Goal: Task Accomplishment & Management: Complete application form

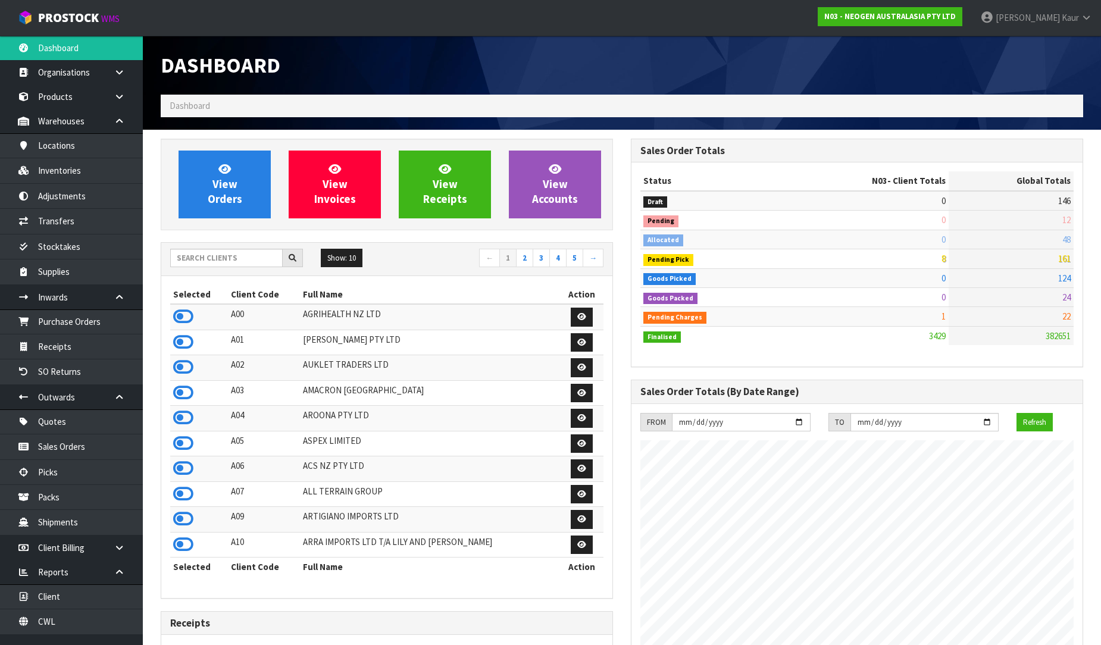
scroll to position [901, 470]
drag, startPoint x: 77, startPoint y: 622, endPoint x: 103, endPoint y: 593, distance: 38.8
click at [77, 621] on link "CWL" at bounding box center [71, 621] width 143 height 24
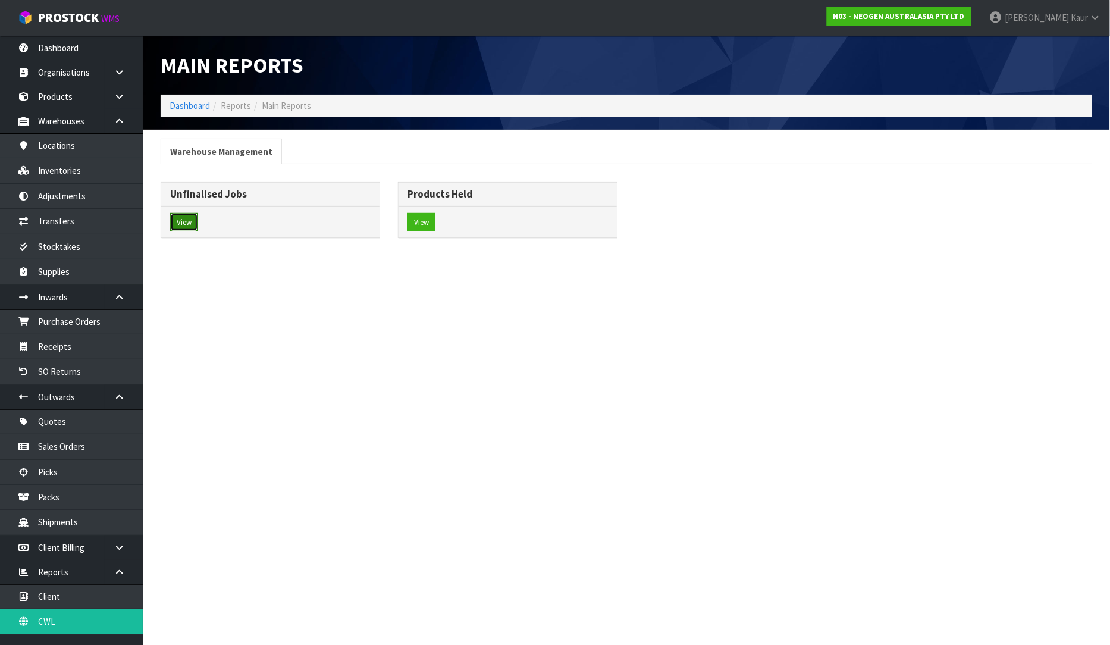
click at [183, 230] on button "View" at bounding box center [184, 222] width 28 height 19
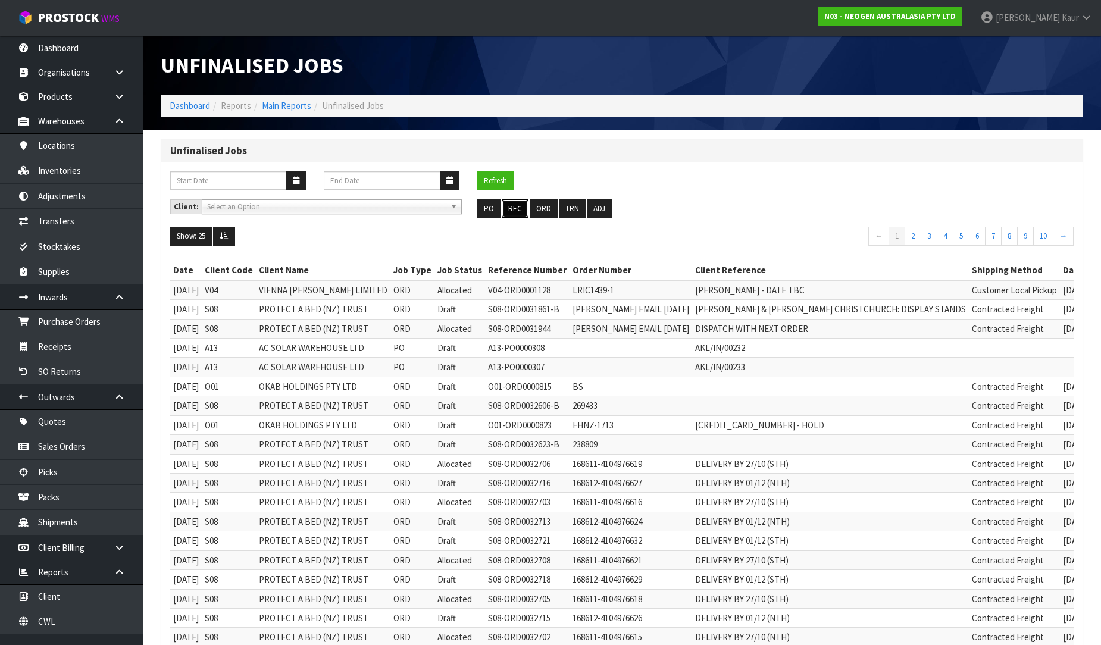
click at [522, 209] on button "REC" at bounding box center [515, 208] width 27 height 19
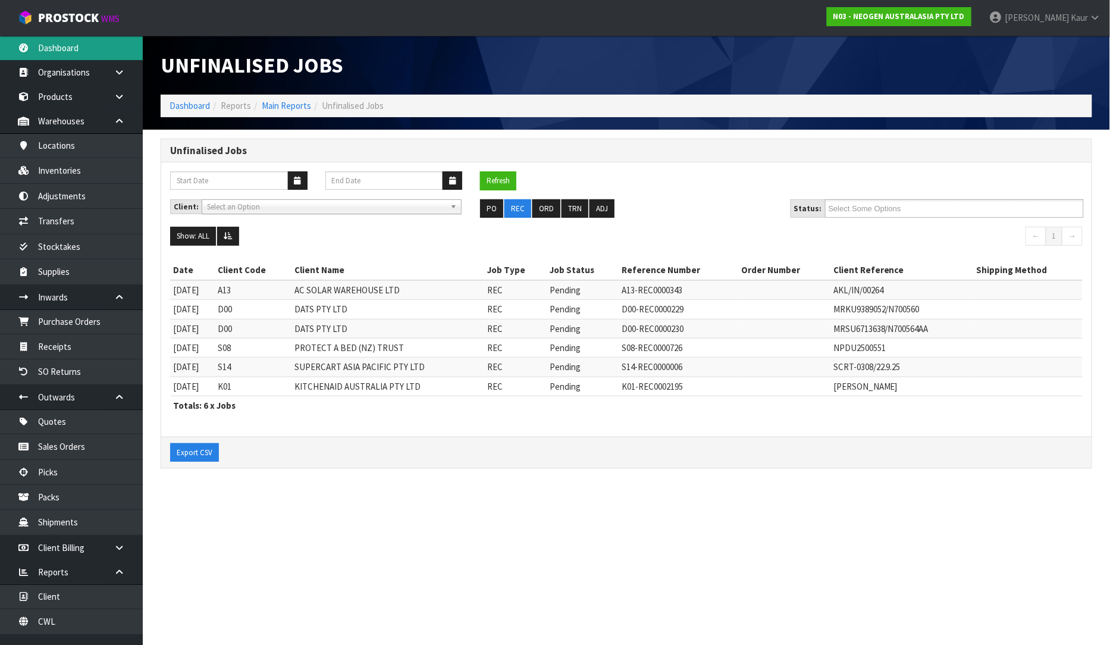
click at [58, 38] on link "Dashboard" at bounding box center [71, 48] width 143 height 24
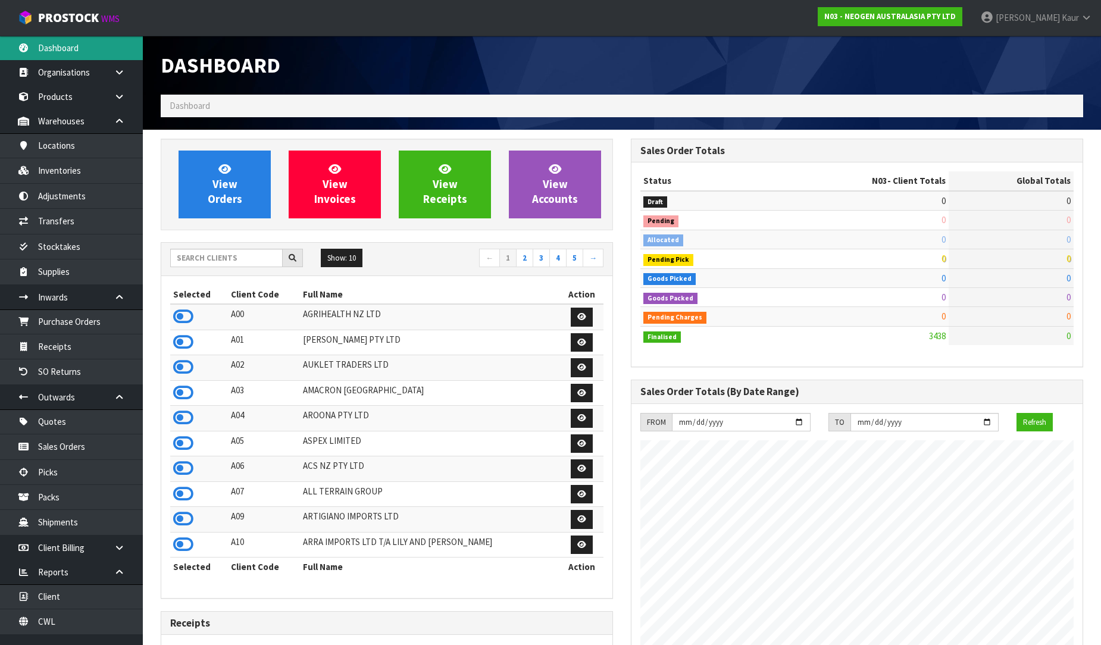
scroll to position [901, 470]
click at [209, 259] on input "text" at bounding box center [226, 258] width 112 height 18
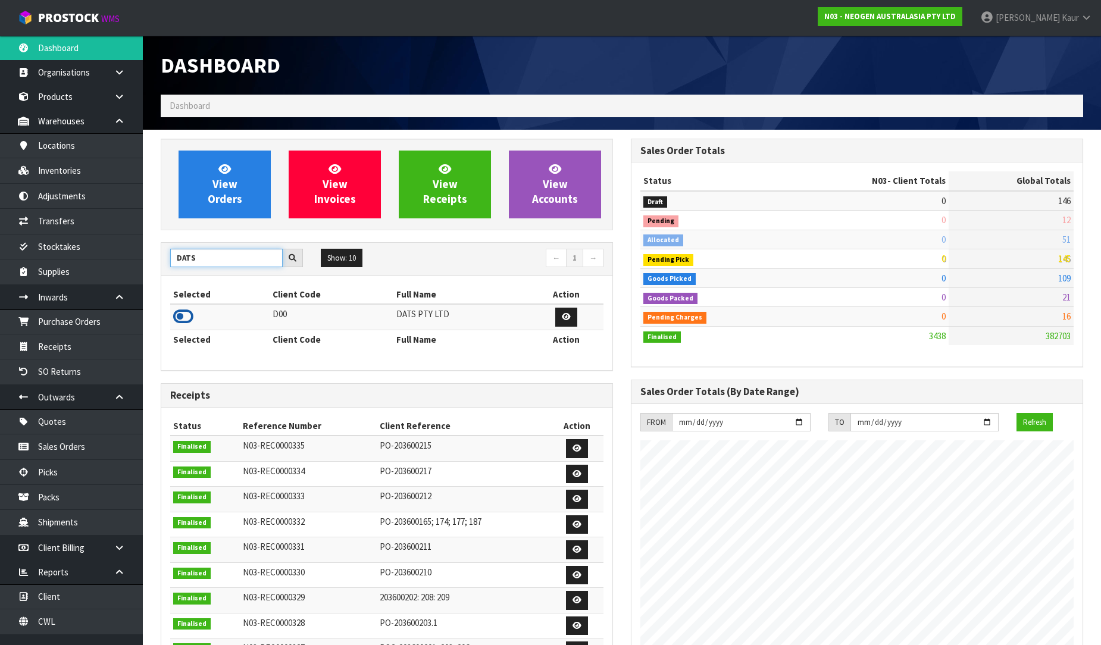
type input "DATS"
click at [188, 318] on icon at bounding box center [183, 317] width 20 height 18
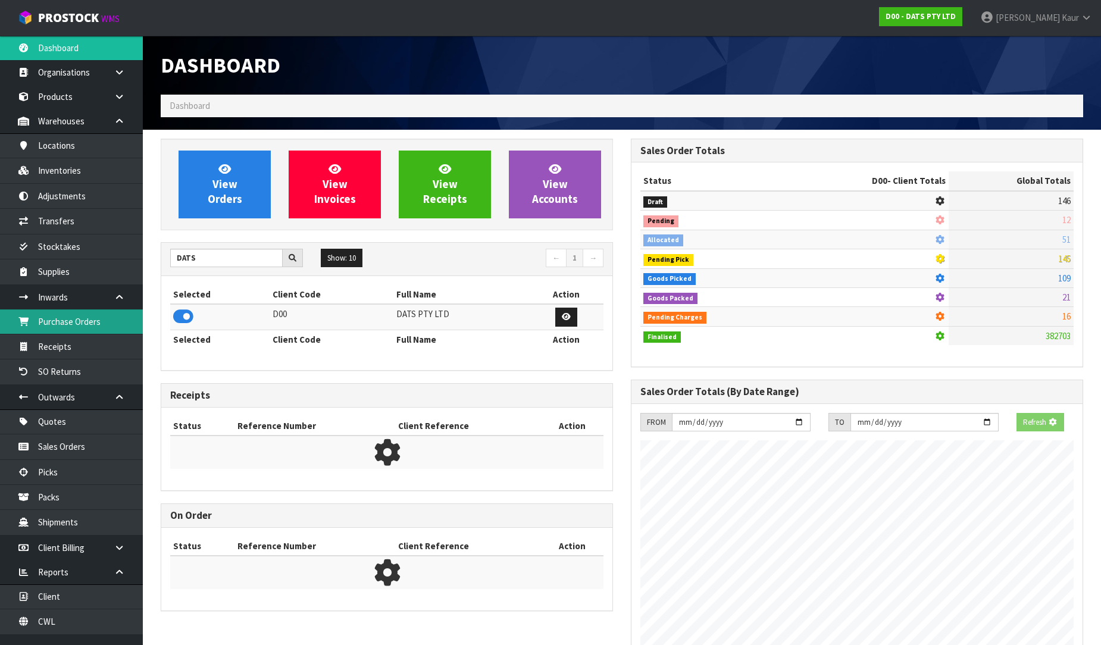
scroll to position [594214, 594486]
click at [86, 343] on link "Receipts" at bounding box center [71, 346] width 143 height 24
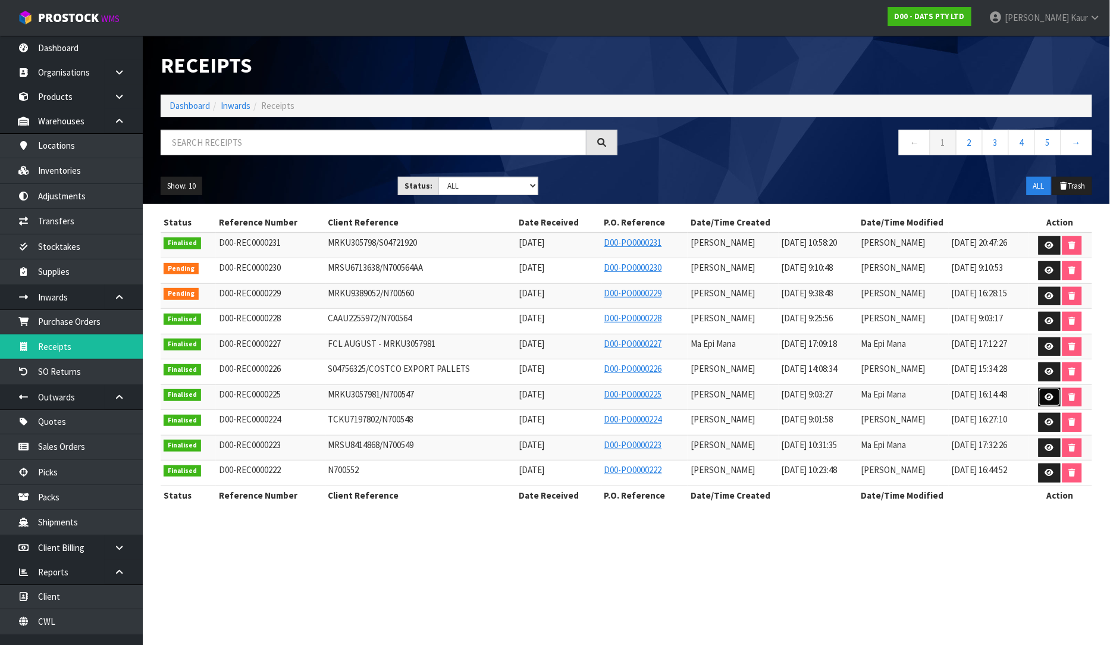
click at [1049, 397] on icon at bounding box center [1049, 397] width 9 height 8
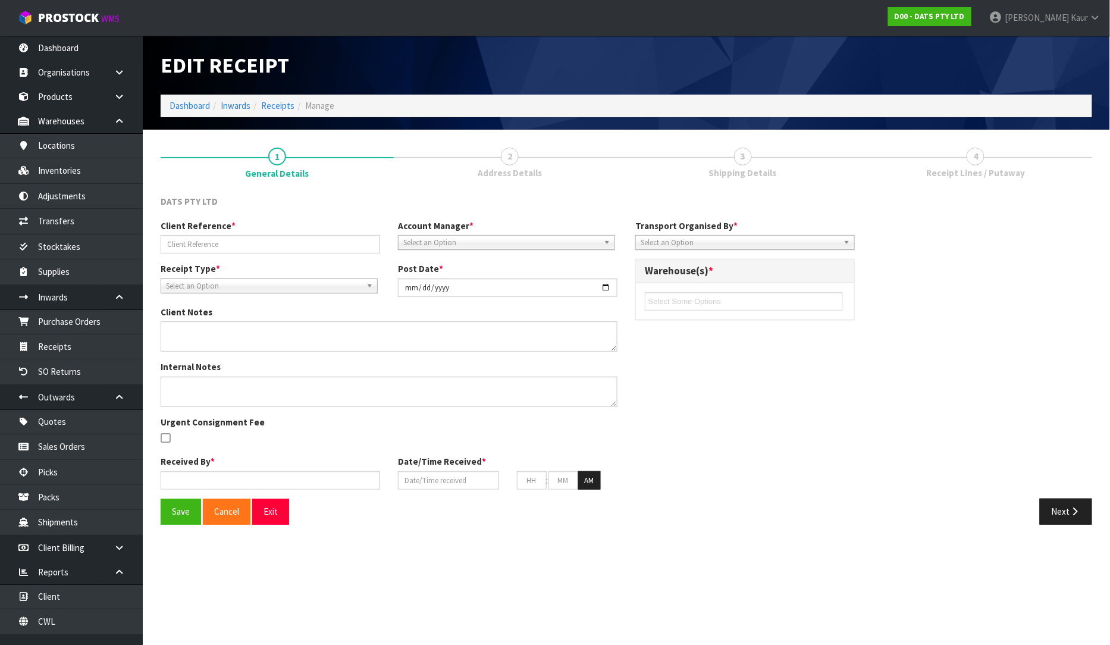
type input "MRKU3057981/N700547"
type input "[DATE]"
type textarea "VARIANCES FOUND 64854 EXPECTED - 0 RECEIVED - 200 64856 EXPECTED - 498 RECEIVED…"
type textarea "VARIANCES CHECKED BY [PERSON_NAME] + [PERSON_NAME] + [PERSON_NAME] ALSO NOTE 2 …"
type input "[PERSON_NAME]"
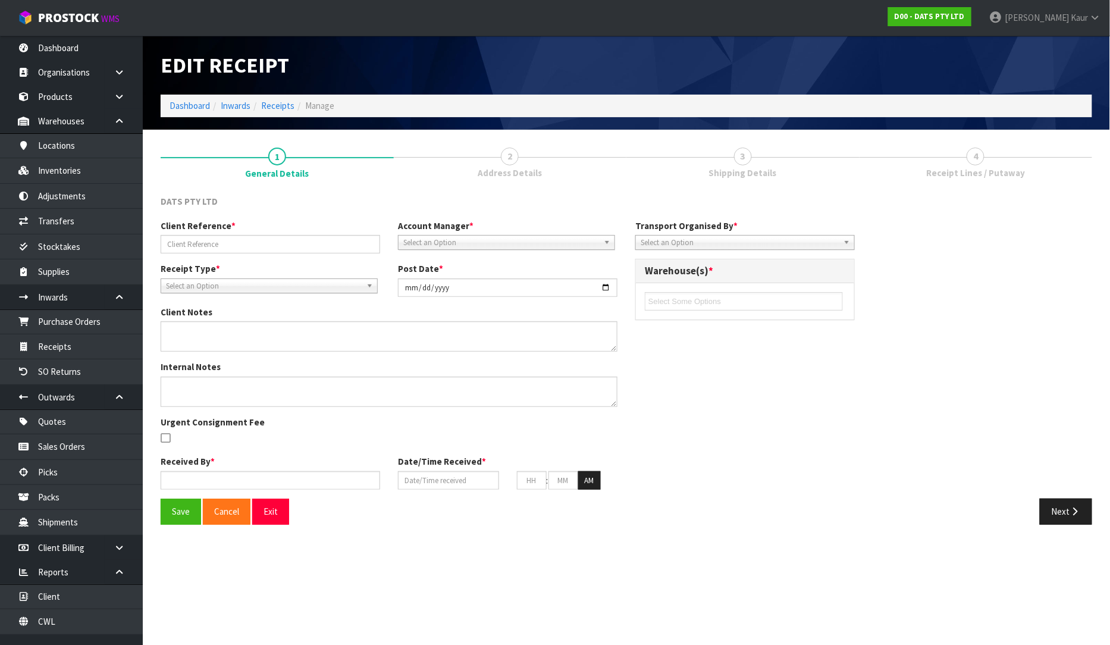
type input "[DATE]"
type input "09"
type input "03"
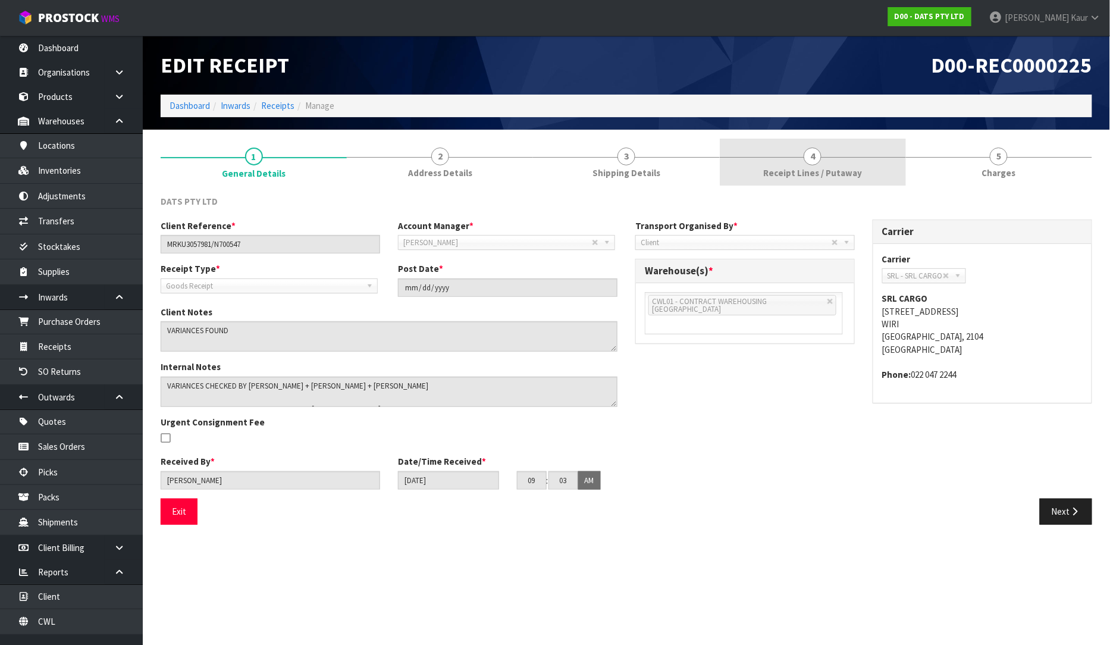
click at [789, 163] on link "4 Receipt Lines / Putaway" at bounding box center [813, 162] width 186 height 47
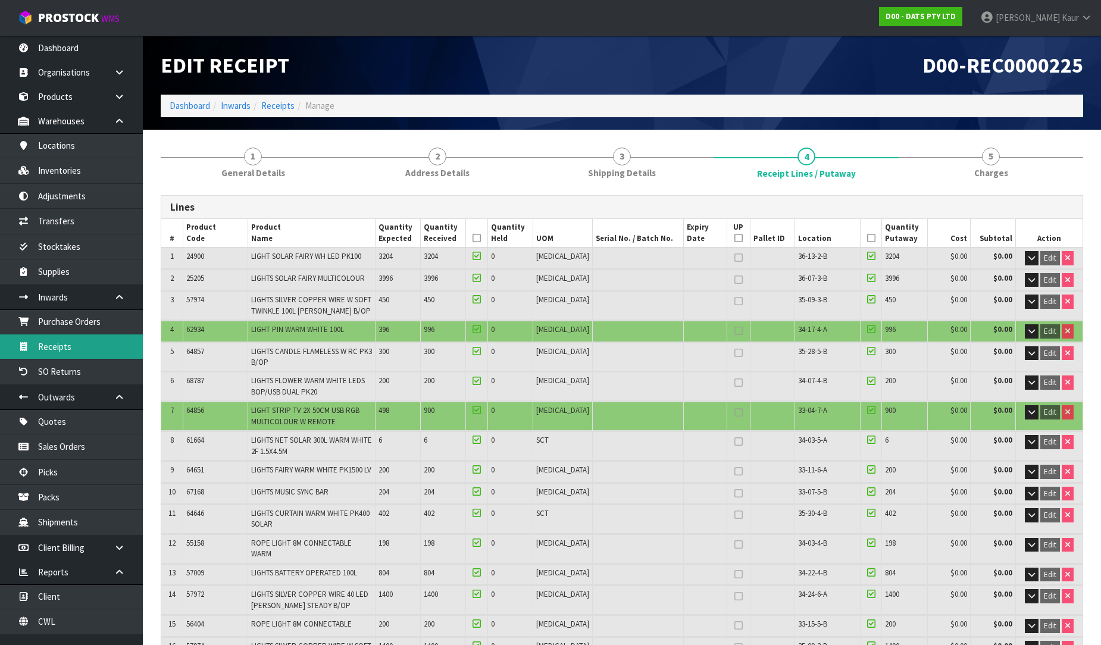
click at [83, 345] on link "Receipts" at bounding box center [71, 346] width 143 height 24
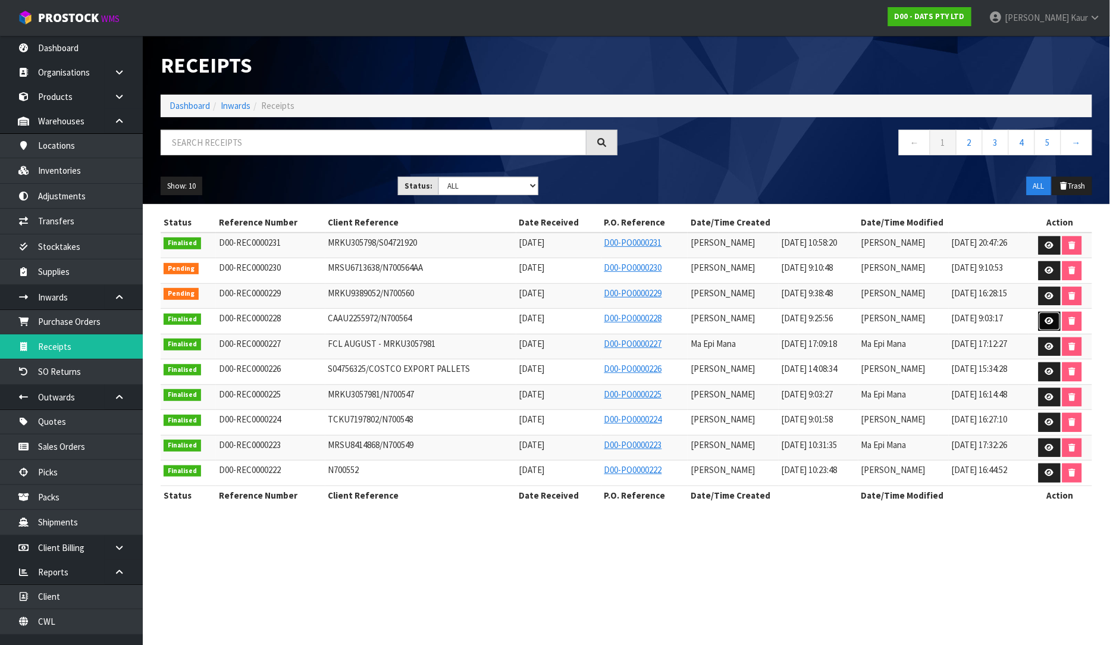
click at [1048, 323] on icon at bounding box center [1049, 321] width 9 height 8
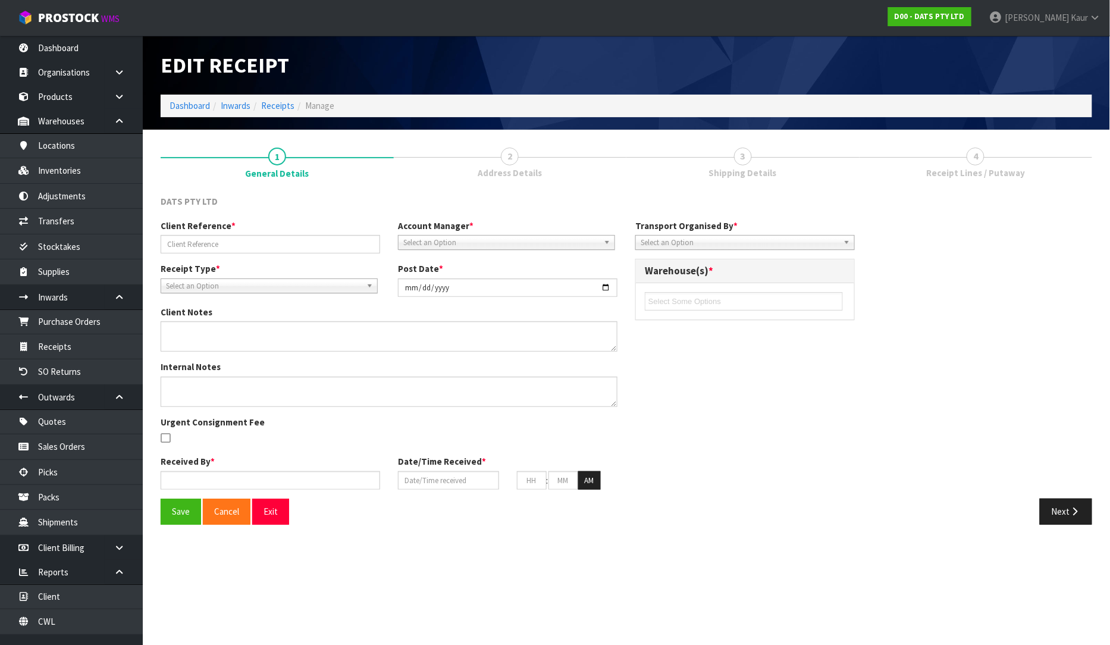
type input "CAAU2255972/N700564"
type input "[DATE]"
type textarea "VARIANCES BELOW 68175, EXPECTED QTY: 300 UNITS, RECEIVED QTY: 432 UNITS, VARIAN…"
type textarea "VARIANCES BELOW - 2ND CHECK BY MA 68175, EXPECTED QTY: 300 UNITS, RECEIVED QTY:…"
type input "[PERSON_NAME]"
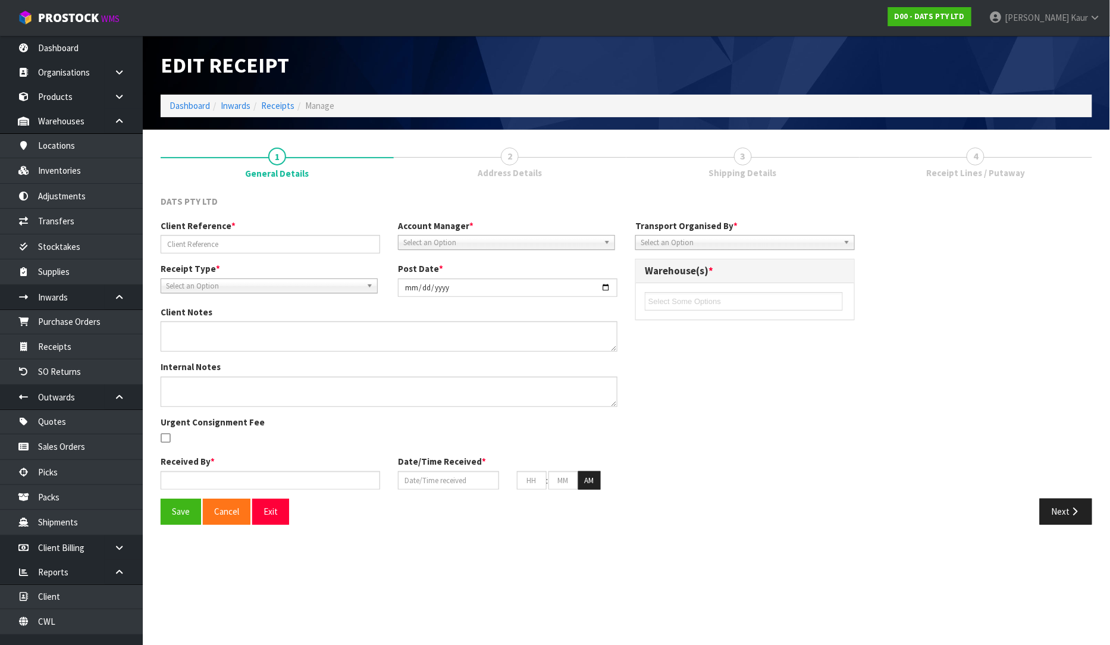
type input "[DATE]"
type input "09"
type input "25"
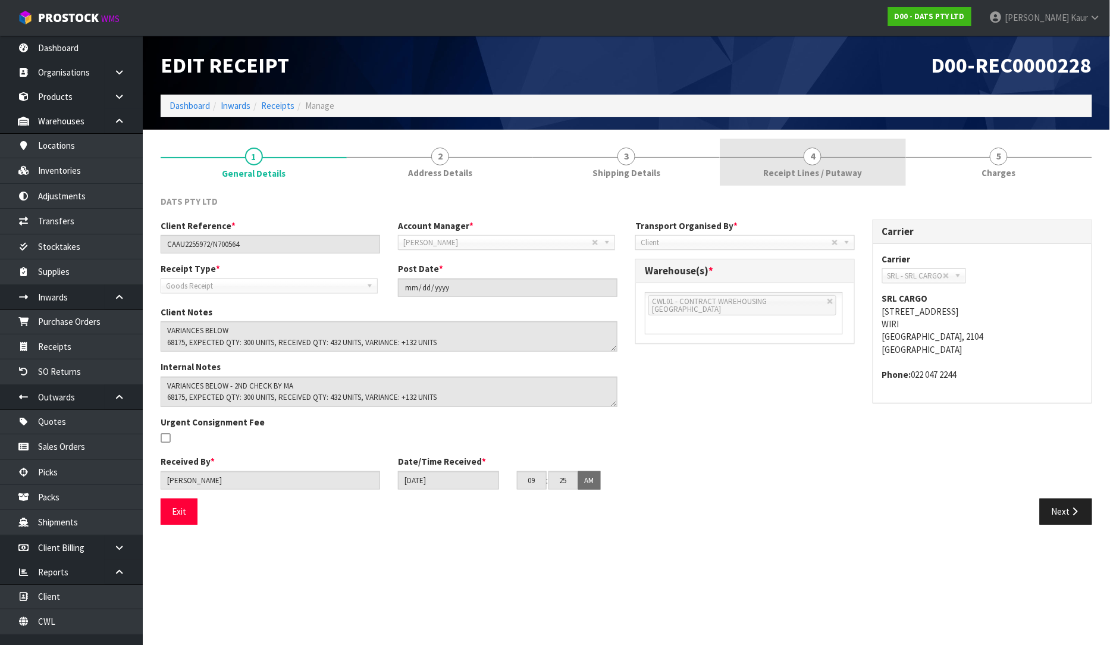
click at [782, 171] on span "Receipt Lines / Putaway" at bounding box center [812, 173] width 99 height 12
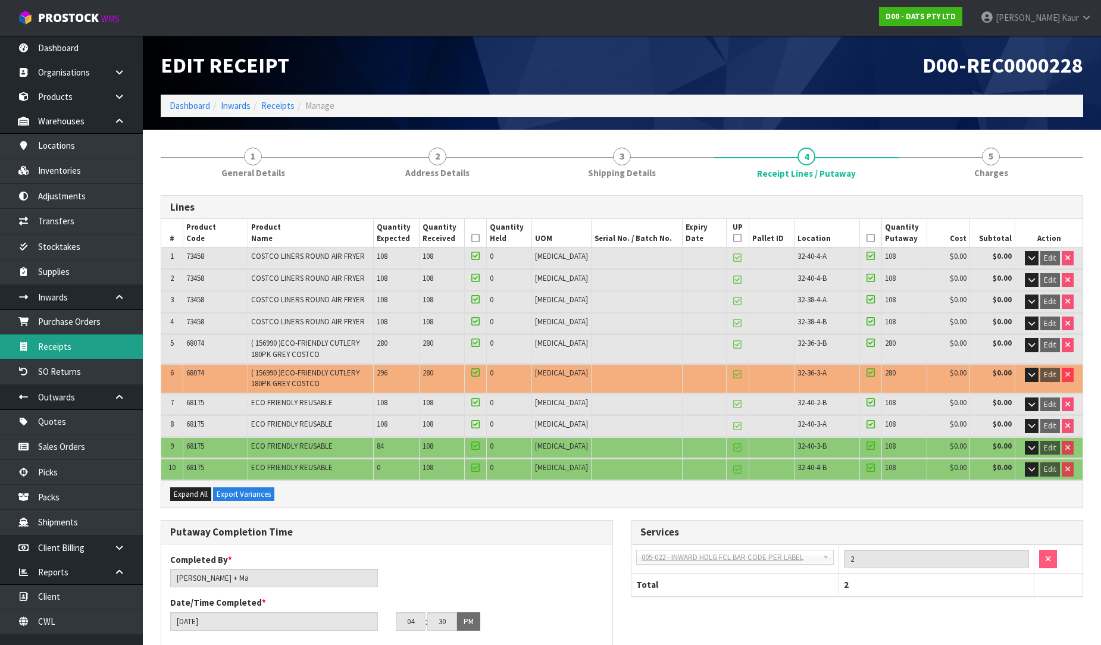
click at [54, 342] on link "Receipts" at bounding box center [71, 346] width 143 height 24
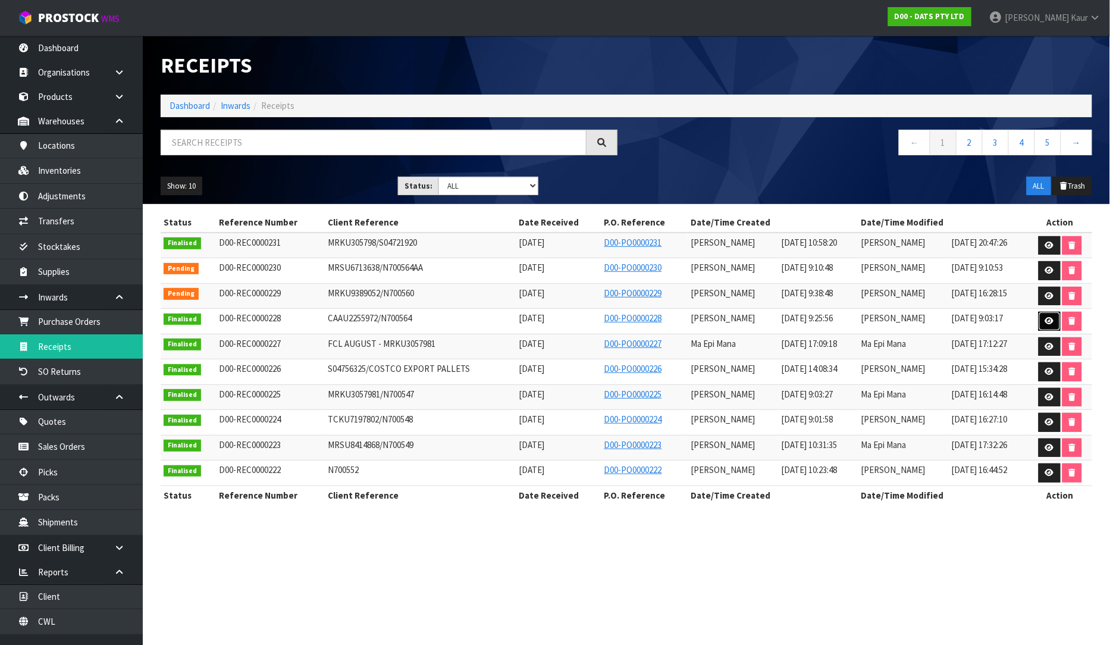
click at [1050, 320] on icon at bounding box center [1049, 321] width 9 height 8
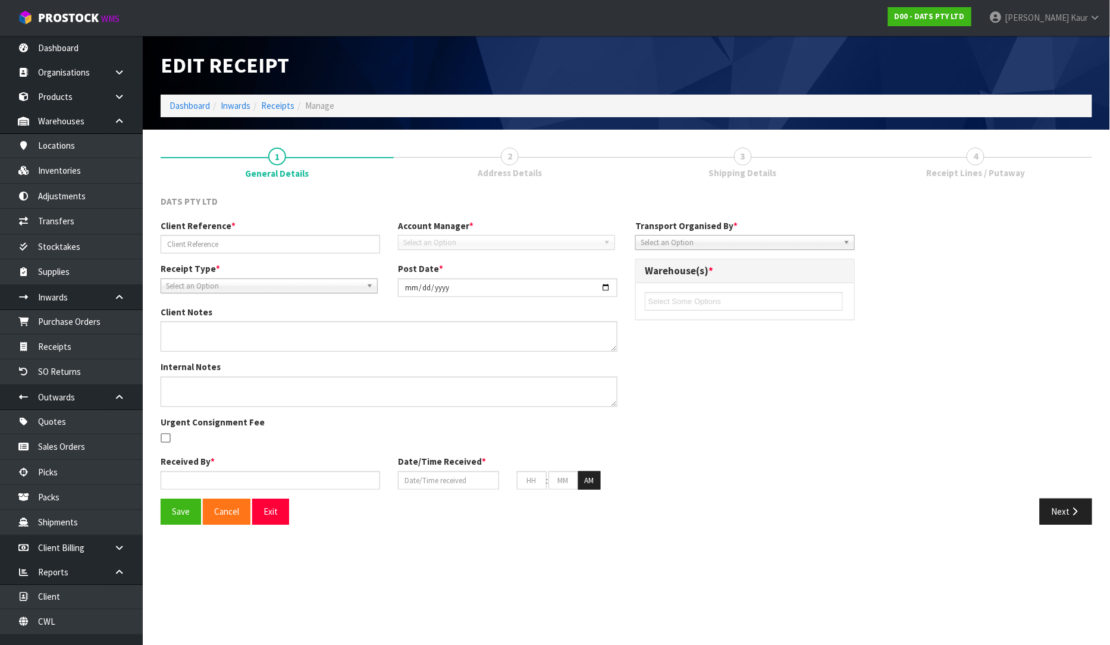
type input "CAAU2255972/N700564"
type input "[DATE]"
type textarea "VARIANCES BELOW 68175, EXPECTED QTY: 300 UNITS, RECEIVED QTY: 432 UNITS, VARIAN…"
type textarea "VARIANCES BELOW - 2ND CHECK BY MA 68175, EXPECTED QTY: 300 UNITS, RECEIVED QTY:…"
type input "[PERSON_NAME]"
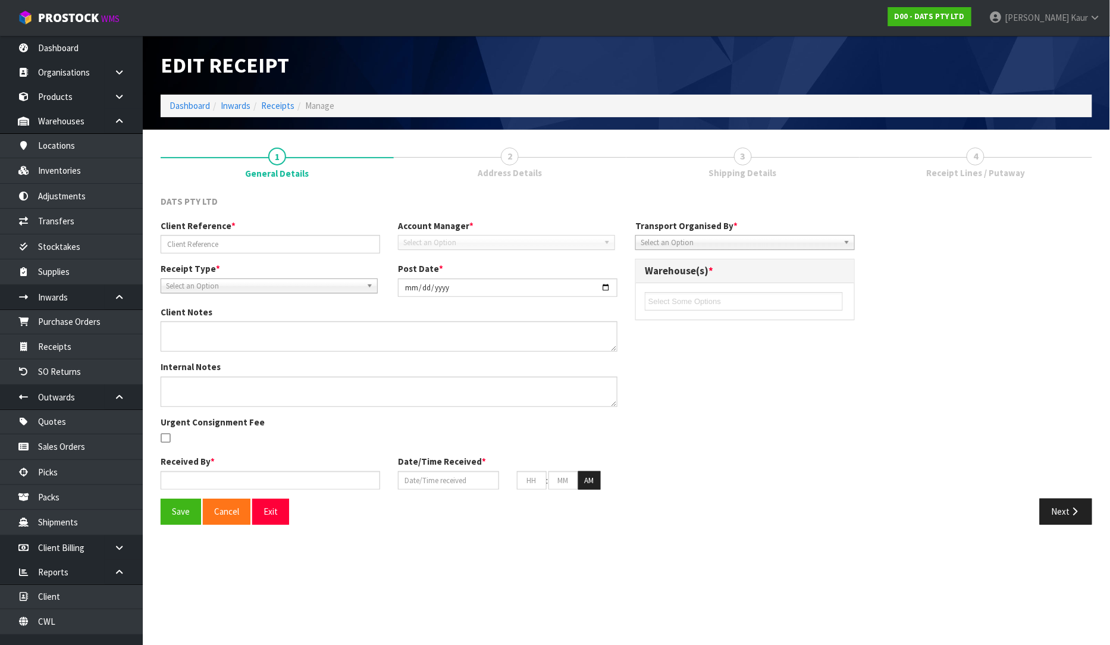
type input "[DATE]"
type input "09"
type input "25"
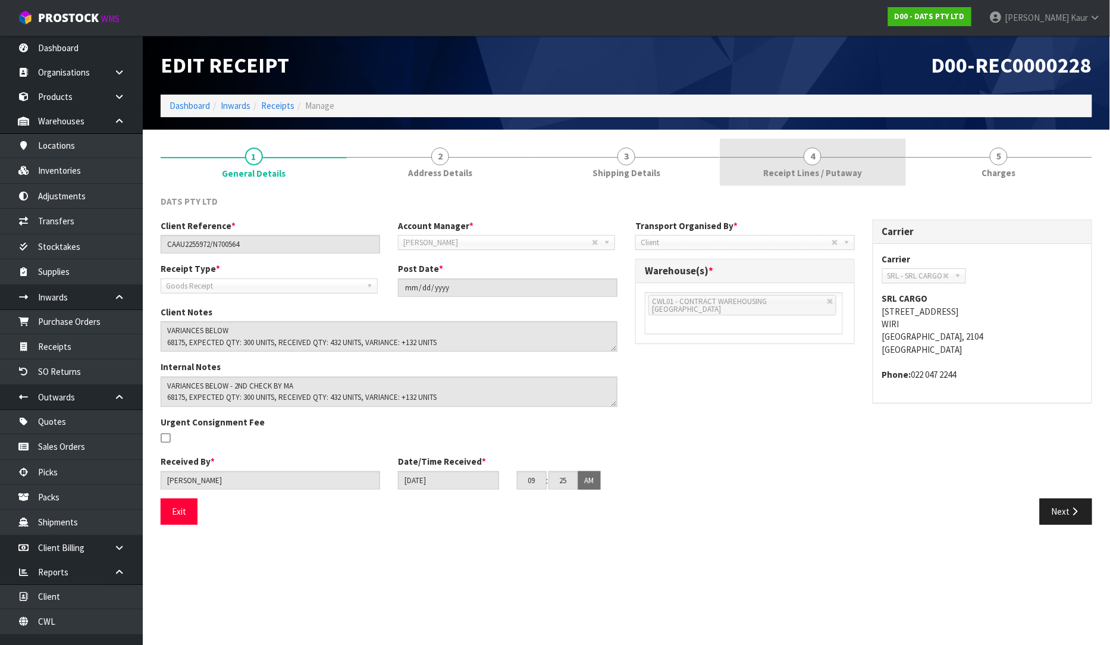
click at [833, 182] on link "4 Receipt Lines / Putaway" at bounding box center [813, 162] width 186 height 47
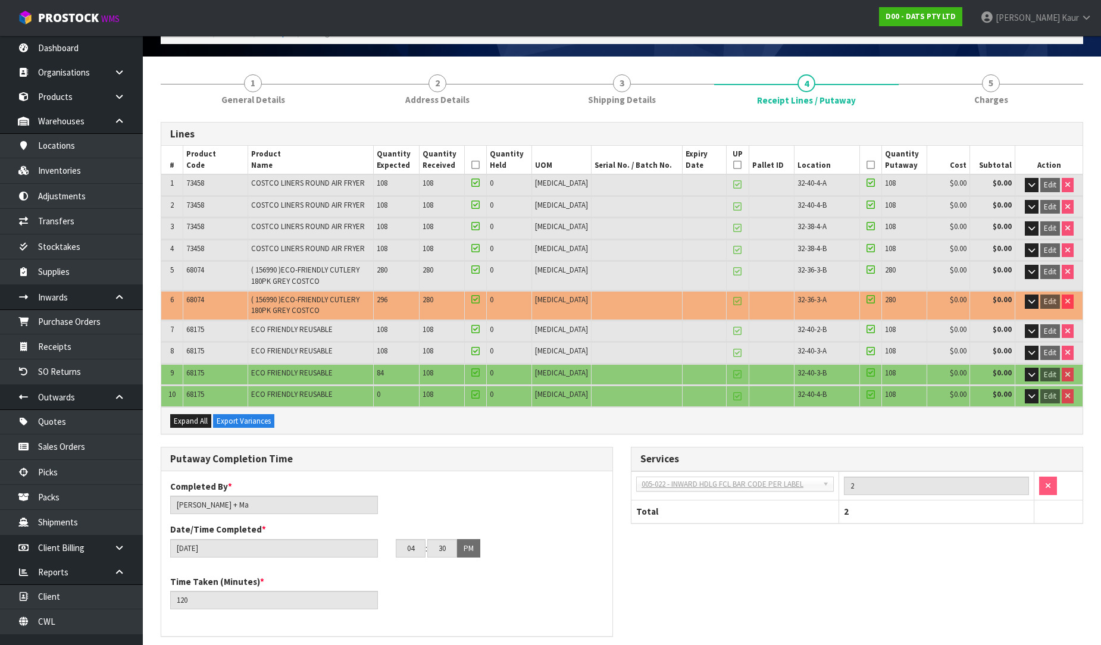
scroll to position [66, 0]
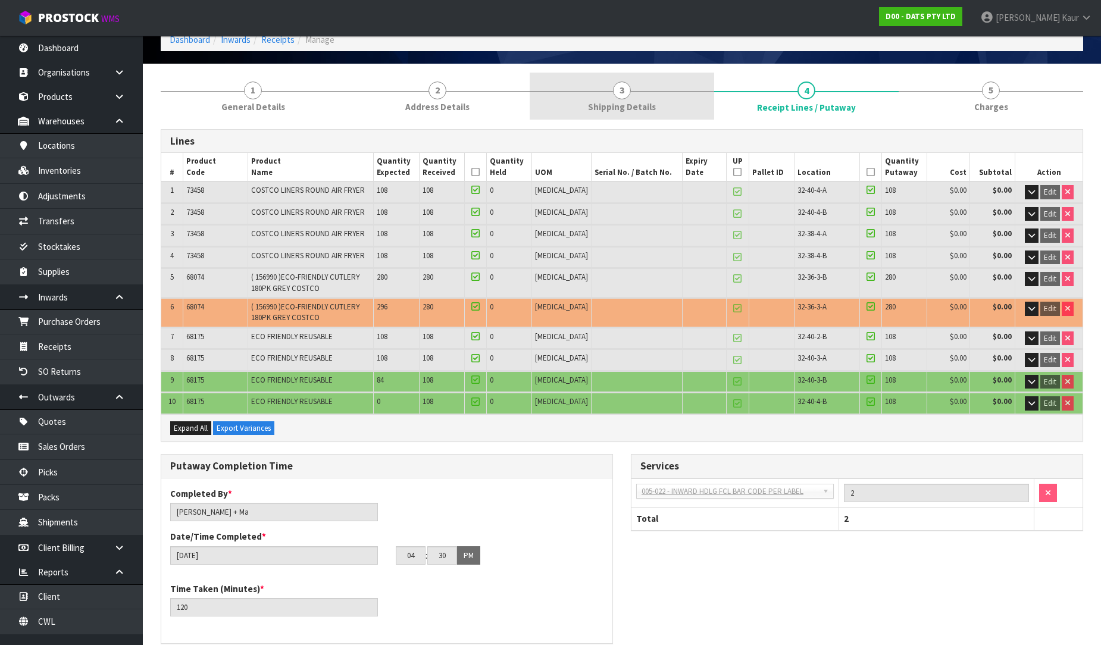
click at [616, 80] on link "3 Shipping Details" at bounding box center [622, 96] width 184 height 47
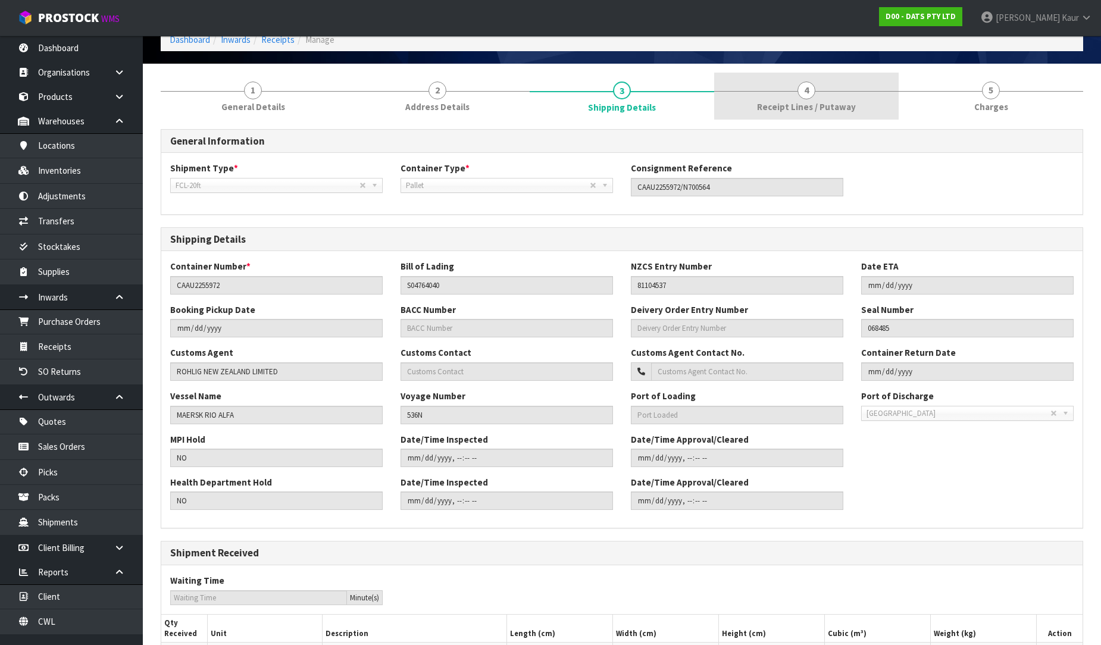
click at [802, 107] on span "Receipt Lines / Putaway" at bounding box center [806, 107] width 99 height 12
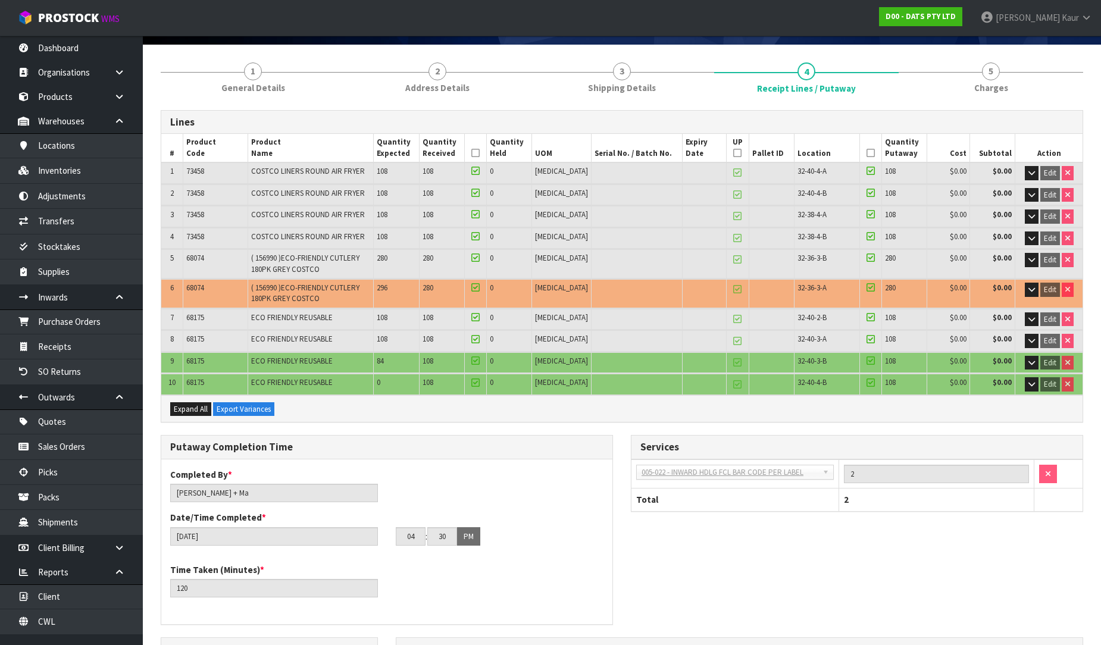
scroll to position [78, 0]
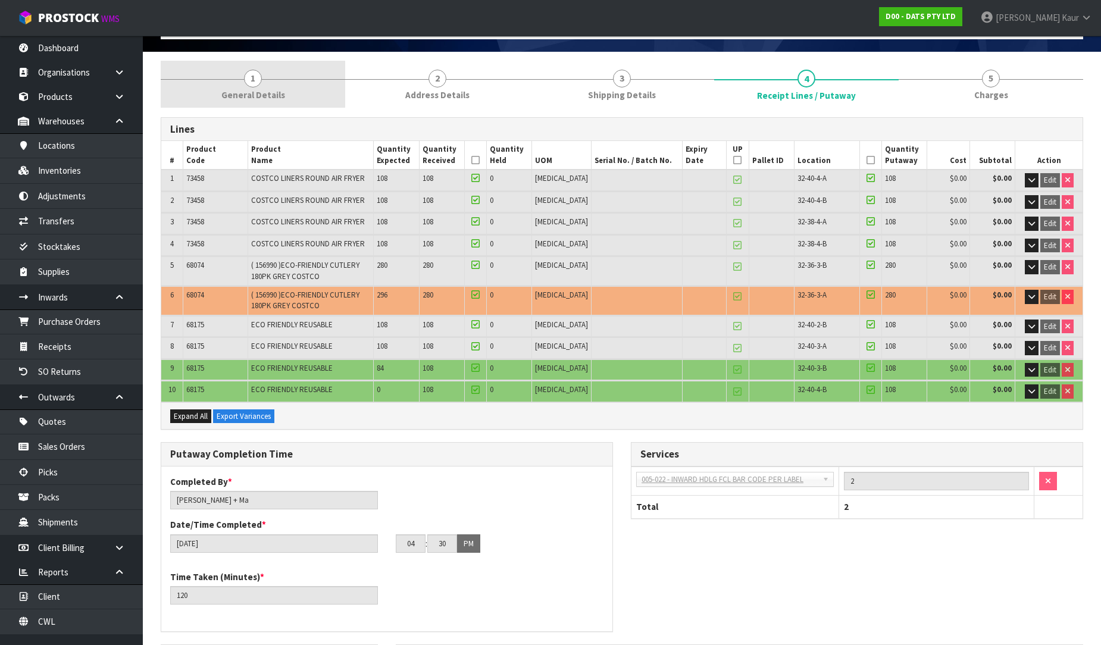
click at [240, 73] on link "1 General Details" at bounding box center [253, 84] width 184 height 47
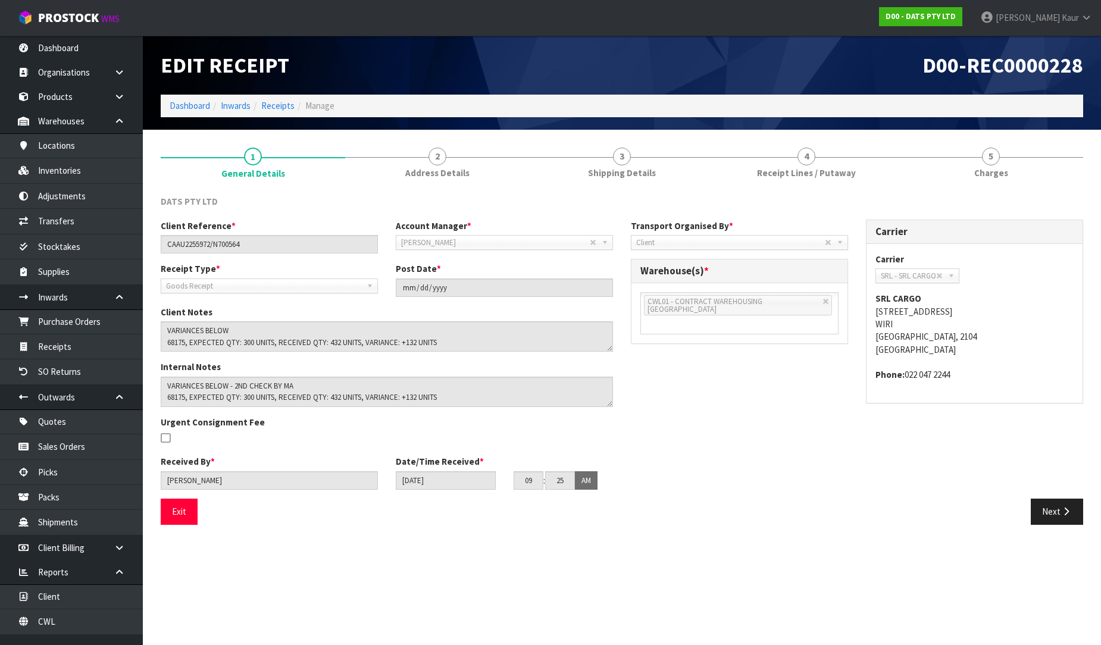
scroll to position [0, 0]
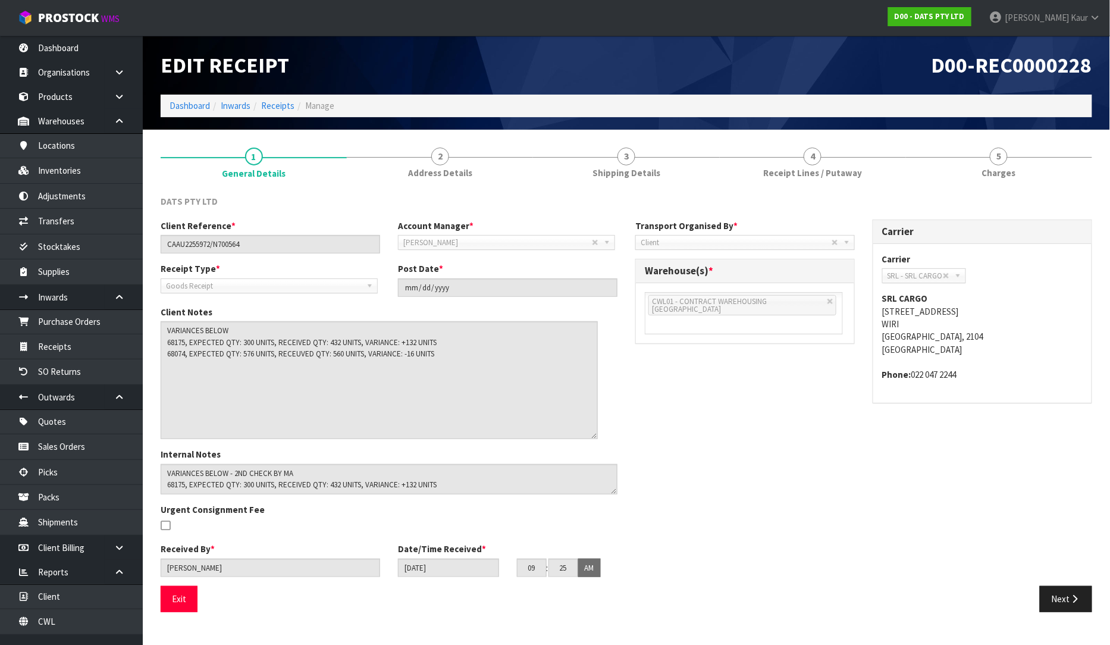
drag, startPoint x: 610, startPoint y: 347, endPoint x: 591, endPoint y: 436, distance: 90.2
click at [591, 436] on textarea at bounding box center [379, 380] width 437 height 118
drag, startPoint x: 108, startPoint y: 623, endPoint x: 107, endPoint y: 563, distance: 59.5
click at [108, 623] on link "CWL" at bounding box center [71, 621] width 143 height 24
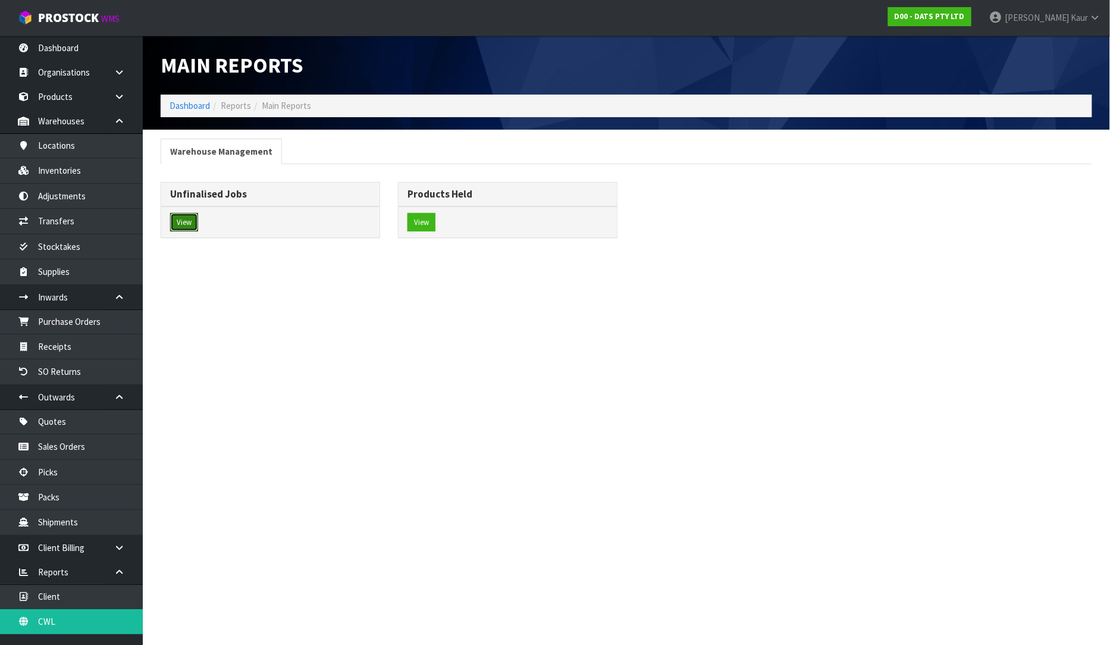
drag, startPoint x: 186, startPoint y: 218, endPoint x: 199, endPoint y: 208, distance: 15.7
click at [187, 217] on button "View" at bounding box center [184, 222] width 28 height 19
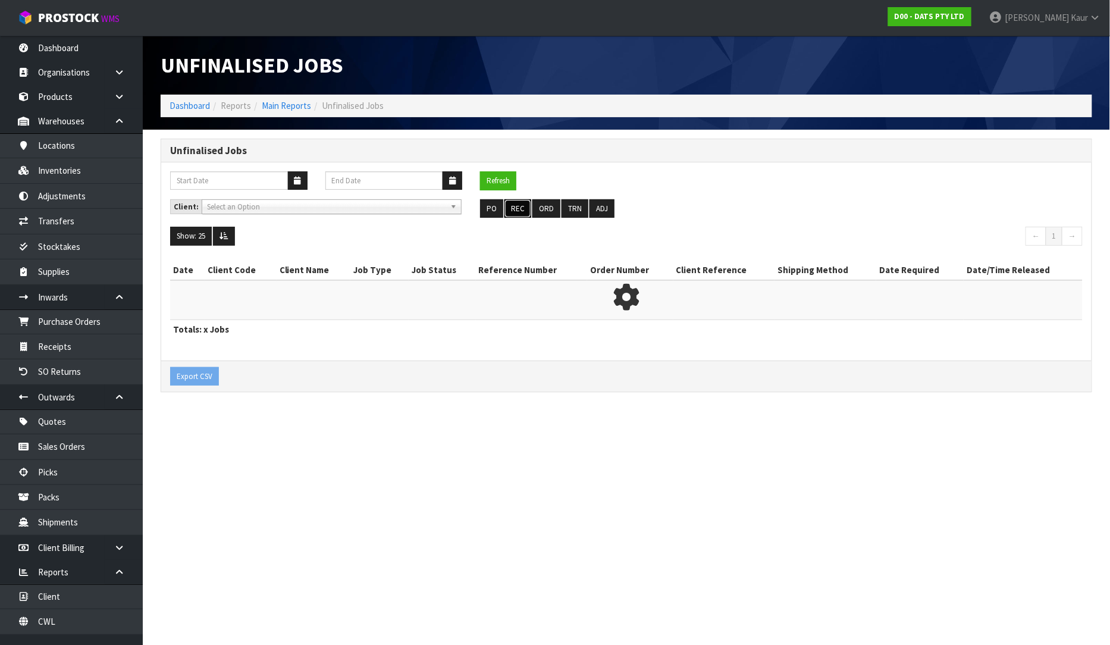
click at [520, 204] on button "REC" at bounding box center [518, 208] width 27 height 19
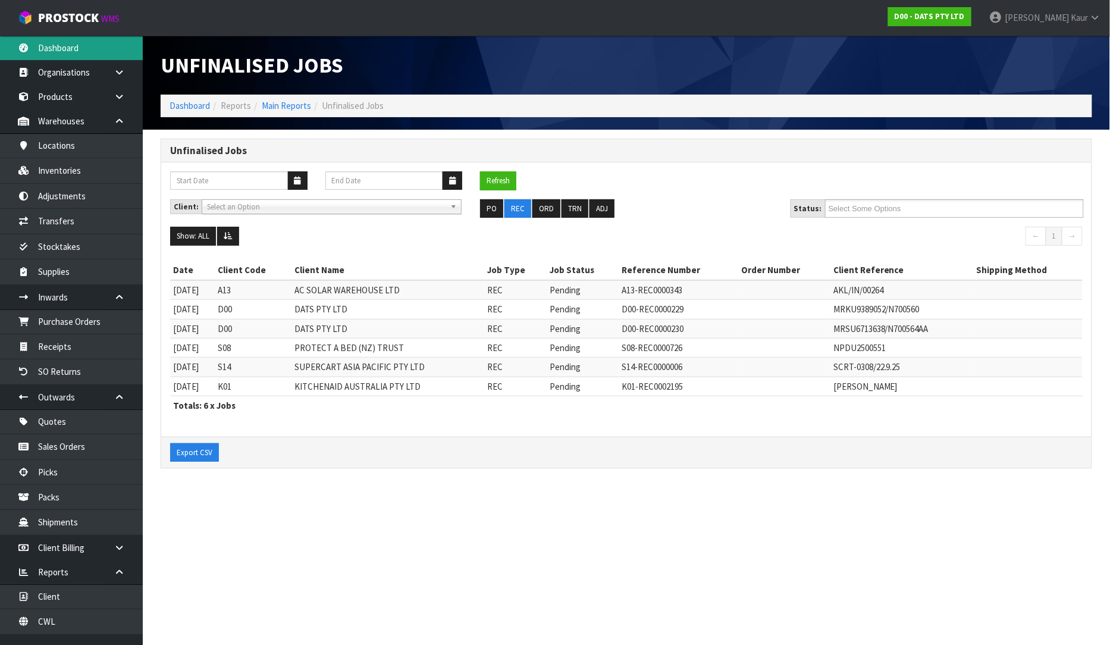
click at [55, 45] on link "Dashboard" at bounding box center [71, 48] width 143 height 24
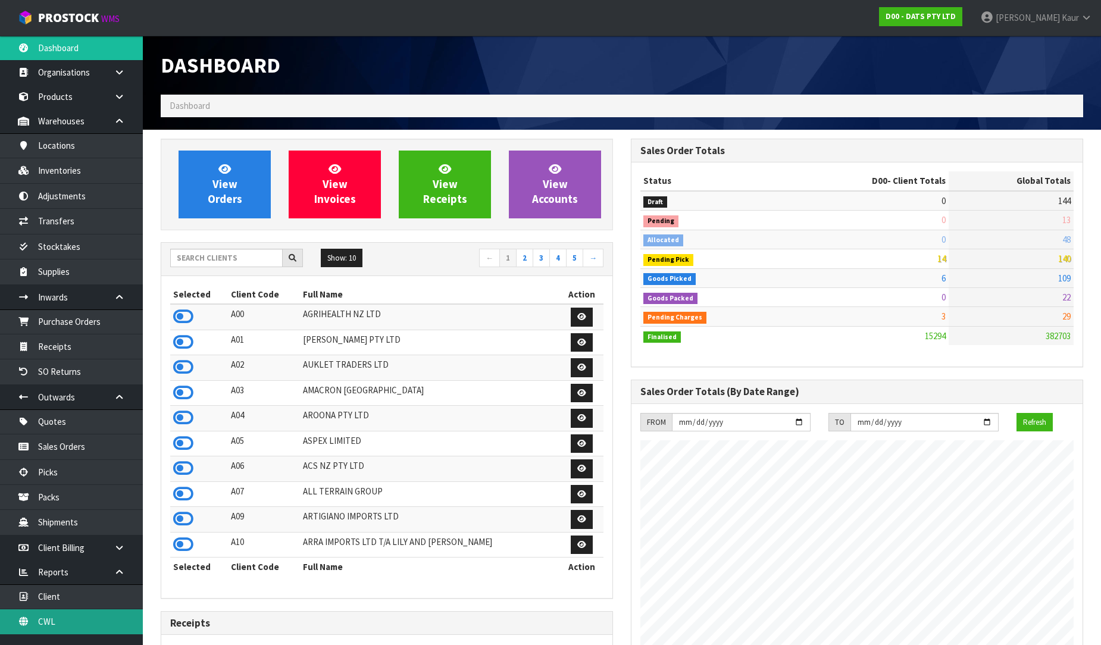
click at [73, 619] on link "CWL" at bounding box center [71, 621] width 143 height 24
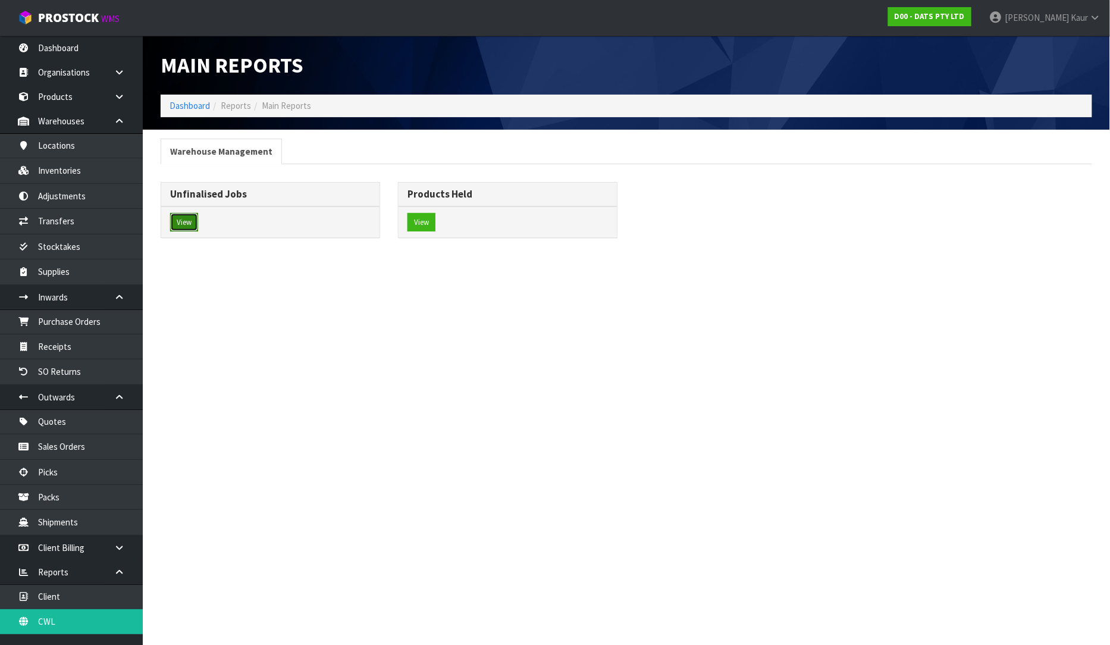
click at [195, 223] on button "View" at bounding box center [184, 222] width 28 height 19
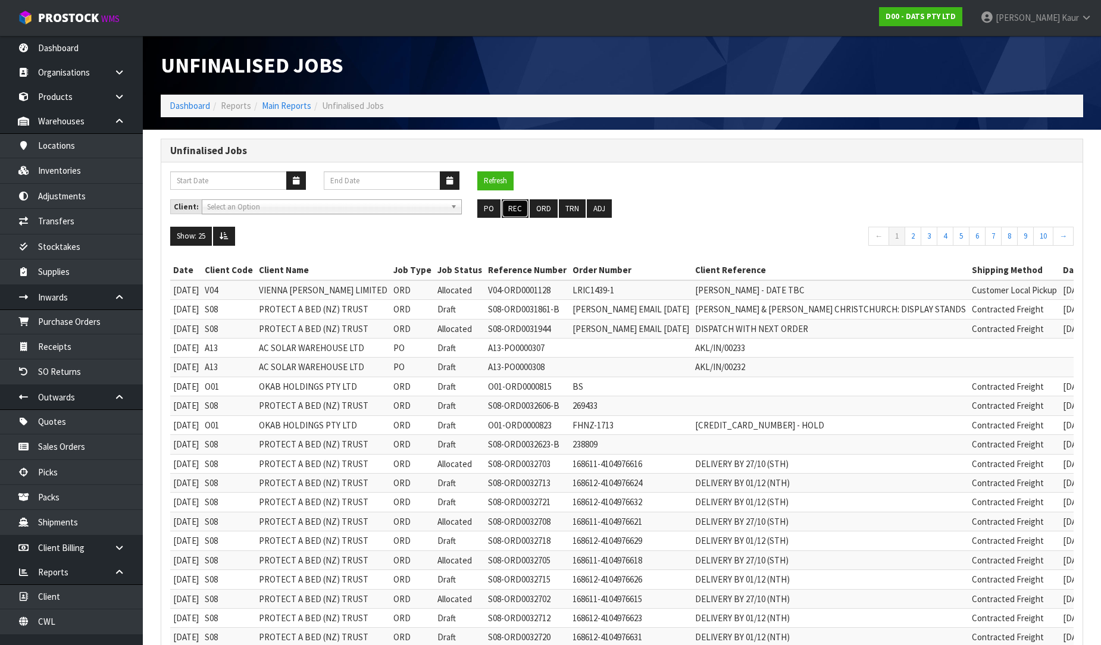
click at [509, 216] on button "REC" at bounding box center [515, 208] width 27 height 19
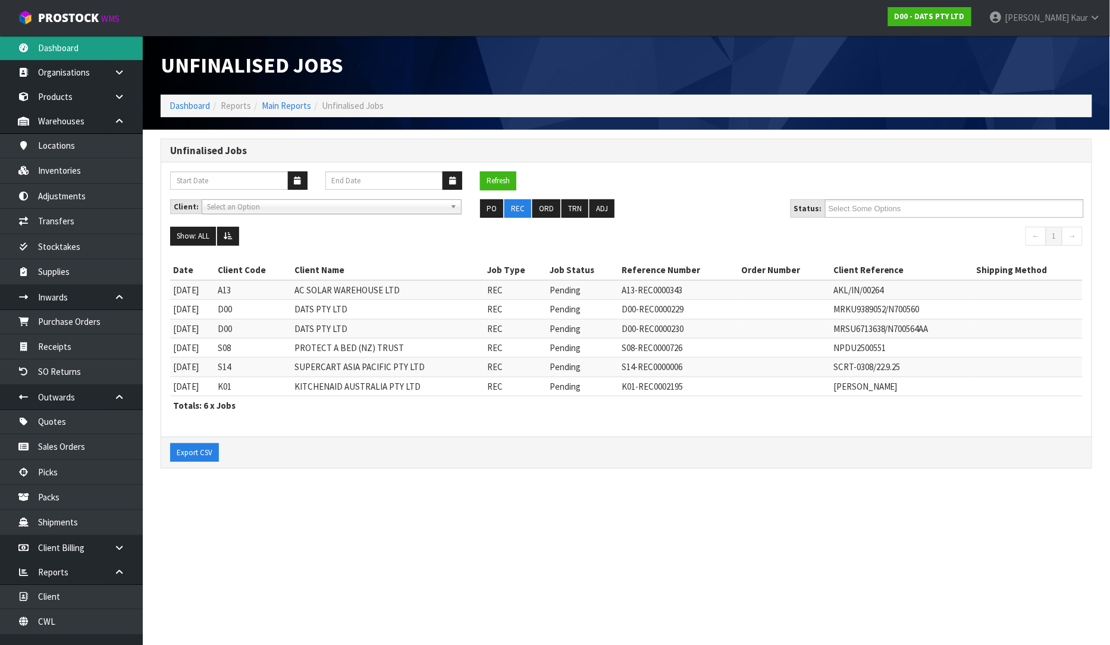
click at [50, 44] on link "Dashboard" at bounding box center [71, 48] width 143 height 24
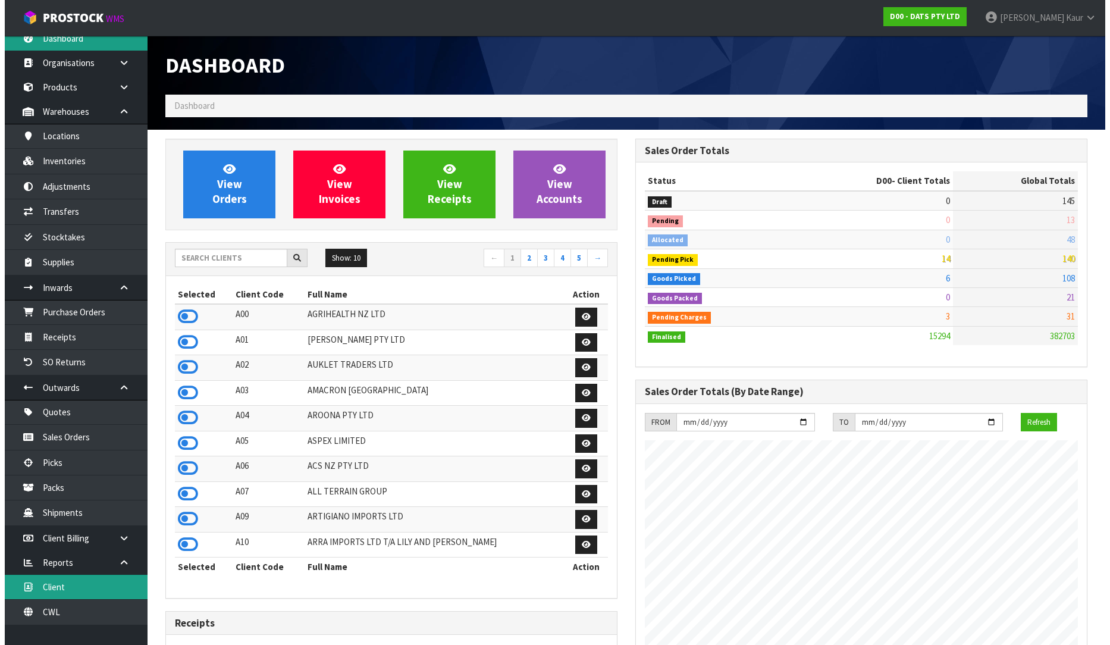
scroll to position [14, 0]
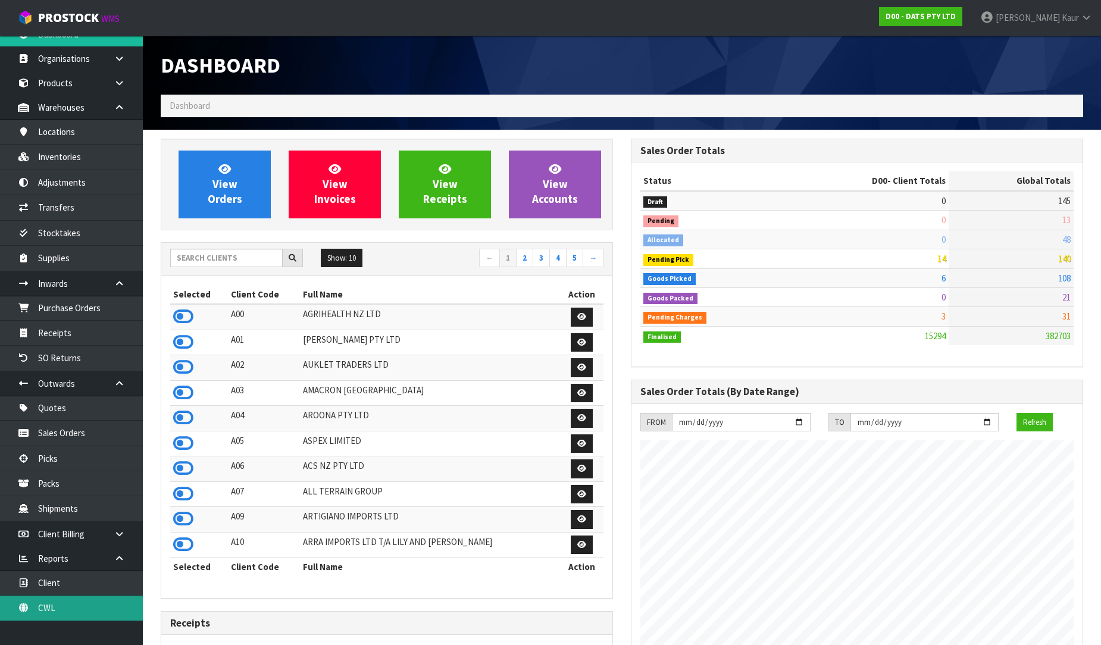
click at [71, 616] on link "CWL" at bounding box center [71, 608] width 143 height 24
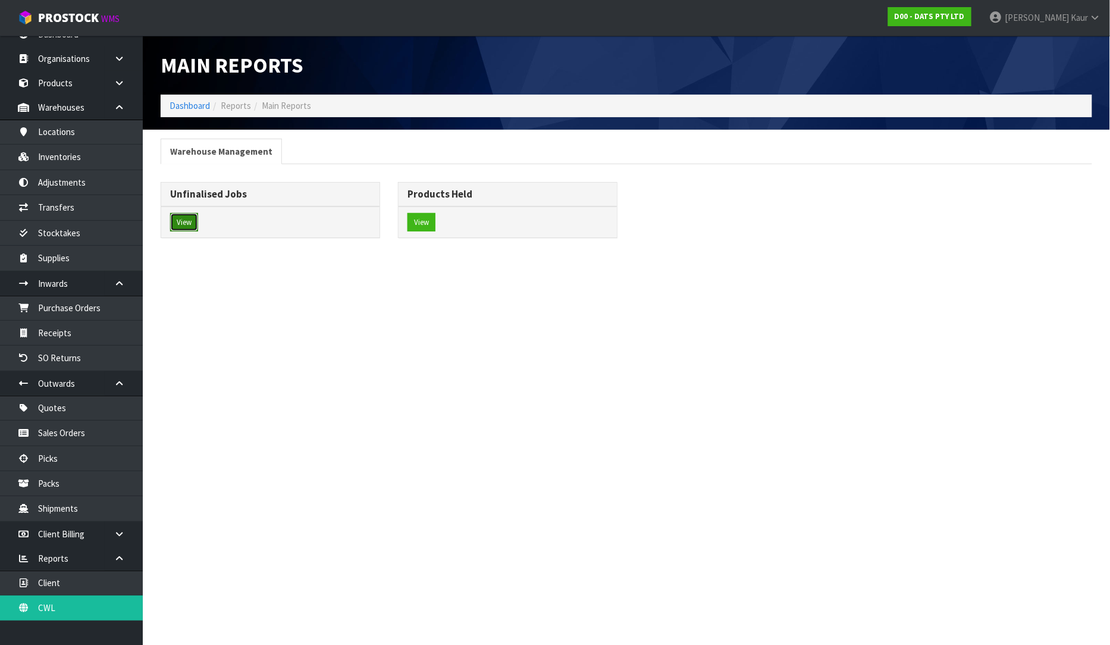
drag, startPoint x: 185, startPoint y: 217, endPoint x: 653, endPoint y: 194, distance: 468.8
click at [185, 218] on button "View" at bounding box center [184, 222] width 28 height 19
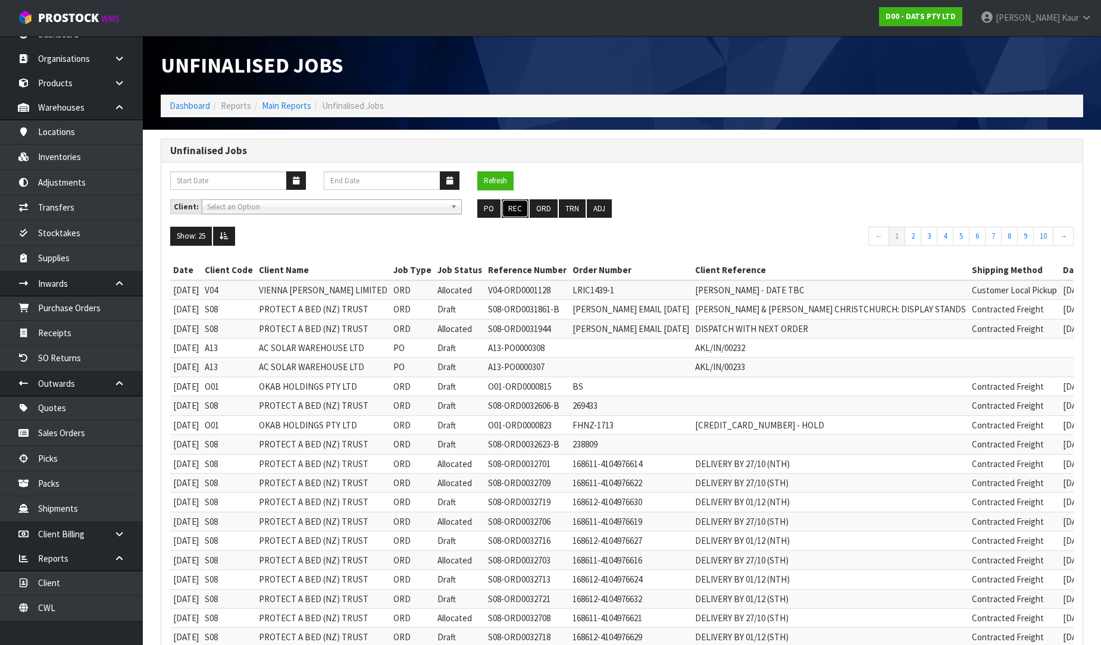
click at [518, 209] on button "REC" at bounding box center [515, 208] width 27 height 19
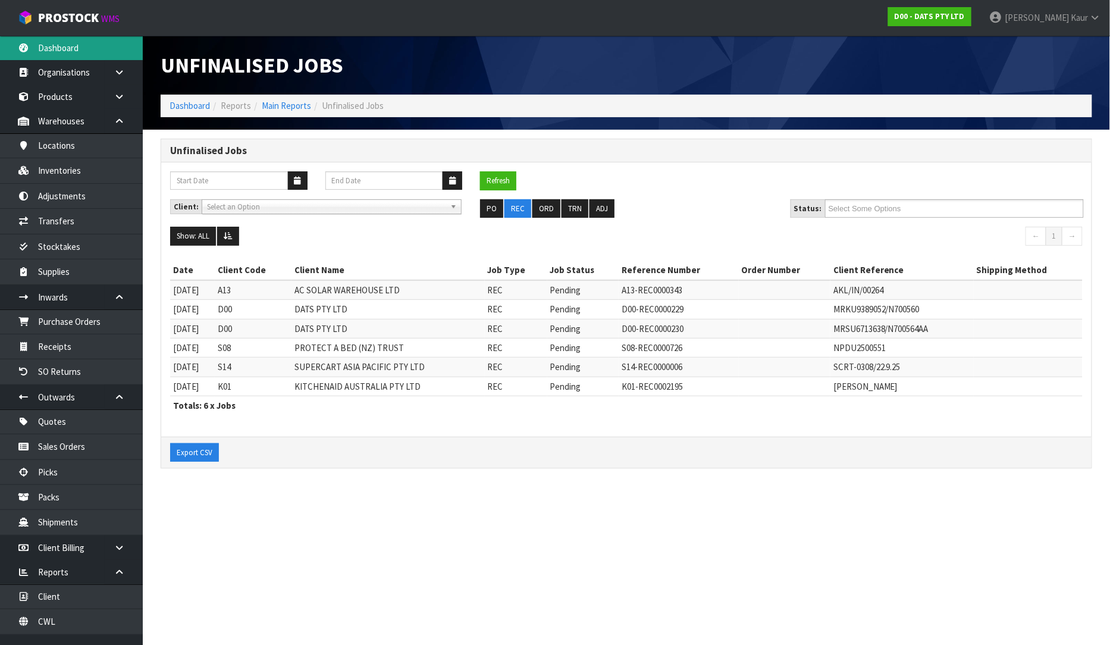
click at [80, 51] on link "Dashboard" at bounding box center [71, 48] width 143 height 24
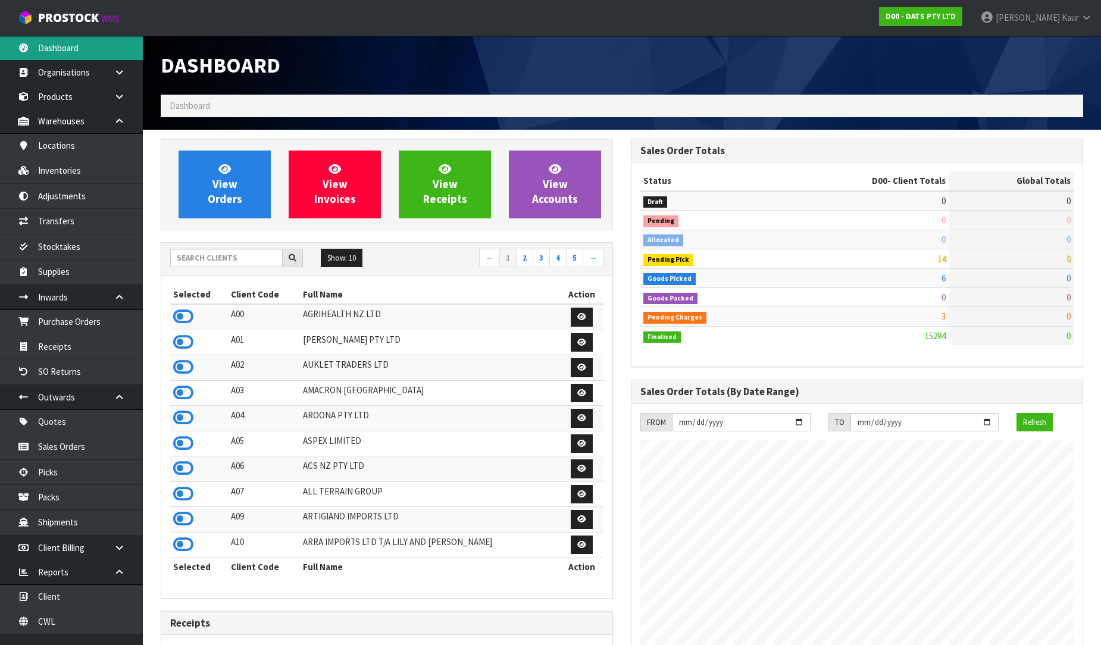
scroll to position [901, 470]
click at [257, 264] on input "text" at bounding box center [226, 258] width 112 height 18
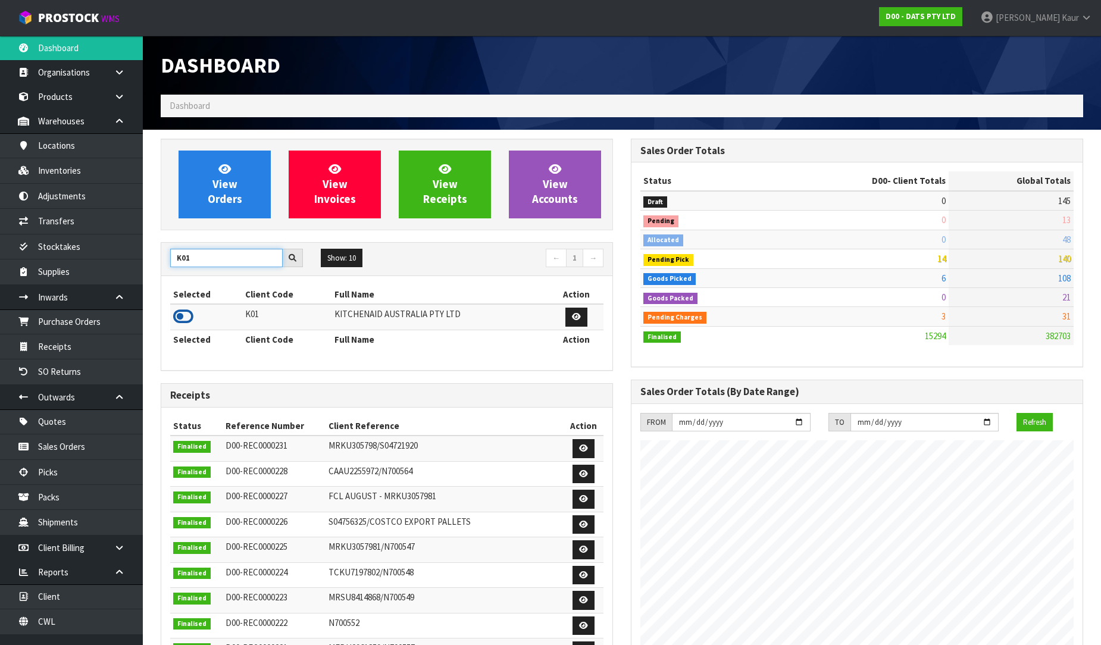
type input "K01"
click at [184, 318] on icon at bounding box center [183, 317] width 20 height 18
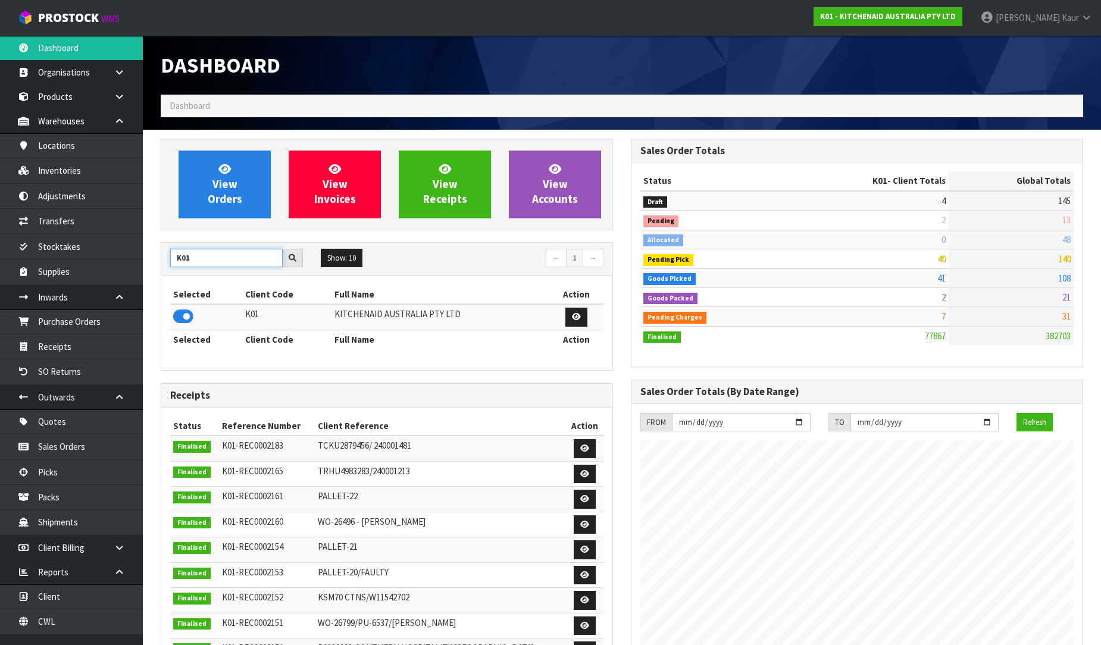
drag, startPoint x: 198, startPoint y: 258, endPoint x: 145, endPoint y: 259, distance: 53.0
click at [145, 259] on section "View Orders View Invoices View Receipts View Accounts K01 Show: 10 5 10 25 50 ←…" at bounding box center [622, 590] width 958 height 920
type input "C11"
click at [180, 319] on icon at bounding box center [183, 317] width 20 height 18
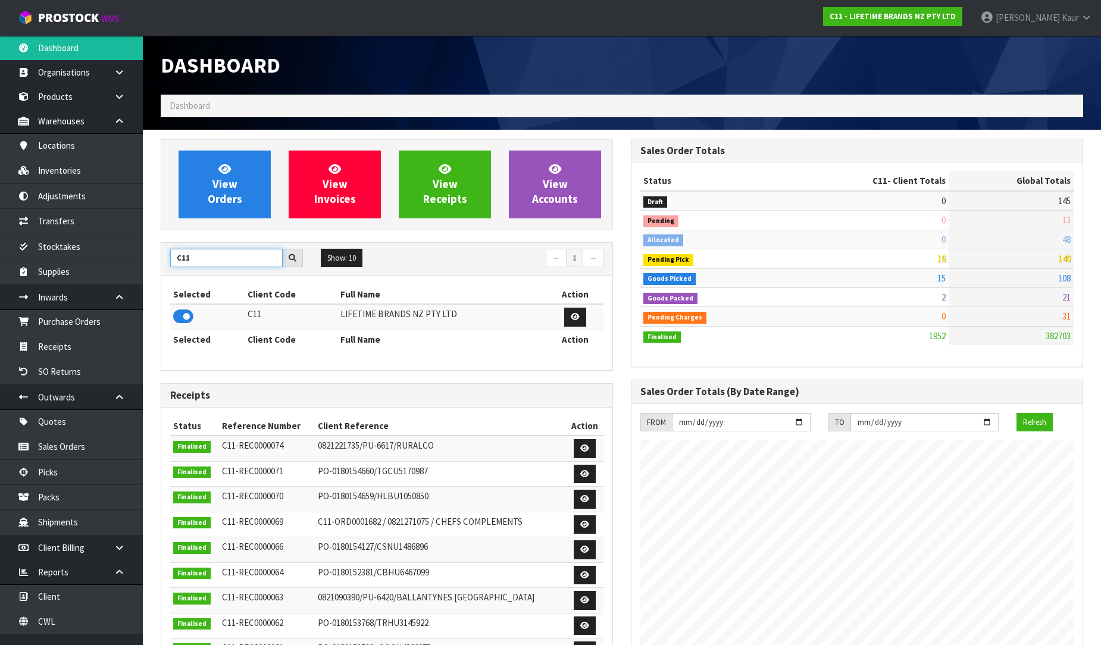
drag, startPoint x: 180, startPoint y: 263, endPoint x: 164, endPoint y: 263, distance: 16.1
click at [164, 263] on div "C11" at bounding box center [236, 258] width 151 height 19
type input "DATS"
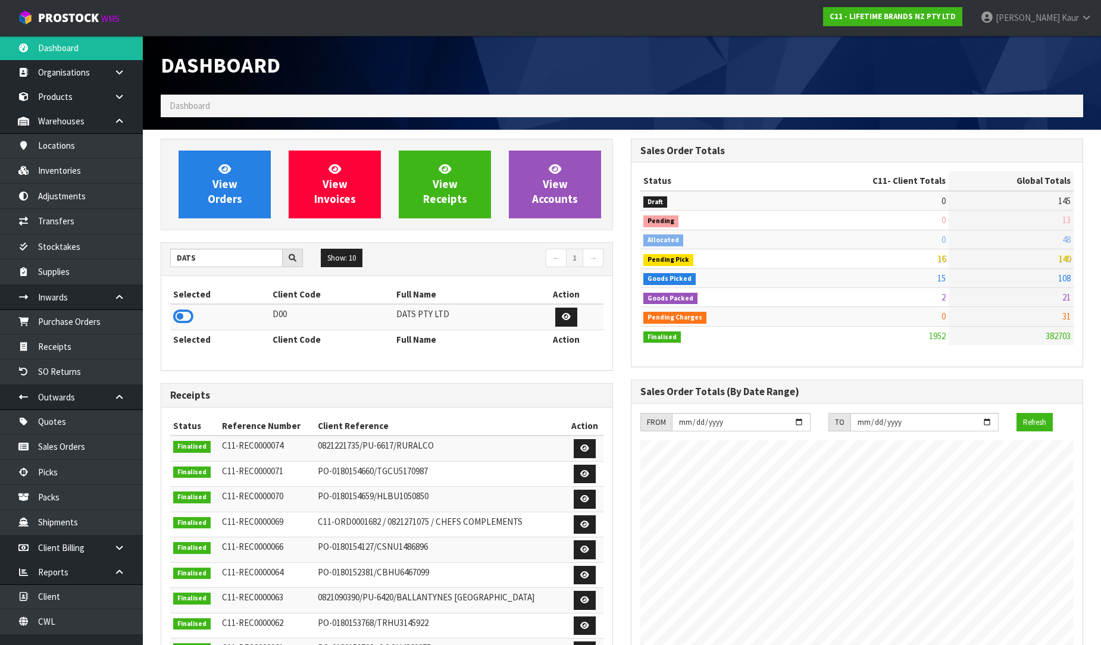
click at [169, 312] on div "Selected Client Code Full Name Action D00 DATS PTY LTD Selected Client Code Ful…" at bounding box center [386, 323] width 451 height 94
click at [182, 312] on icon at bounding box center [183, 317] width 20 height 18
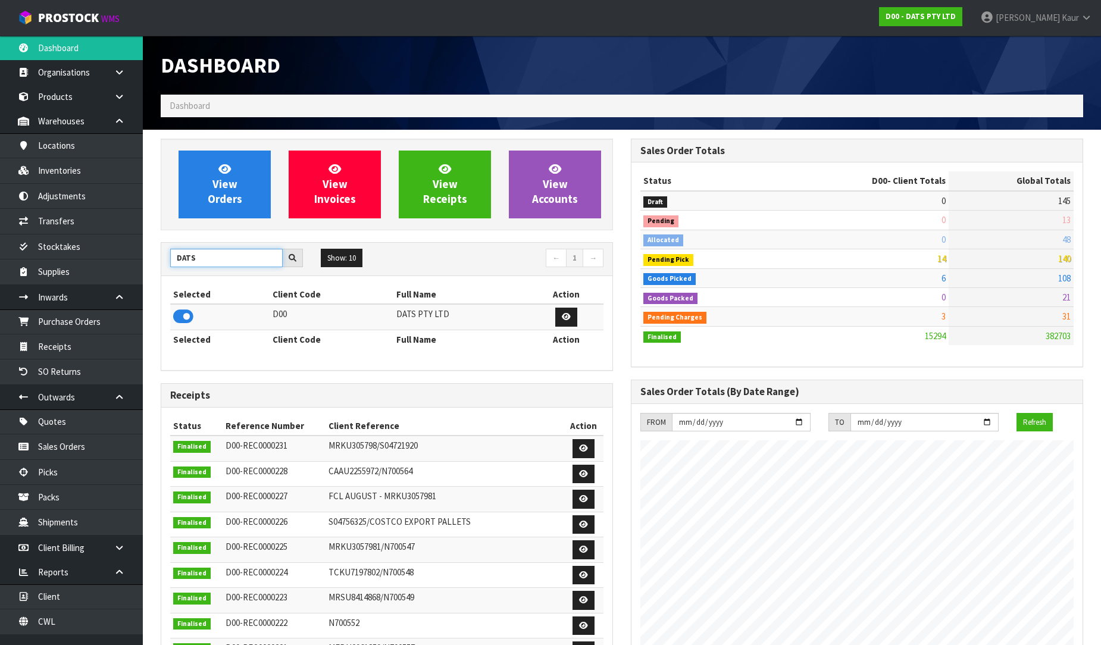
drag, startPoint x: 227, startPoint y: 256, endPoint x: 140, endPoint y: 258, distance: 86.9
click at [140, 258] on body "Toggle navigation ProStock WMS D00 - DATS PTY LTD [PERSON_NAME] Logout Dashboar…" at bounding box center [550, 322] width 1101 height 645
type input "PROTECT"
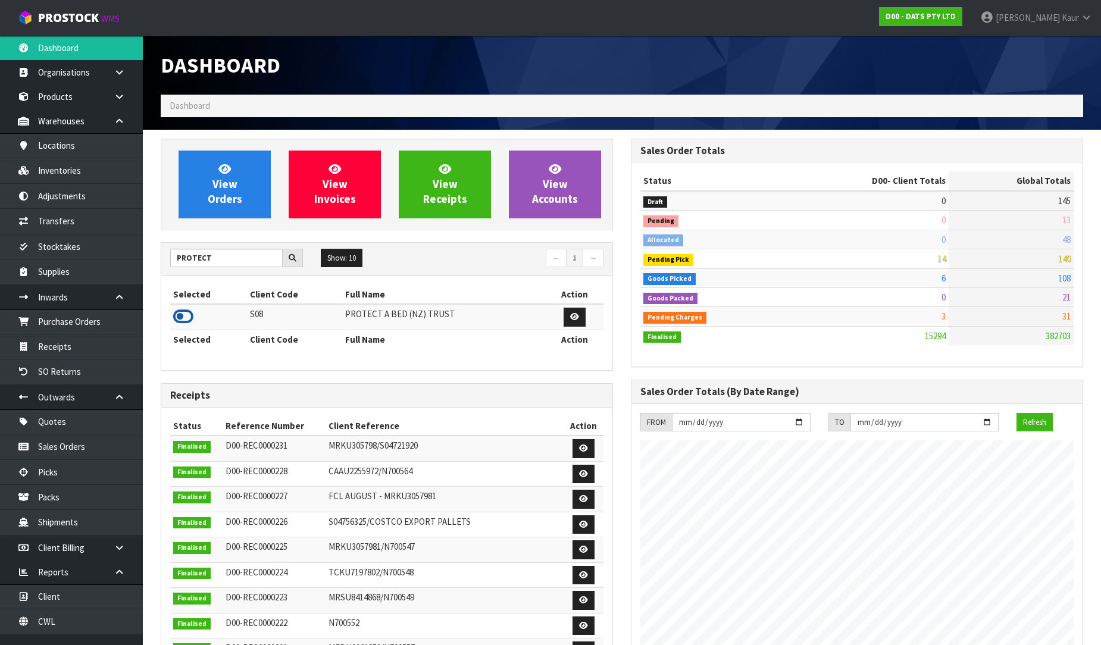
click at [181, 324] on icon at bounding box center [183, 317] width 20 height 18
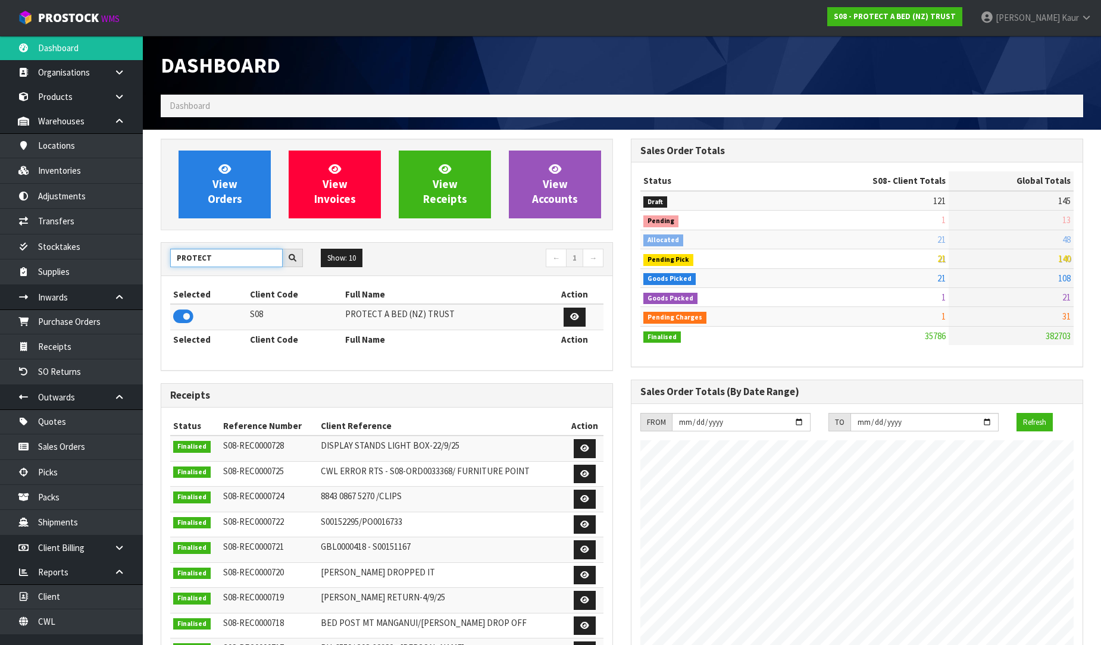
drag, startPoint x: 227, startPoint y: 256, endPoint x: 158, endPoint y: 256, distance: 69.0
click at [158, 256] on div "View Orders View Invoices View Receipts View Accounts PROTECT Show: 10 5 10 25 …" at bounding box center [387, 487] width 470 height 697
type input "J02"
click at [180, 322] on icon at bounding box center [183, 317] width 20 height 18
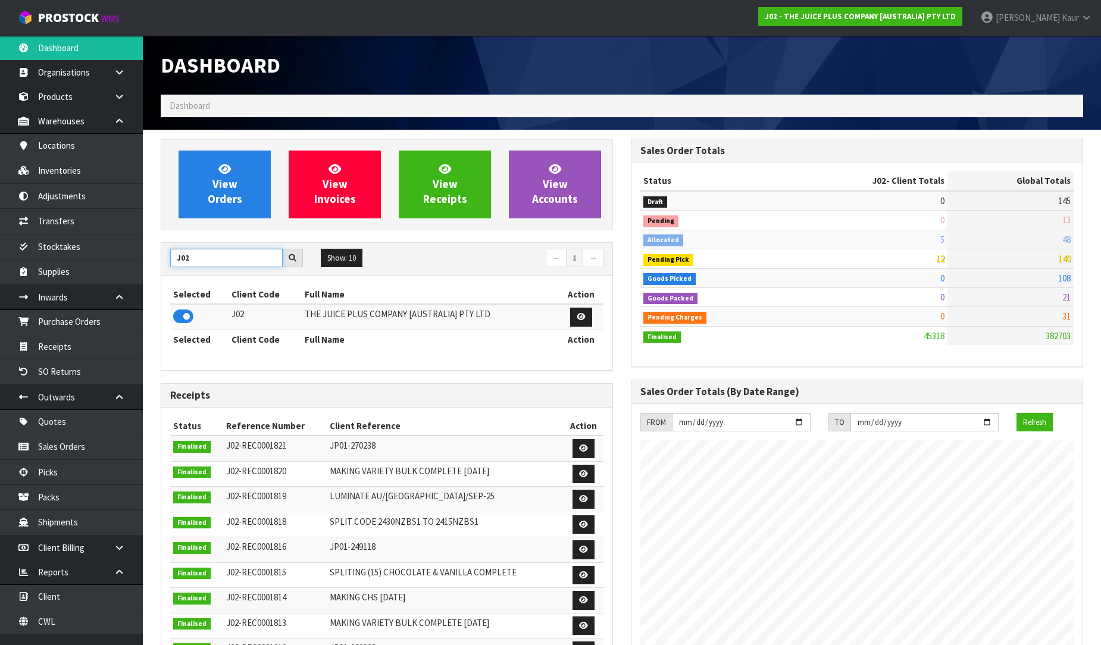
drag, startPoint x: 187, startPoint y: 264, endPoint x: 152, endPoint y: 264, distance: 35.7
click at [152, 264] on div "View Orders View Invoices View Receipts View Accounts J02 Show: 10 5 10 25 50 ←…" at bounding box center [387, 484] width 470 height 691
click at [186, 316] on icon at bounding box center [183, 317] width 20 height 18
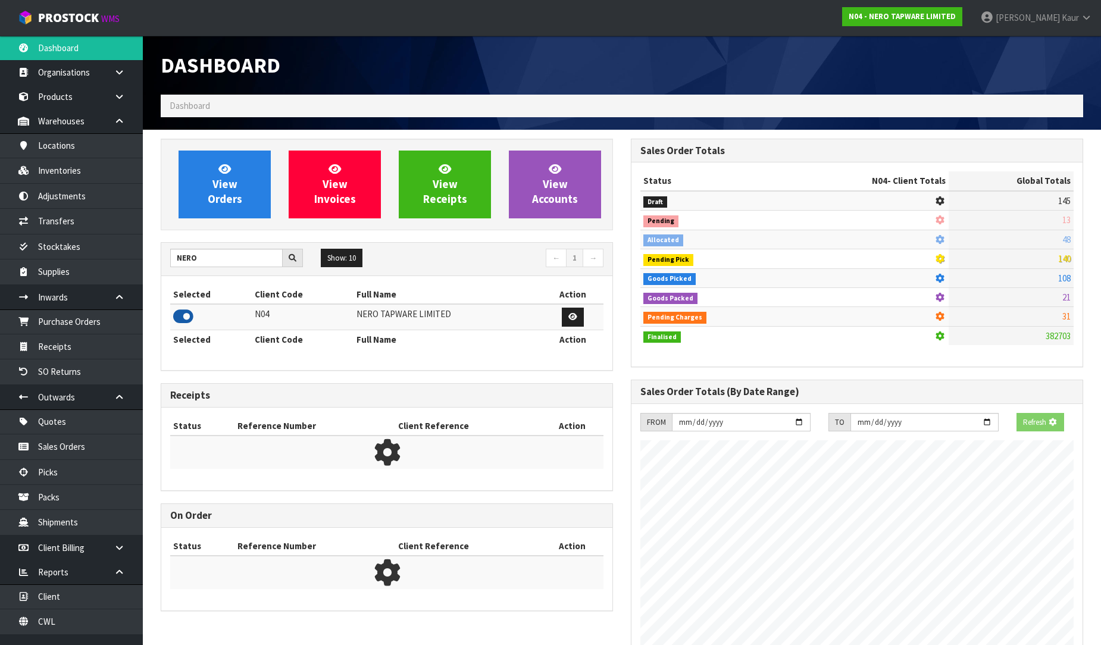
scroll to position [941, 470]
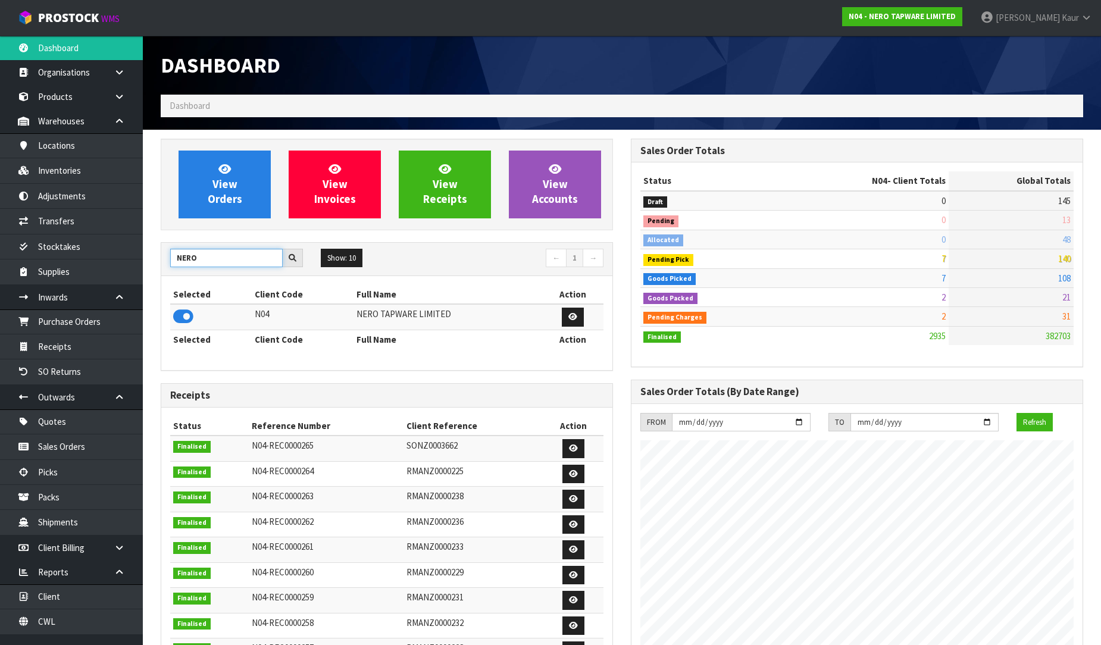
drag, startPoint x: 209, startPoint y: 264, endPoint x: 199, endPoint y: 264, distance: 9.5
click at [199, 264] on input "NERO" at bounding box center [226, 258] width 112 height 18
type input "NEOGEN"
click at [181, 325] on icon at bounding box center [183, 317] width 20 height 18
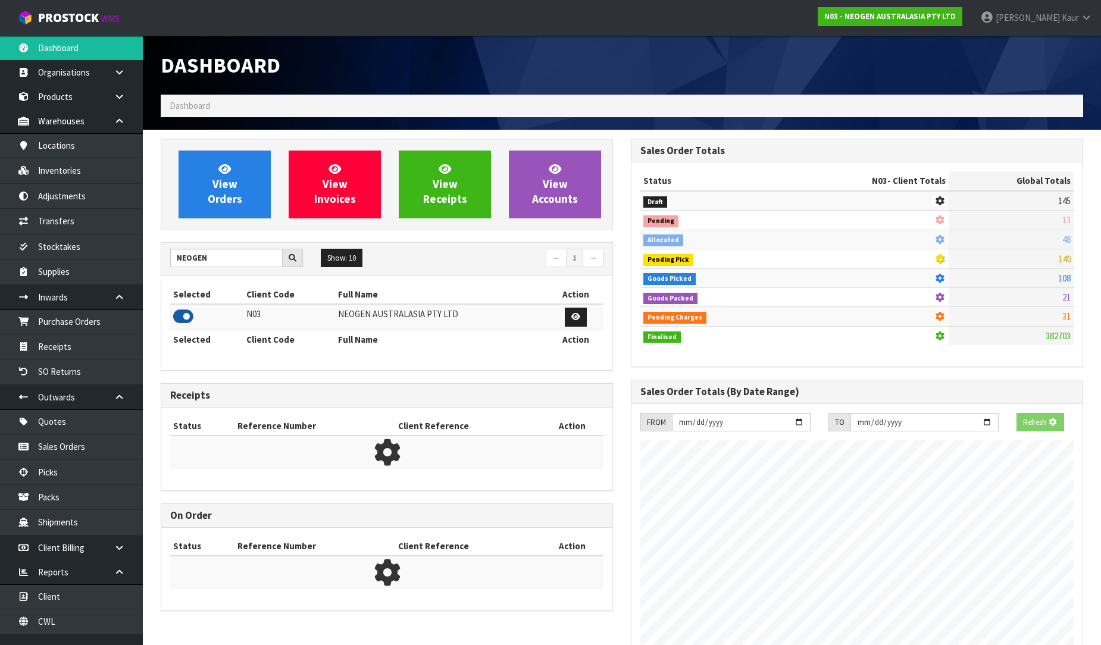
scroll to position [901, 470]
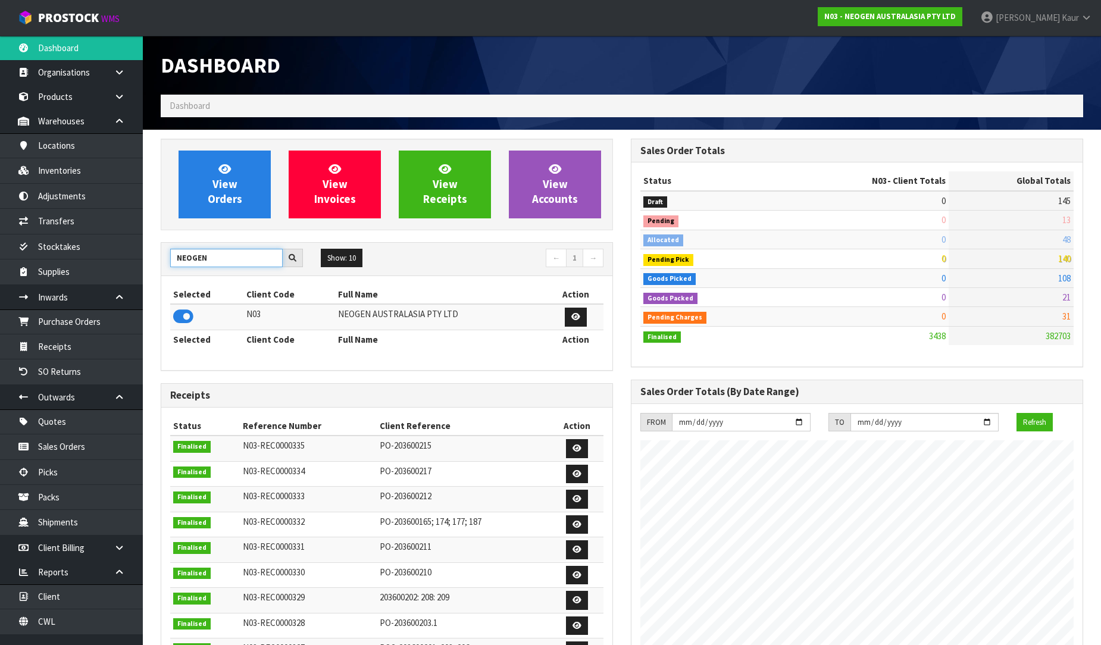
drag, startPoint x: 221, startPoint y: 262, endPoint x: 173, endPoint y: 267, distance: 48.4
click at [173, 267] on input "NEOGEN" at bounding box center [226, 258] width 112 height 18
type input "Y01"
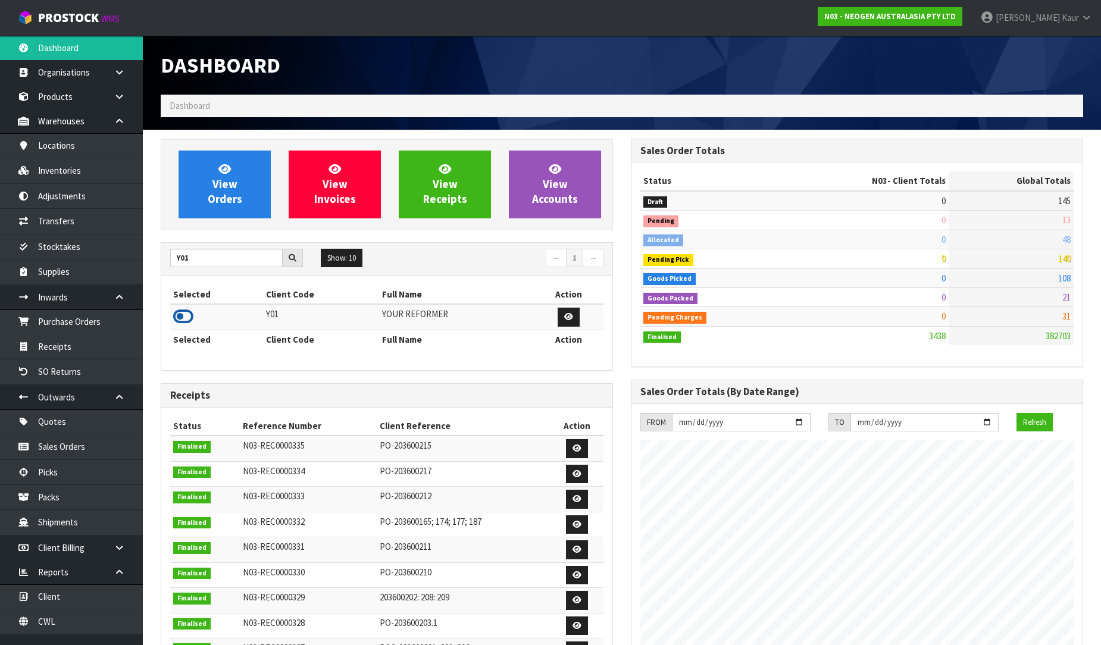
click at [187, 316] on icon at bounding box center [183, 317] width 20 height 18
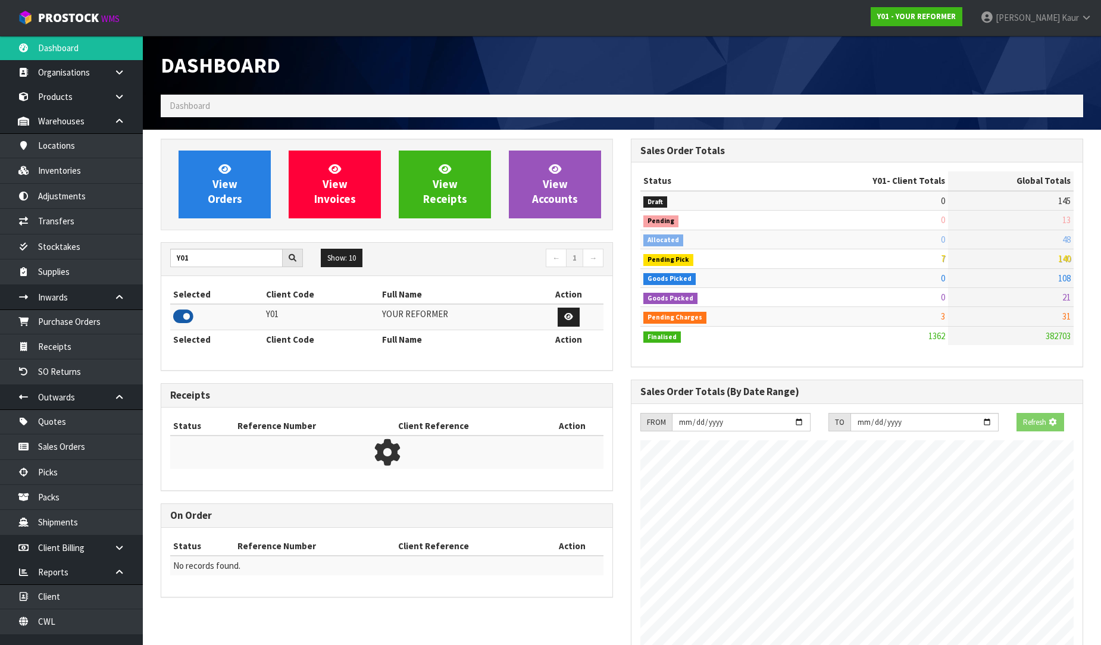
scroll to position [786, 470]
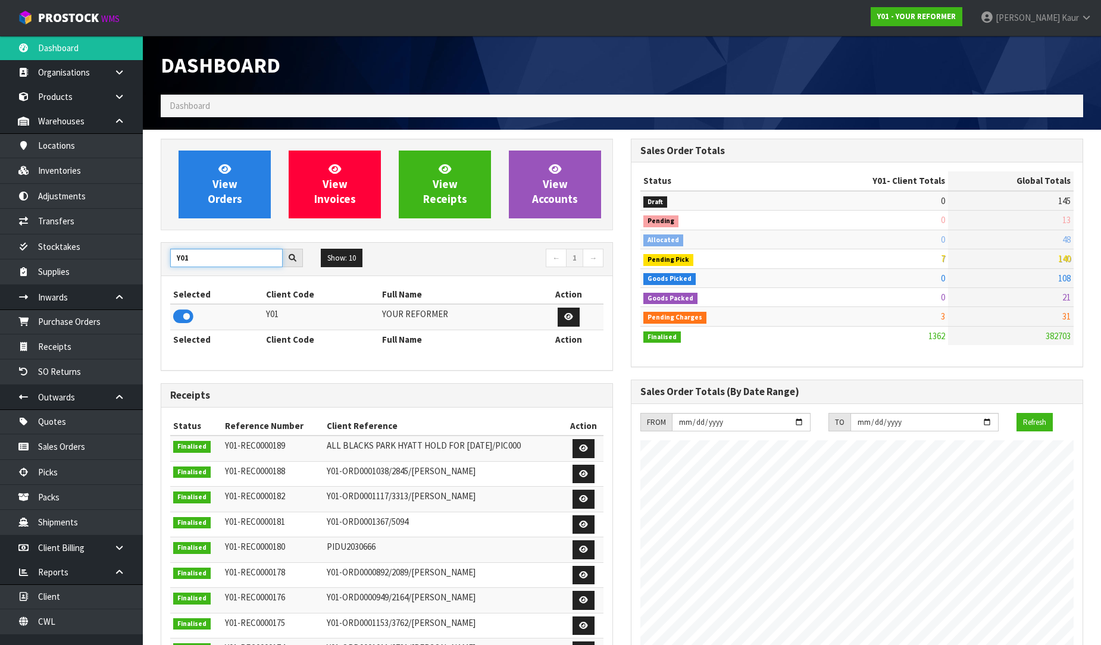
drag, startPoint x: 195, startPoint y: 263, endPoint x: 143, endPoint y: 264, distance: 52.4
click at [143, 264] on section "View Orders View Invoices View Receipts View Accounts Y01 Show: 10 5 10 25 50 ←…" at bounding box center [622, 532] width 958 height 804
type input "BABW"
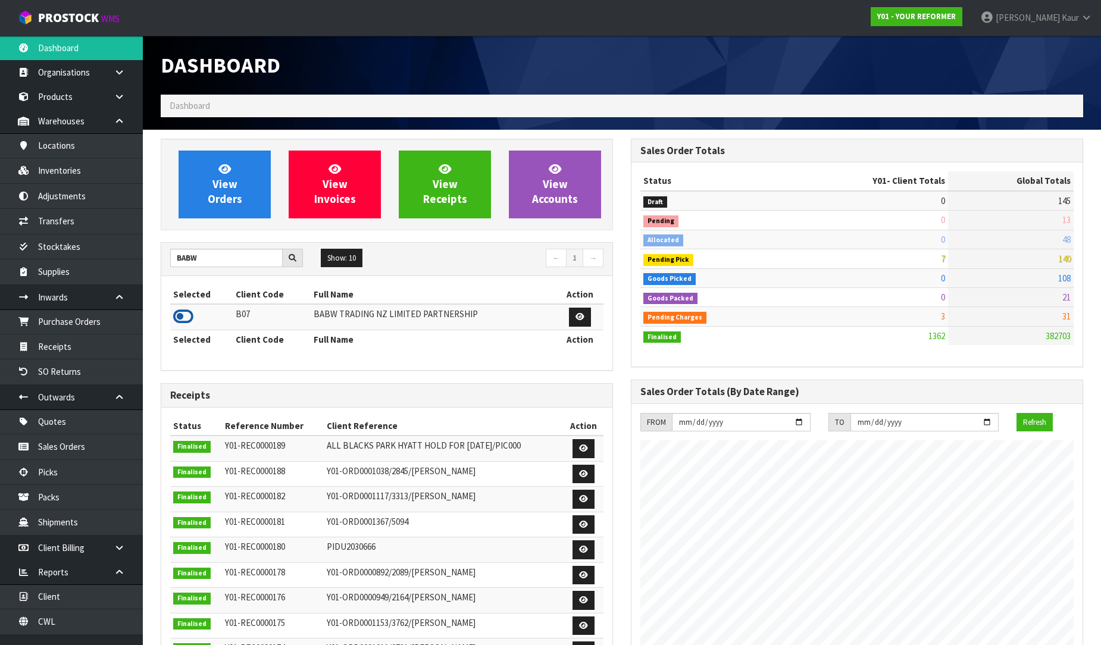
click at [176, 319] on icon at bounding box center [183, 317] width 20 height 18
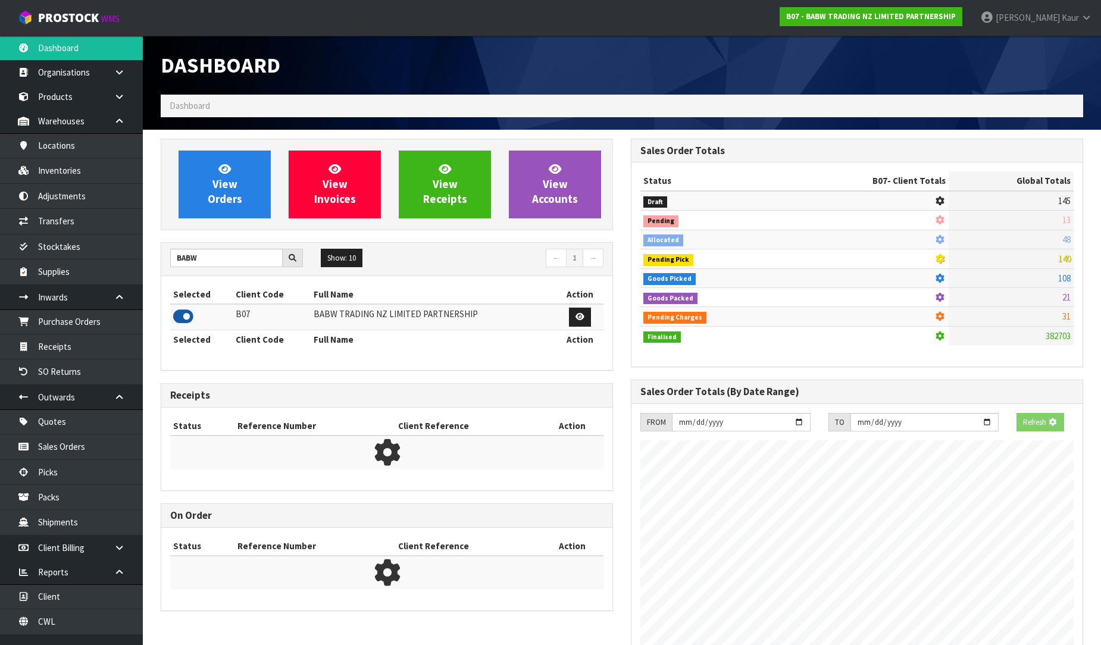
scroll to position [901, 470]
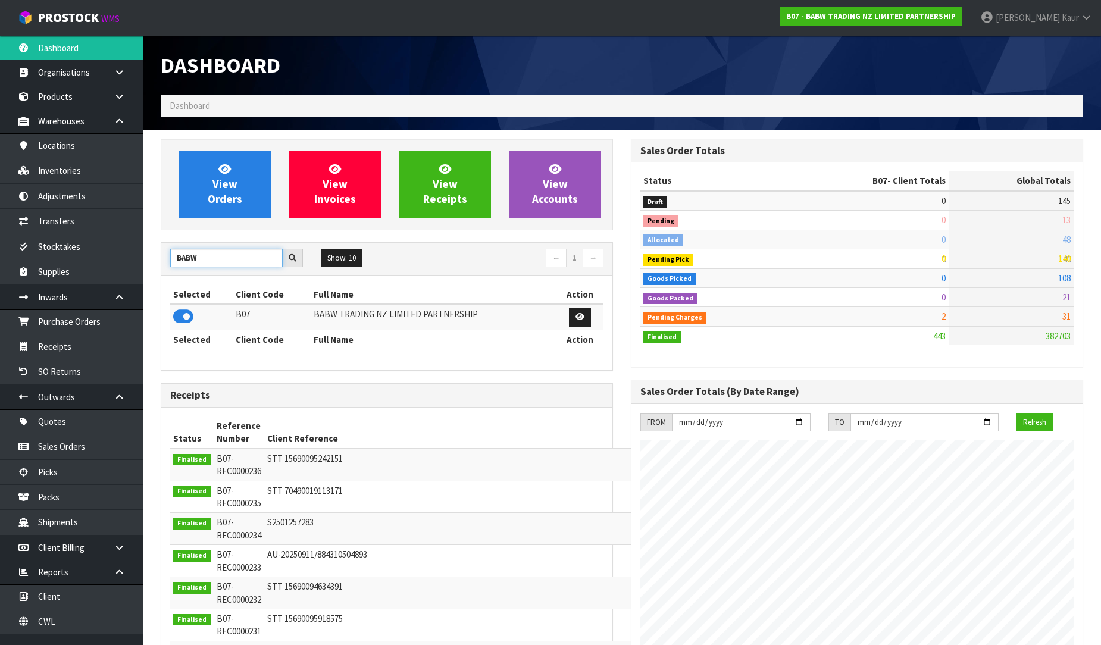
drag, startPoint x: 200, startPoint y: 264, endPoint x: 134, endPoint y: 253, distance: 66.2
click at [134, 253] on body "Toggle navigation ProStock WMS B07 - BABW TRADING NZ LIMITED PARTNERSHIP [PERSO…" at bounding box center [550, 322] width 1101 height 645
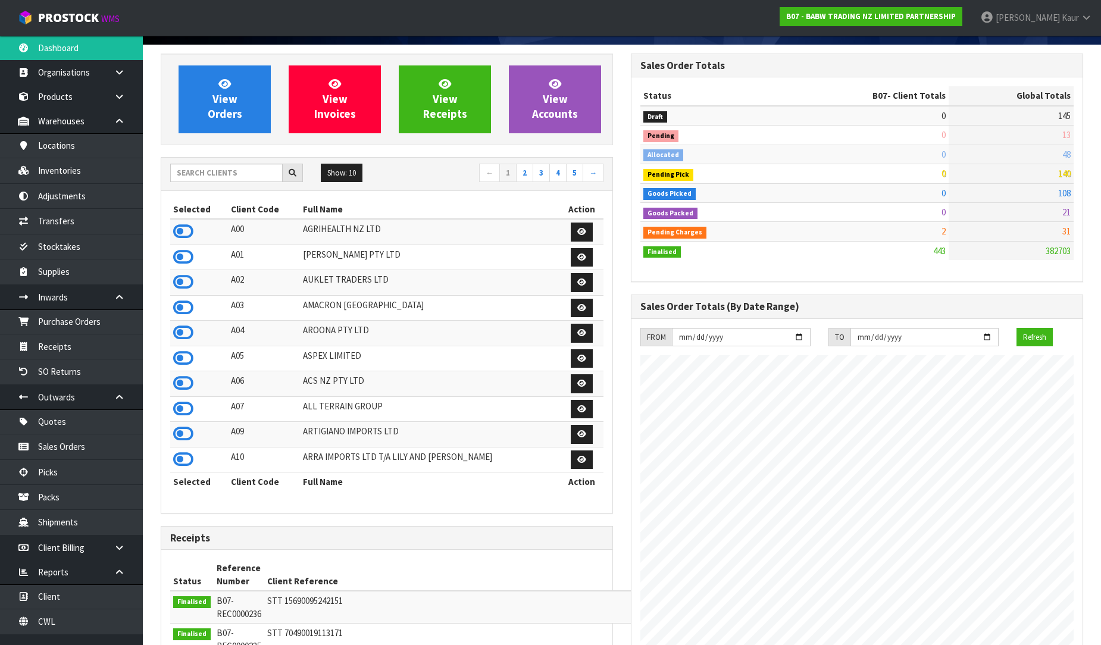
scroll to position [0, 0]
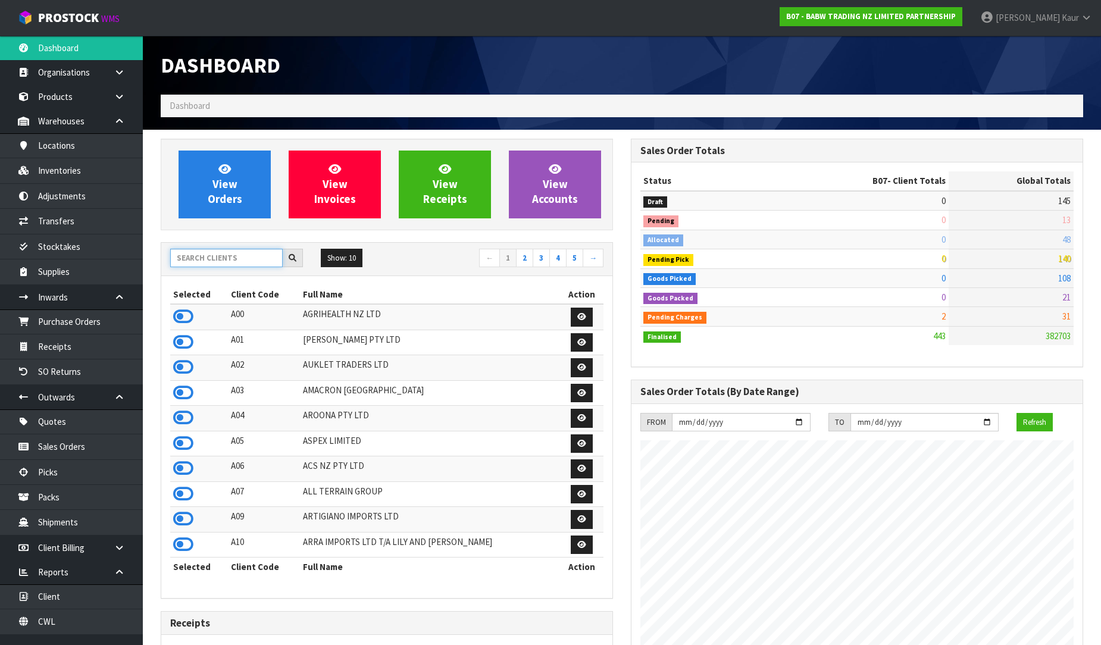
click at [240, 255] on input "text" at bounding box center [226, 258] width 112 height 18
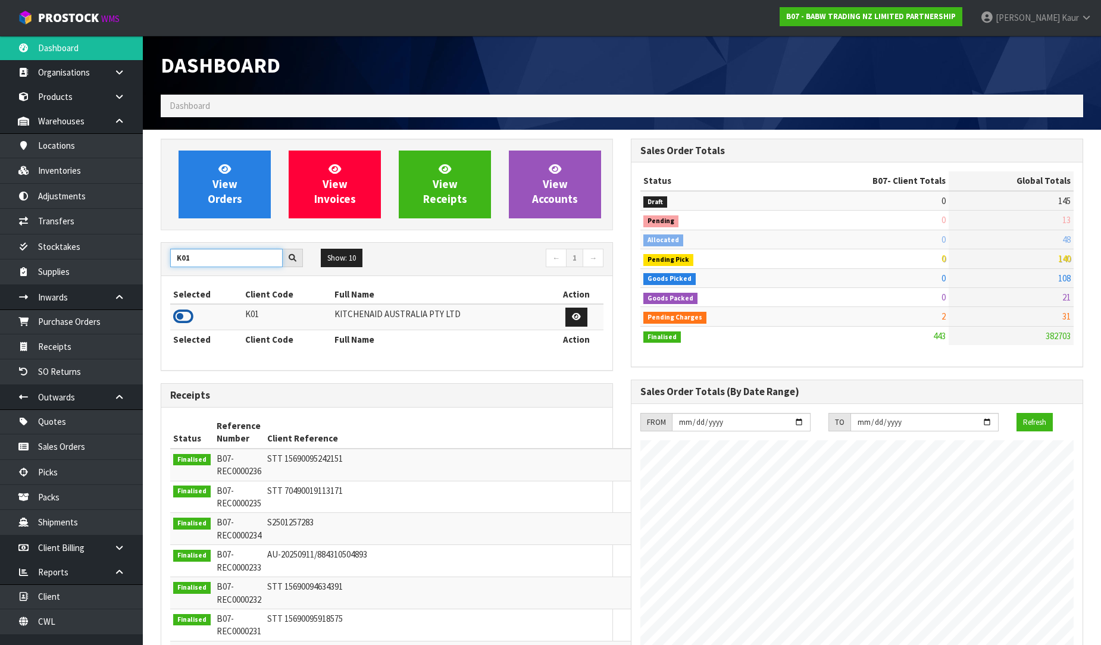
type input "K01"
click at [188, 315] on icon at bounding box center [183, 317] width 20 height 18
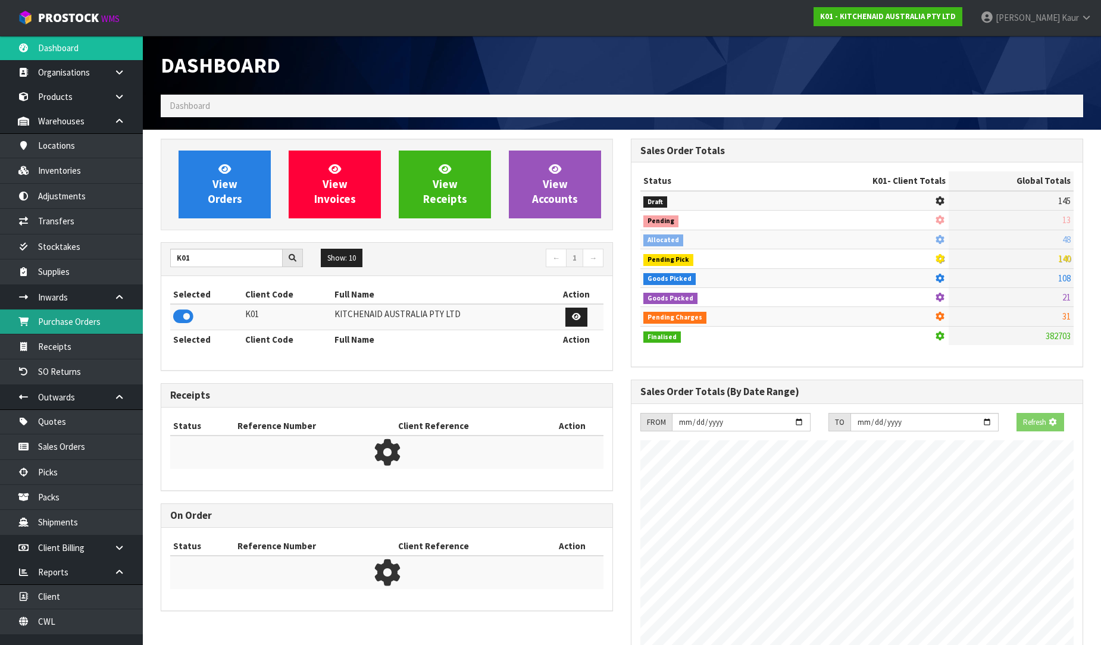
scroll to position [594214, 594486]
click at [97, 325] on link "Purchase Orders" at bounding box center [71, 321] width 143 height 24
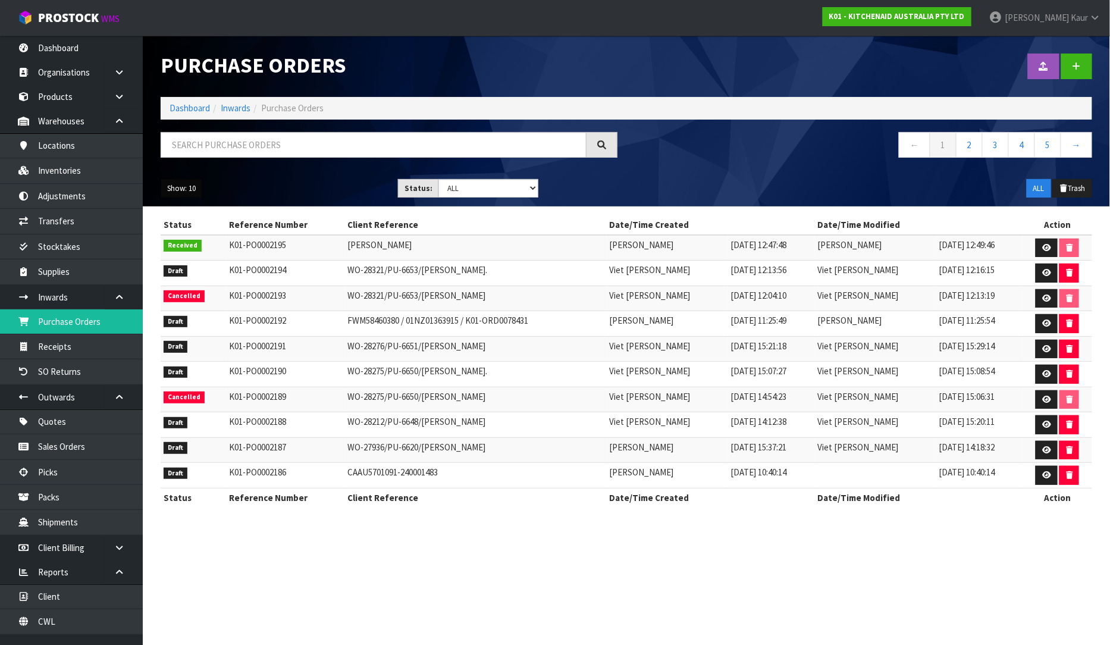
click at [174, 182] on button "Show: 10" at bounding box center [182, 188] width 42 height 19
click at [173, 245] on link "25" at bounding box center [208, 243] width 94 height 16
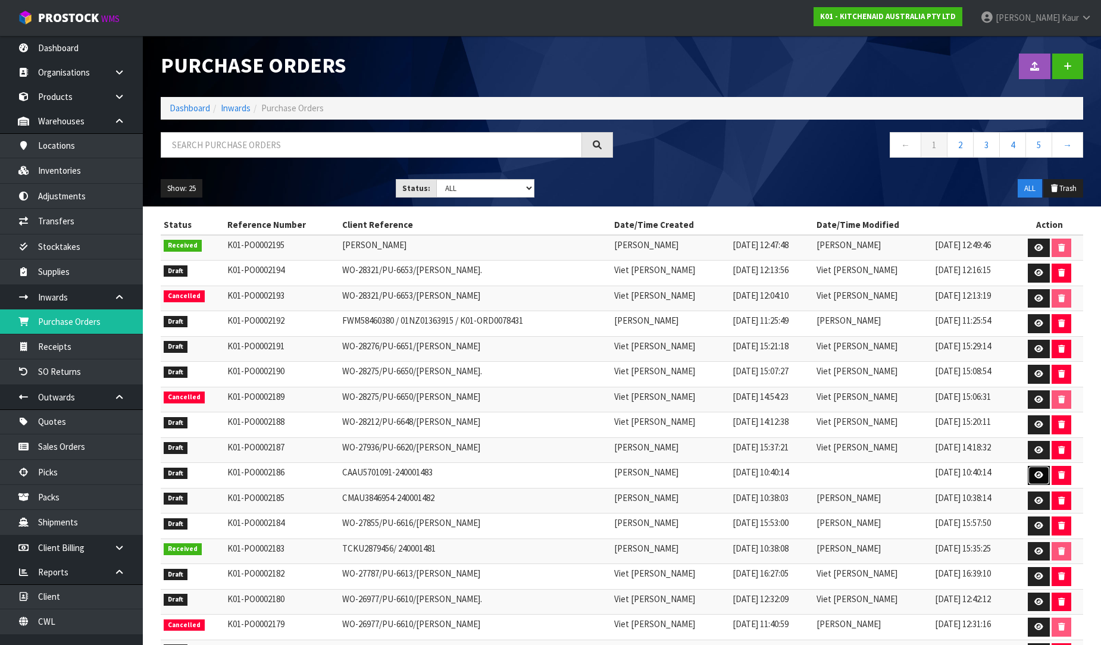
click at [1031, 478] on link at bounding box center [1038, 475] width 22 height 19
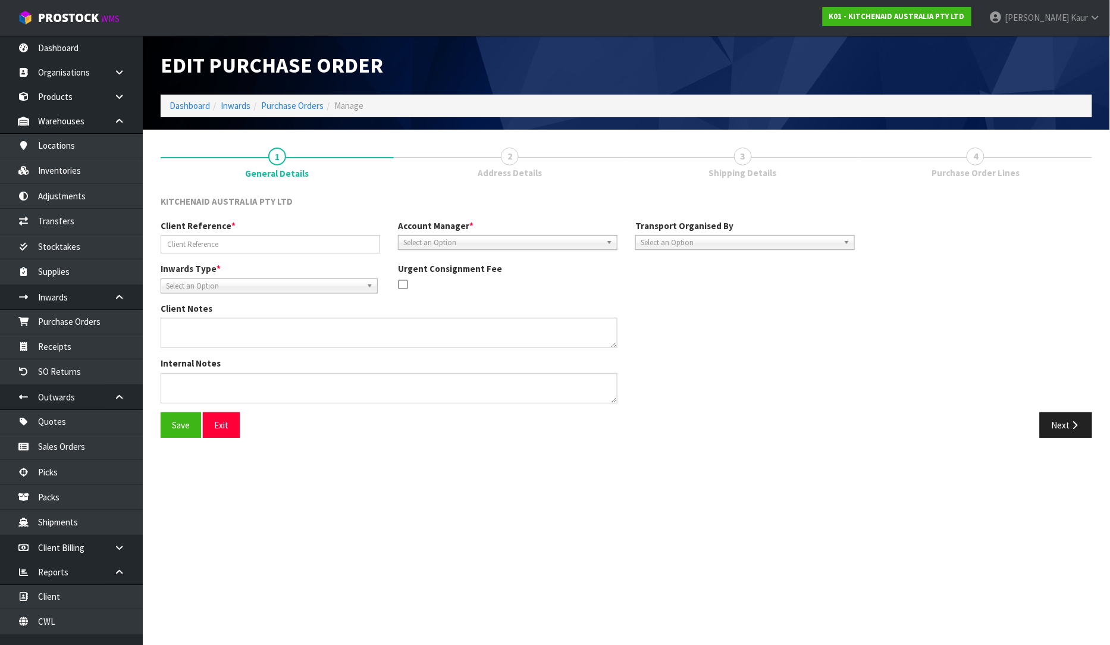
type input "CAAU5701091-240001483"
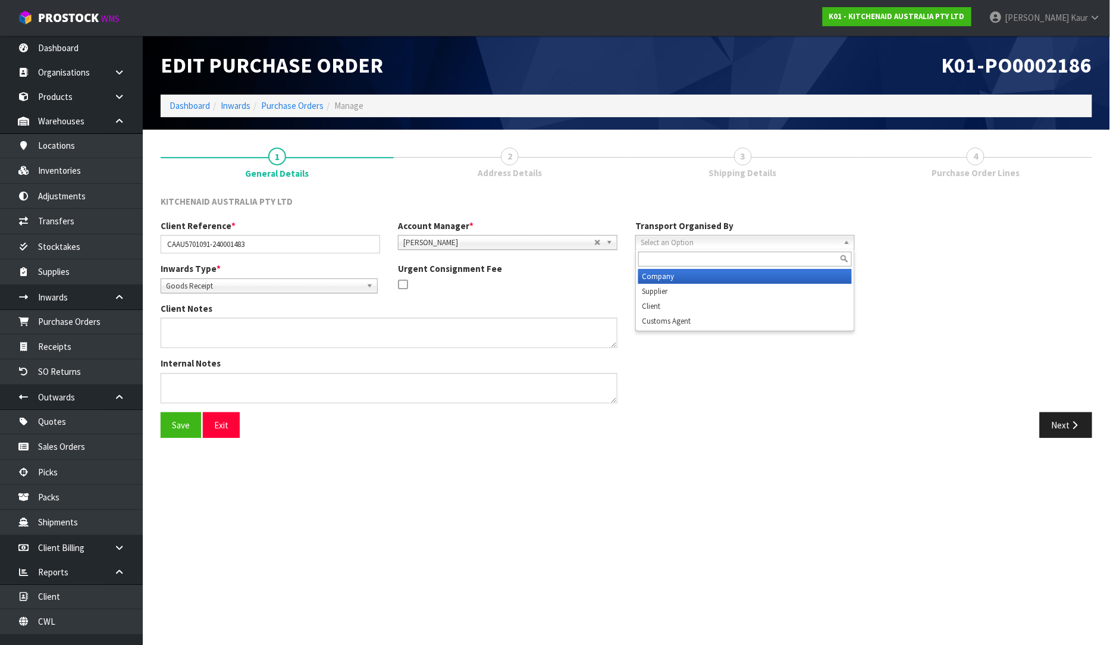
click at [647, 245] on span "Select an Option" at bounding box center [740, 243] width 198 height 14
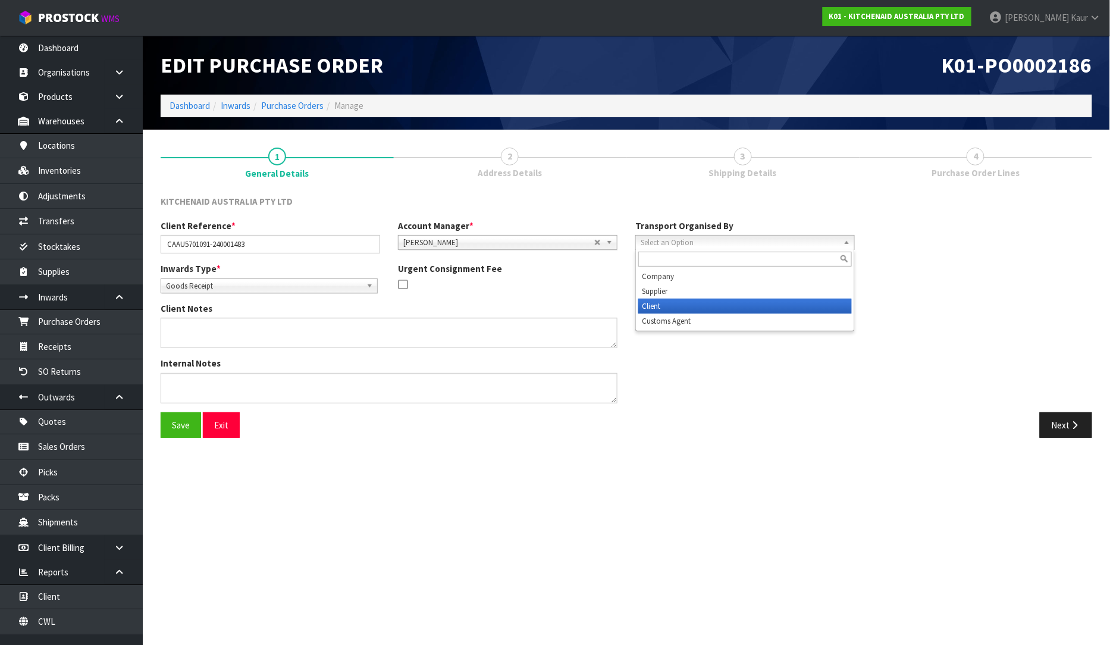
click at [659, 302] on li "Client" at bounding box center [745, 306] width 214 height 15
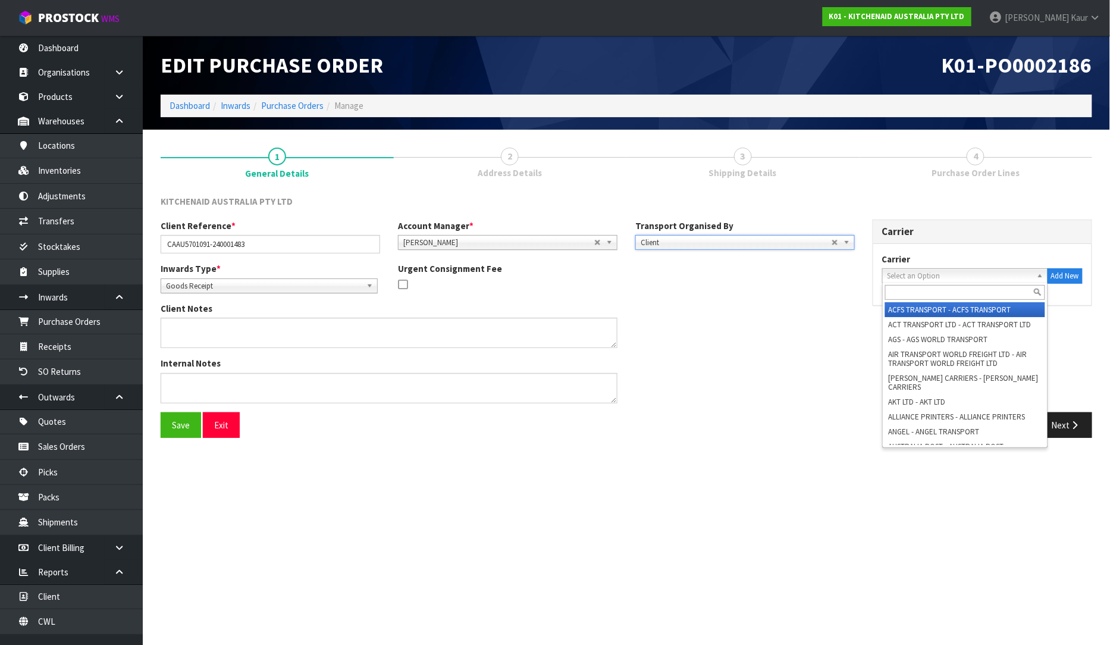
click at [894, 274] on span "Select an Option" at bounding box center [960, 276] width 145 height 14
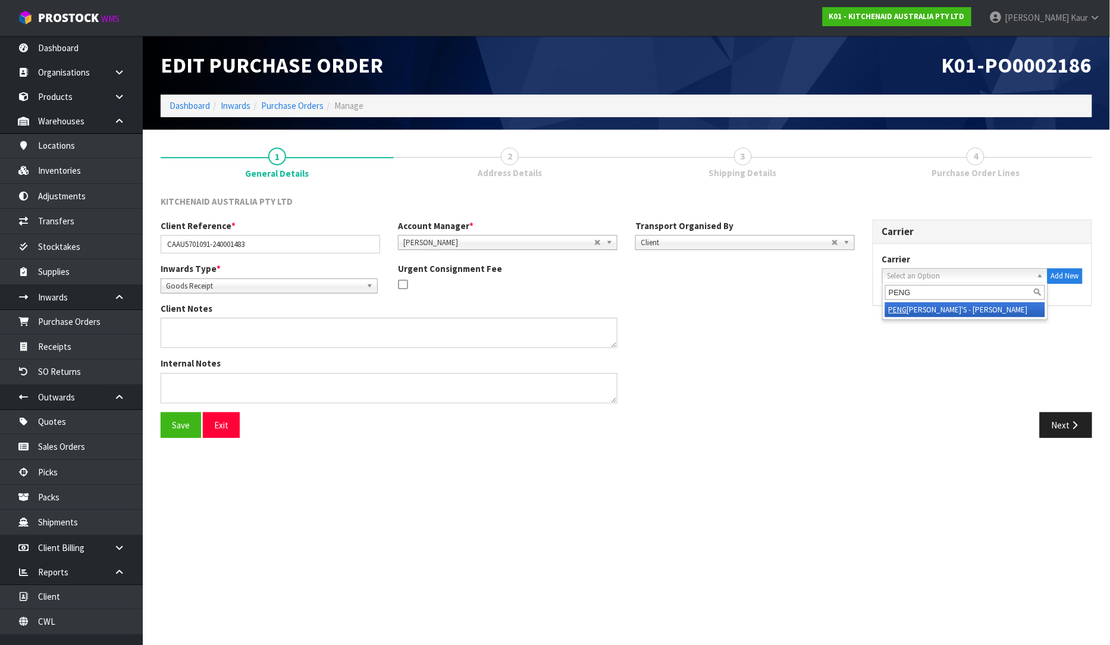
type input "PENG"
click at [913, 306] on li "[PERSON_NAME]'S - [PERSON_NAME]" at bounding box center [965, 309] width 160 height 15
click at [1060, 424] on button "Next" at bounding box center [1066, 425] width 52 height 26
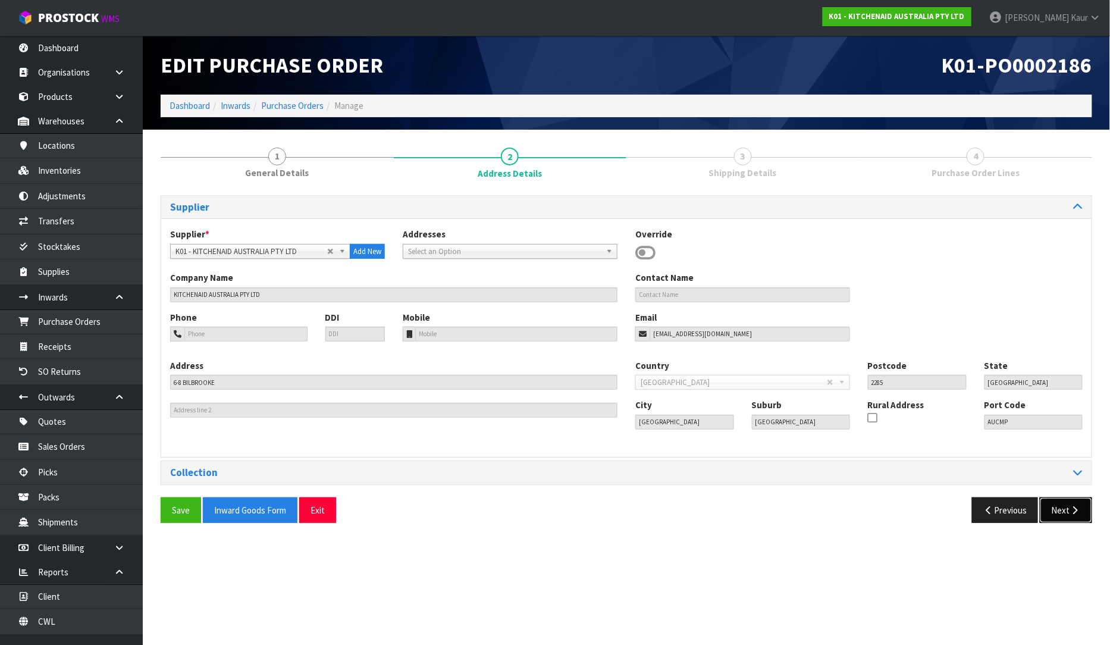
click at [1067, 512] on button "Next" at bounding box center [1066, 510] width 52 height 26
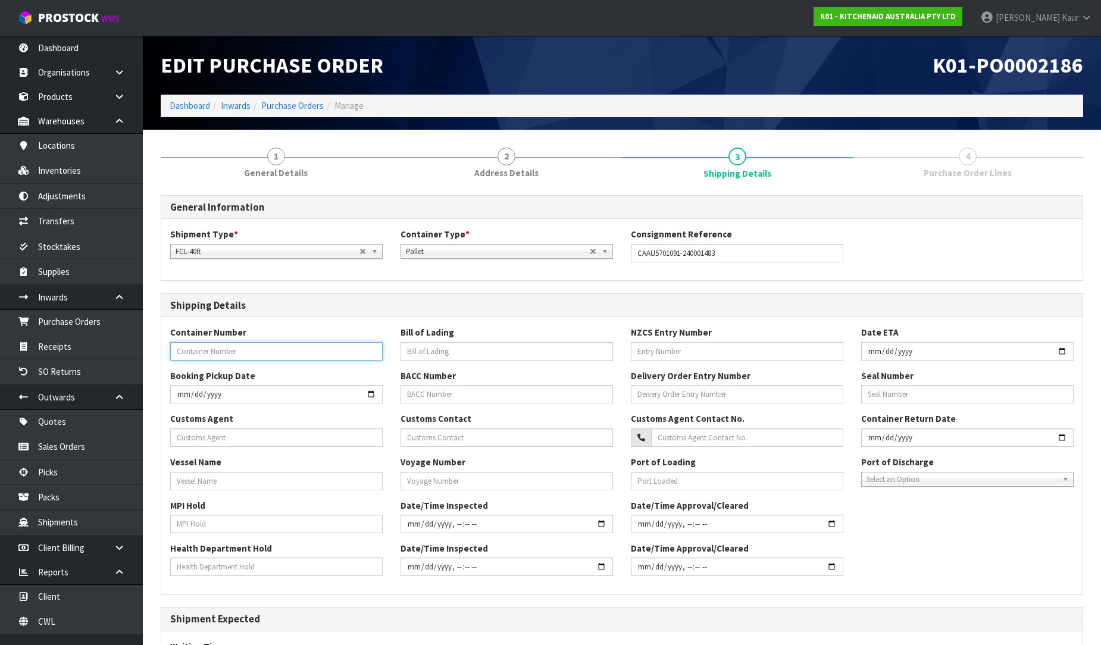
click at [187, 349] on input "text" at bounding box center [276, 351] width 212 height 18
paste input "CAAU5701091"
type input "CAAU5701091"
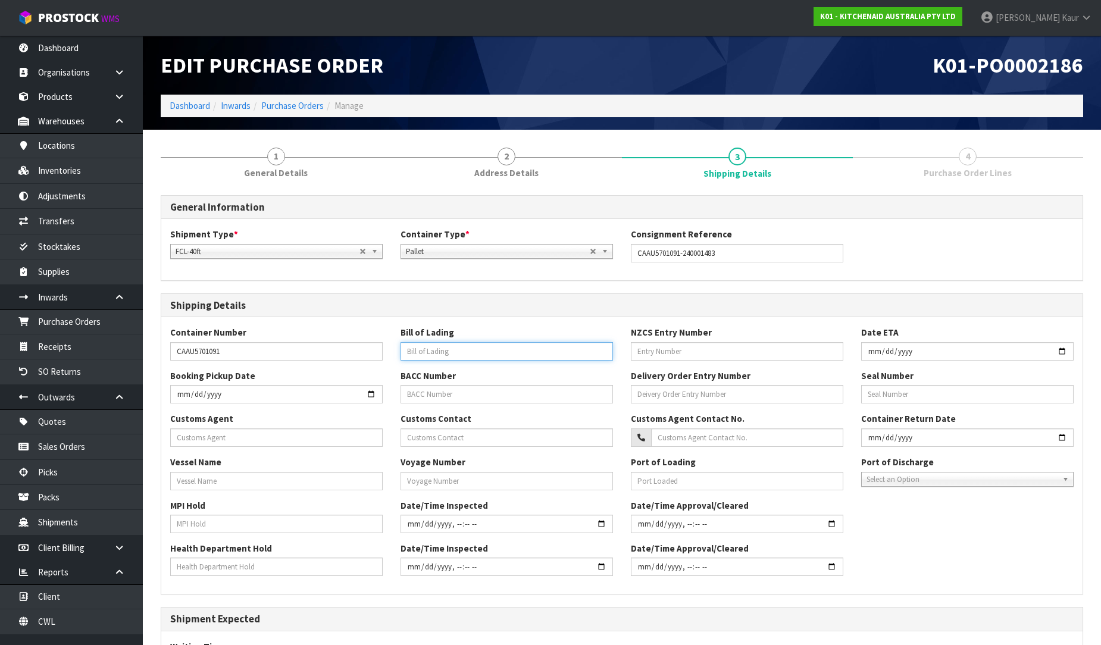
click at [484, 352] on input "text" at bounding box center [506, 351] width 212 height 18
paste input "AUMEM23154006"
type input "AUMEM23154006"
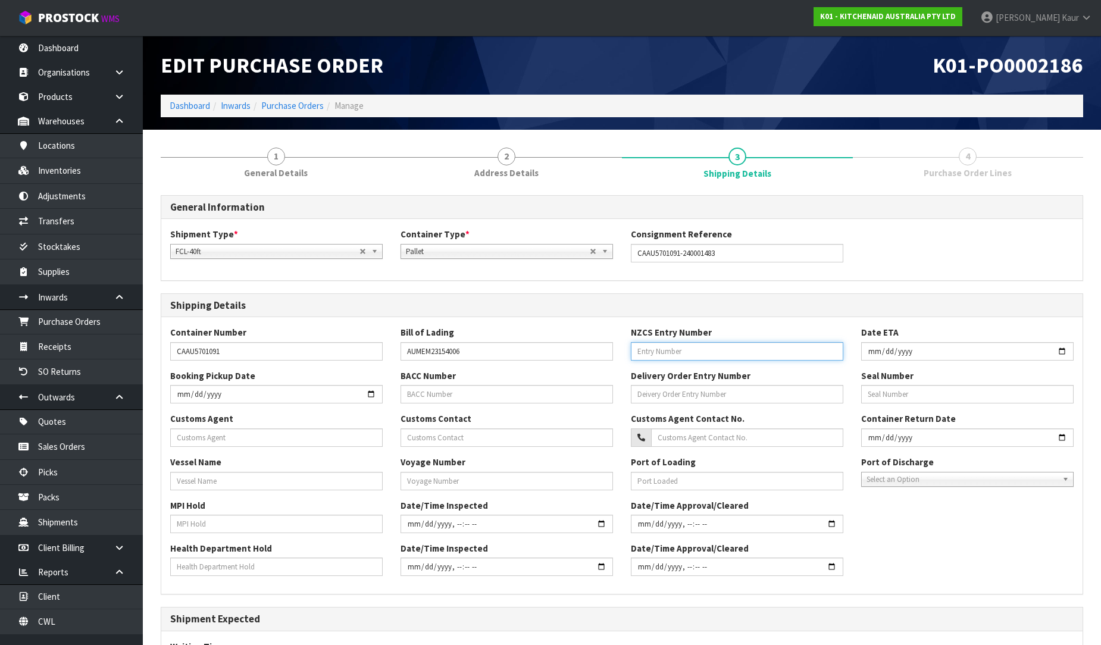
click at [720, 355] on input "text" at bounding box center [737, 351] width 212 height 18
paste input "31405766"
type input "31405766"
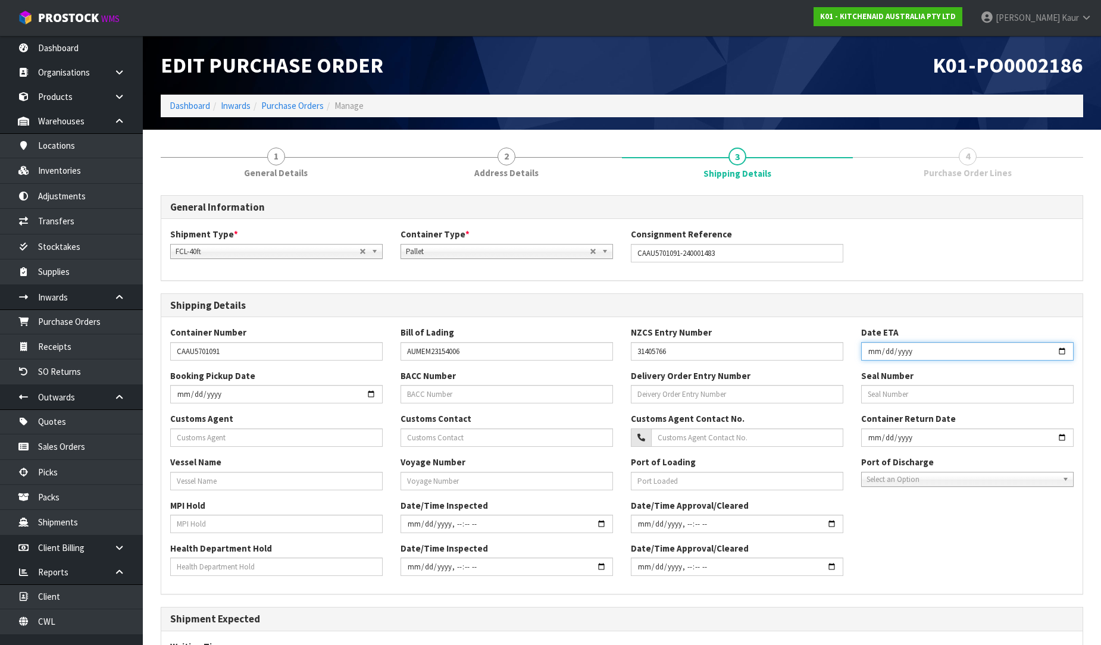
click at [872, 353] on input "date" at bounding box center [967, 351] width 212 height 18
type input "[DATE]"
click at [216, 444] on input "text" at bounding box center [276, 437] width 212 height 18
paste input "PENGELLYS LIMITED"
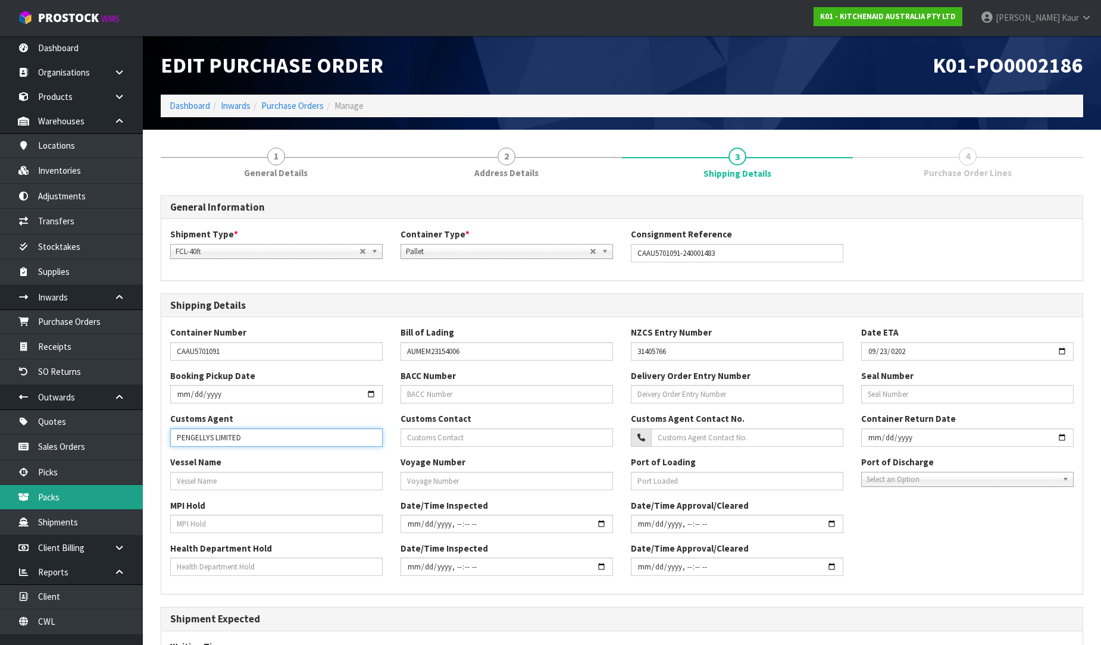
type input "PENGELLYS LIMITED"
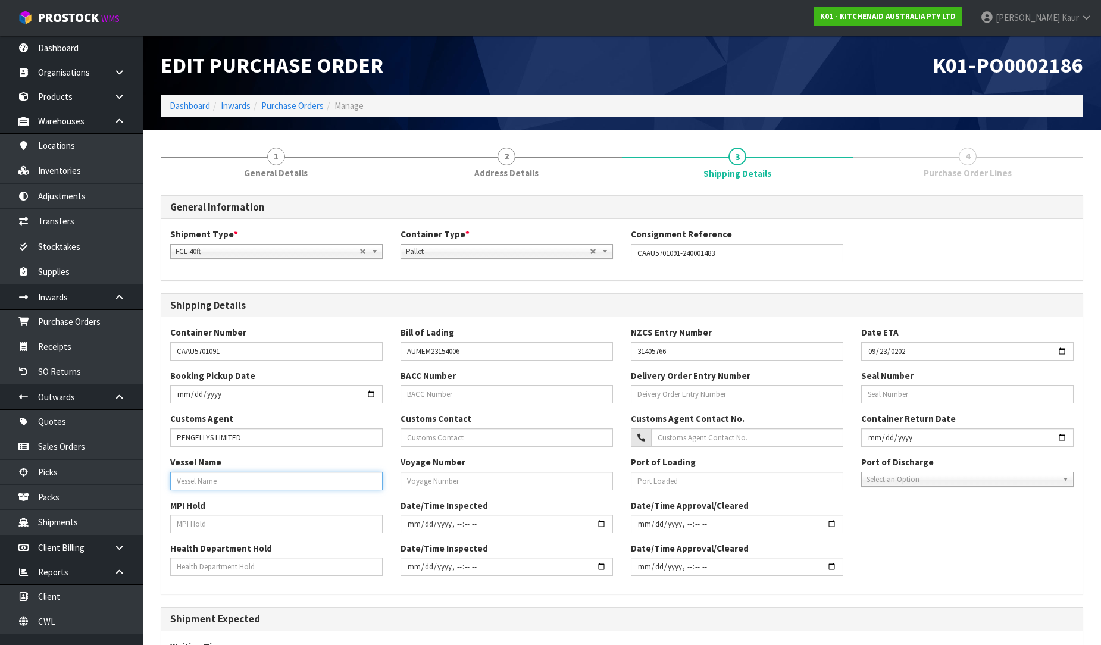
click at [233, 472] on input "text" at bounding box center [276, 481] width 212 height 18
paste input "GREEN WAVE"
type input "GREEN WAVE"
click at [213, 516] on input "text" at bounding box center [276, 524] width 212 height 18
type input "NO"
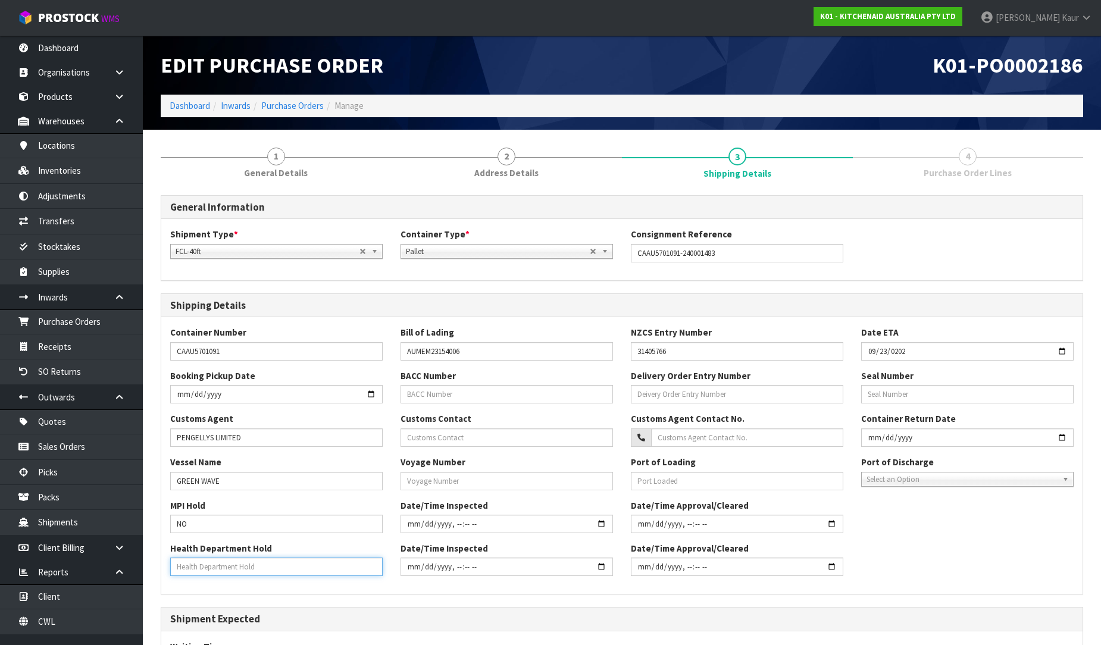
click at [186, 561] on input "text" at bounding box center [276, 566] width 212 height 18
type input "NO"
click at [416, 488] on input "text" at bounding box center [506, 481] width 212 height 18
paste input "2519"
type input "2519"
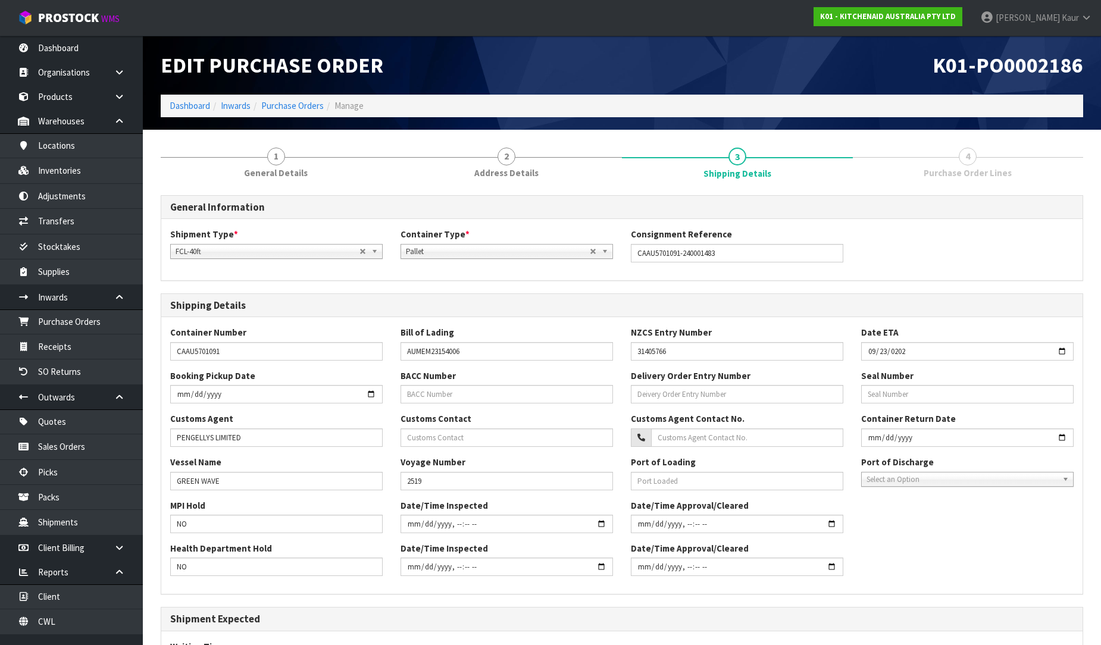
click at [959, 482] on span "Select an Option" at bounding box center [961, 479] width 191 height 14
click at [939, 513] on li "[GEOGRAPHIC_DATA]" at bounding box center [967, 513] width 206 height 15
click at [933, 588] on div "Container Number CAAU5701091 Bill of Lading AUMEM23154006 NZCS Entry Number 314…" at bounding box center [621, 455] width 921 height 277
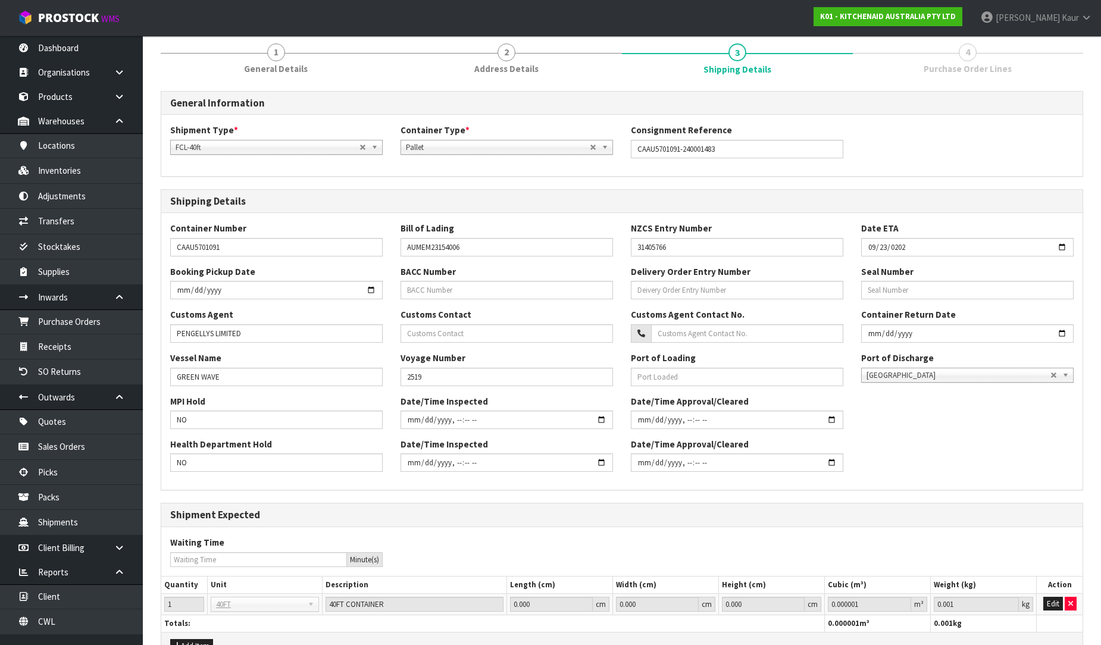
scroll to position [132, 0]
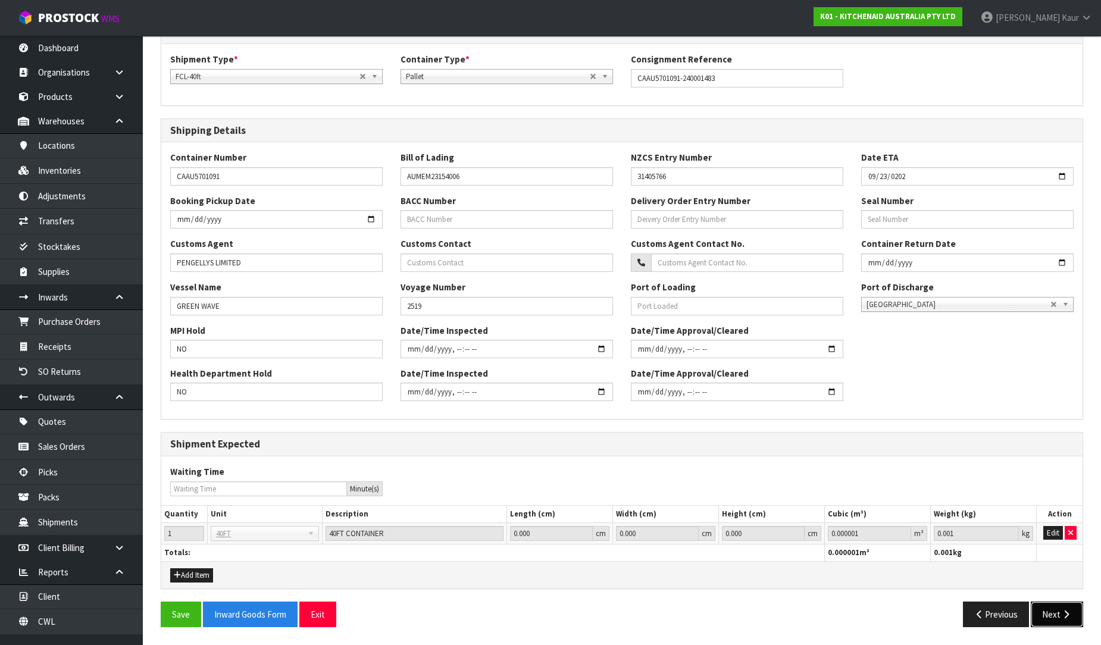
click at [1053, 613] on button "Next" at bounding box center [1056, 615] width 52 height 26
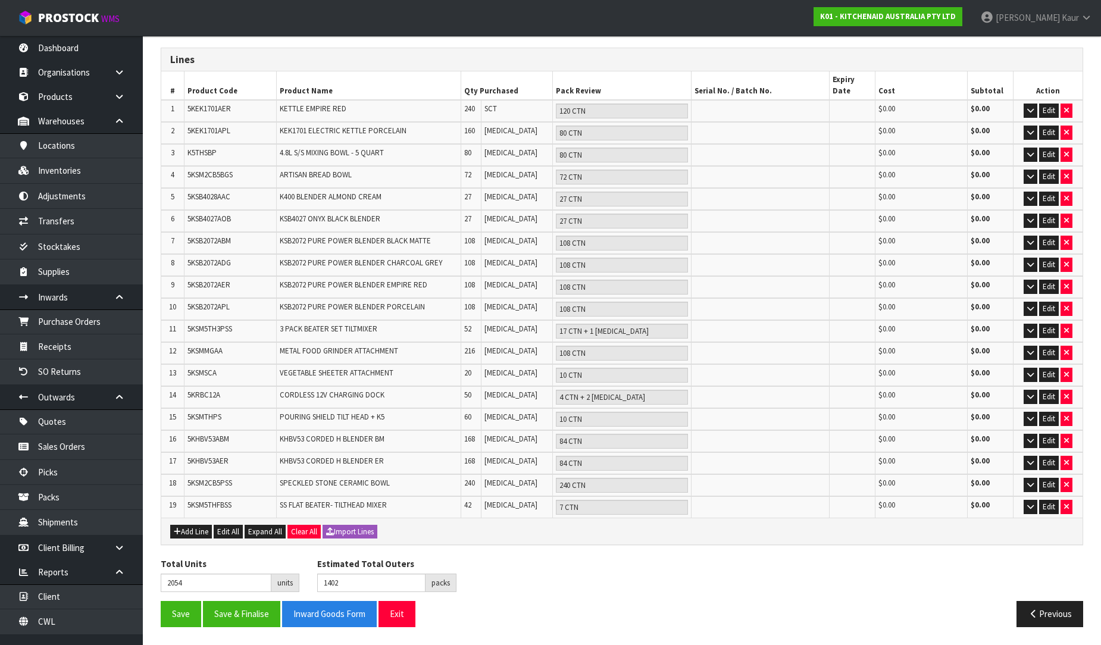
scroll to position [126, 0]
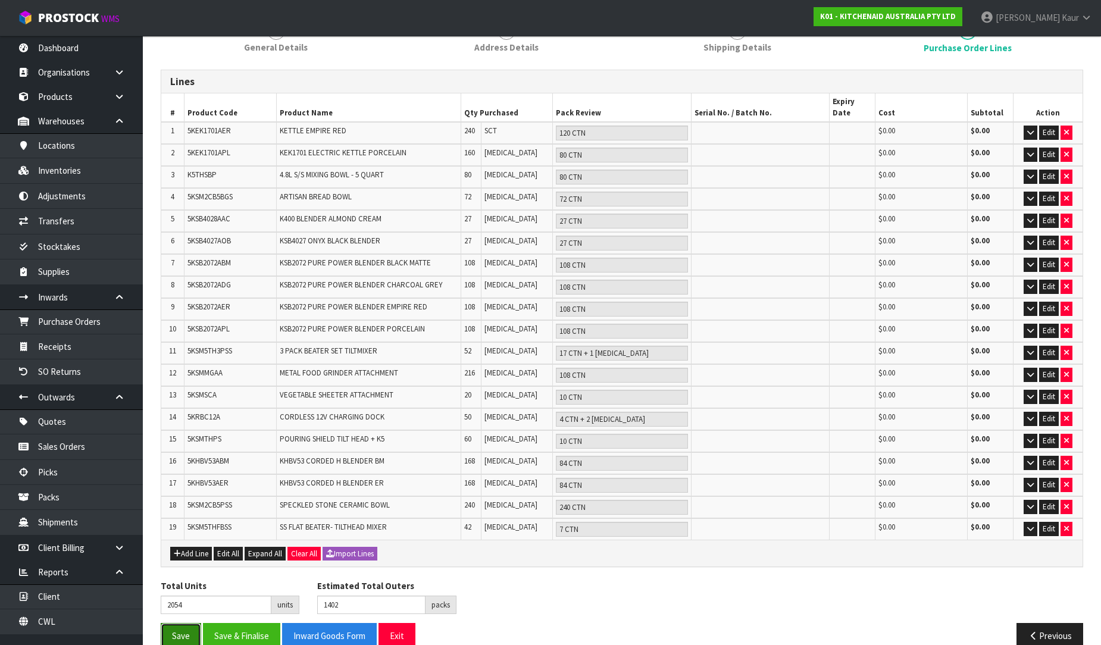
click at [177, 623] on button "Save" at bounding box center [181, 636] width 40 height 26
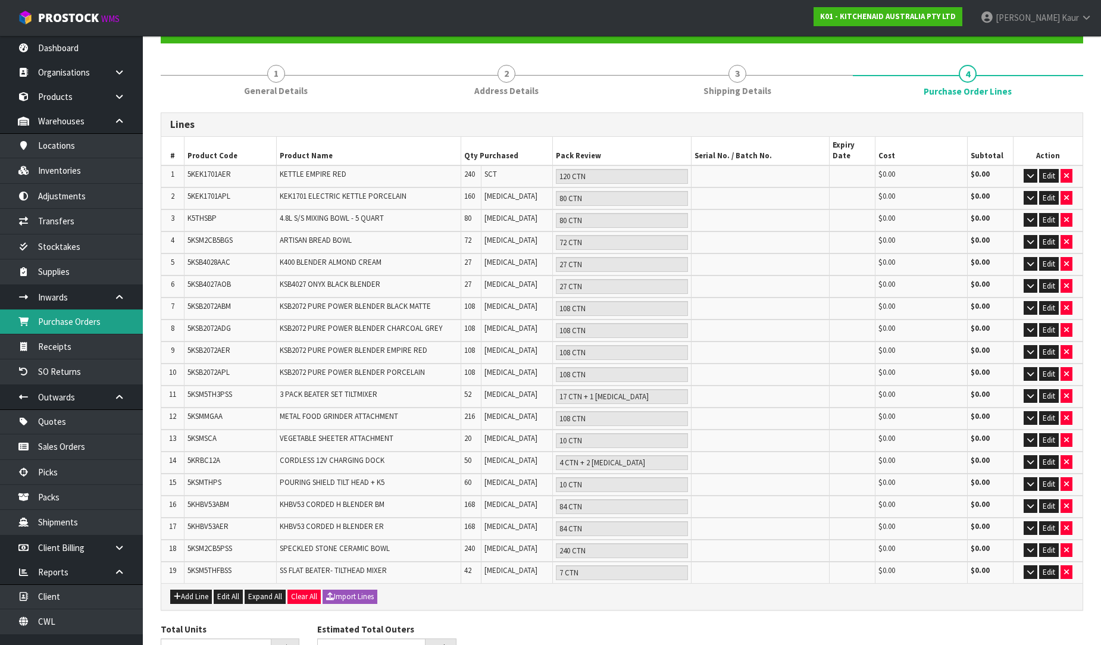
scroll to position [0, 0]
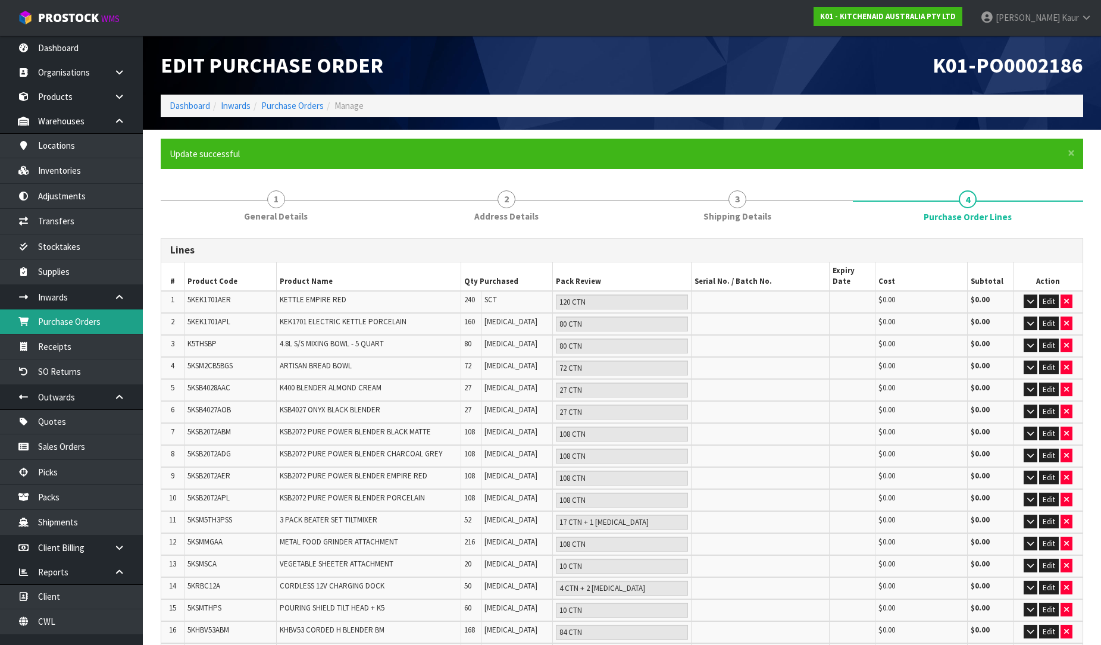
click at [74, 330] on link "Purchase Orders" at bounding box center [71, 321] width 143 height 24
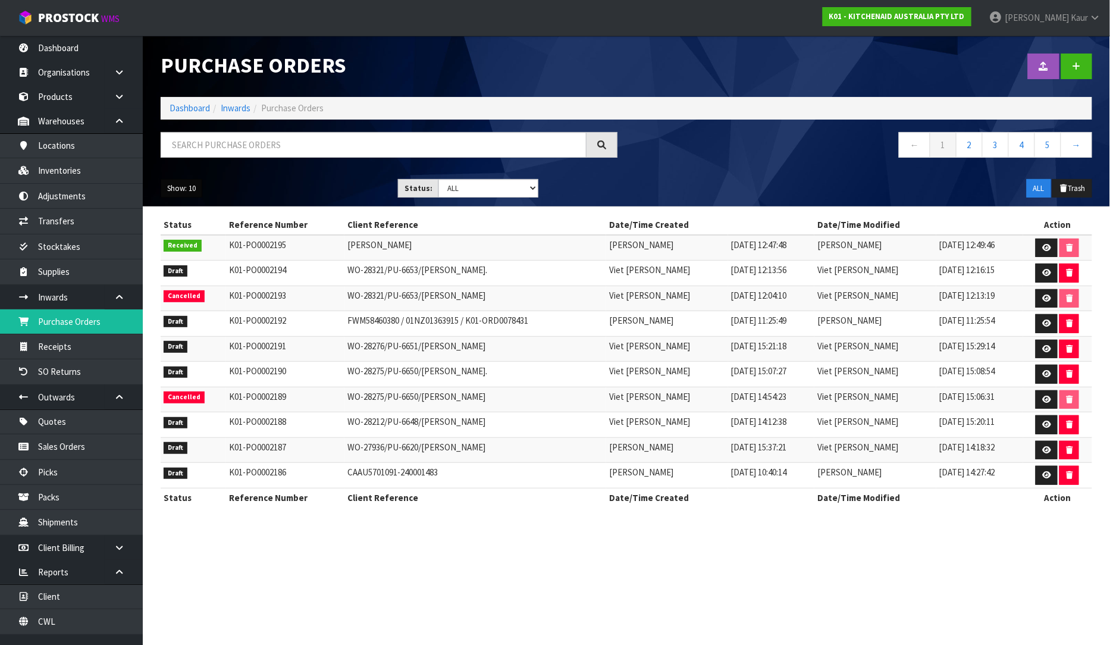
click at [175, 192] on button "Show: 10" at bounding box center [182, 188] width 42 height 19
click at [180, 239] on link "25" at bounding box center [208, 243] width 94 height 16
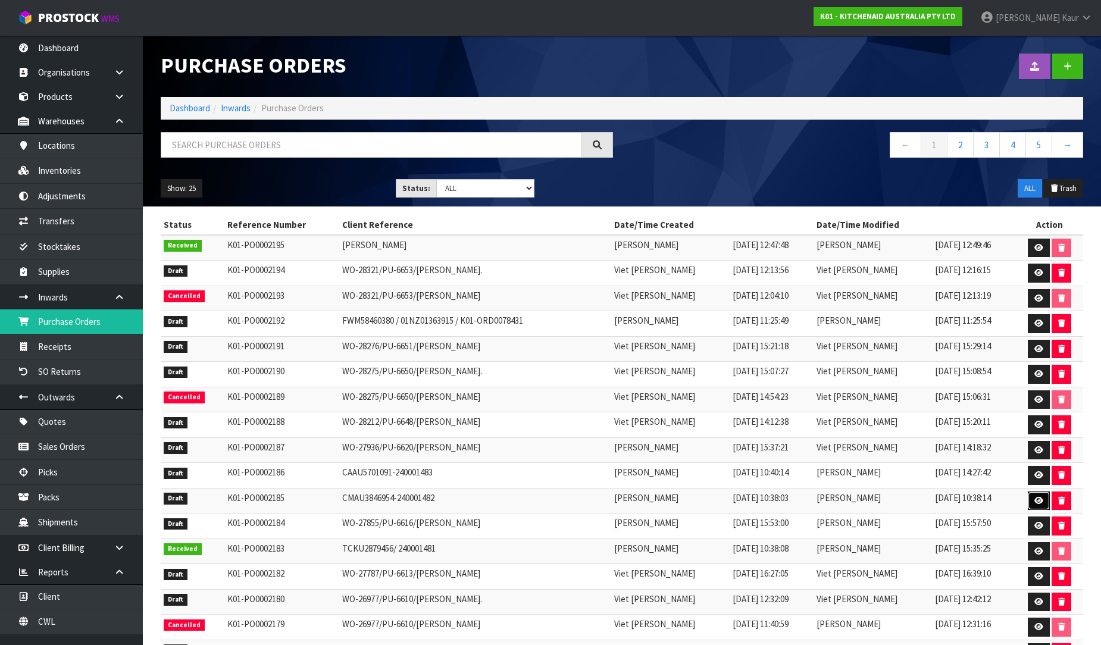
click at [1038, 500] on icon at bounding box center [1038, 501] width 9 height 8
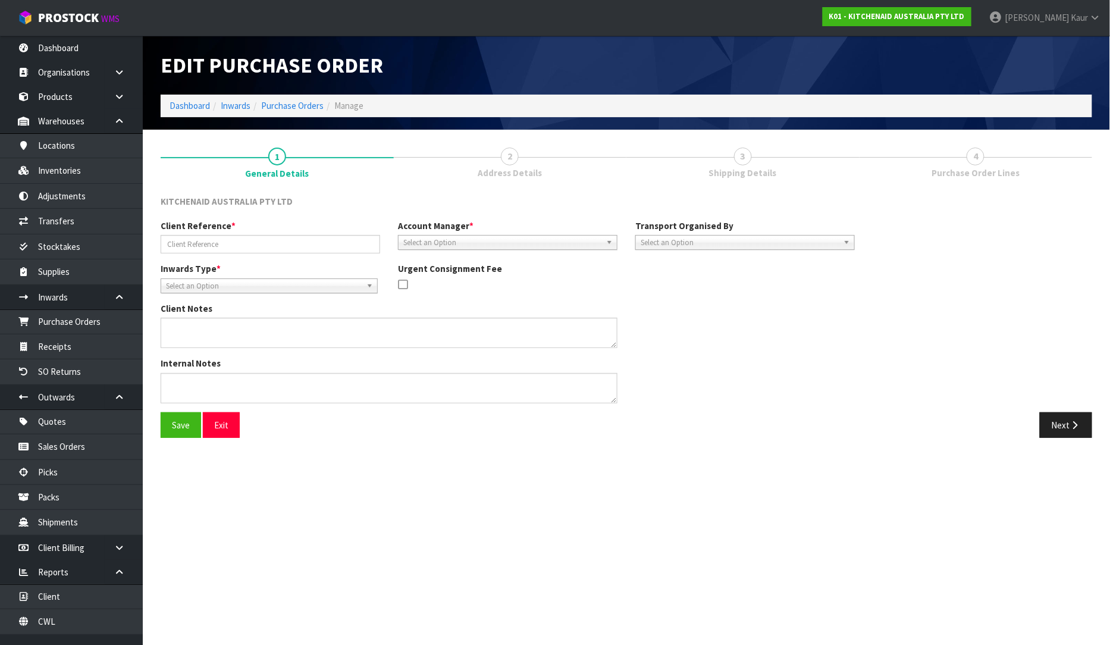
type input "CMAU3846954-240001482"
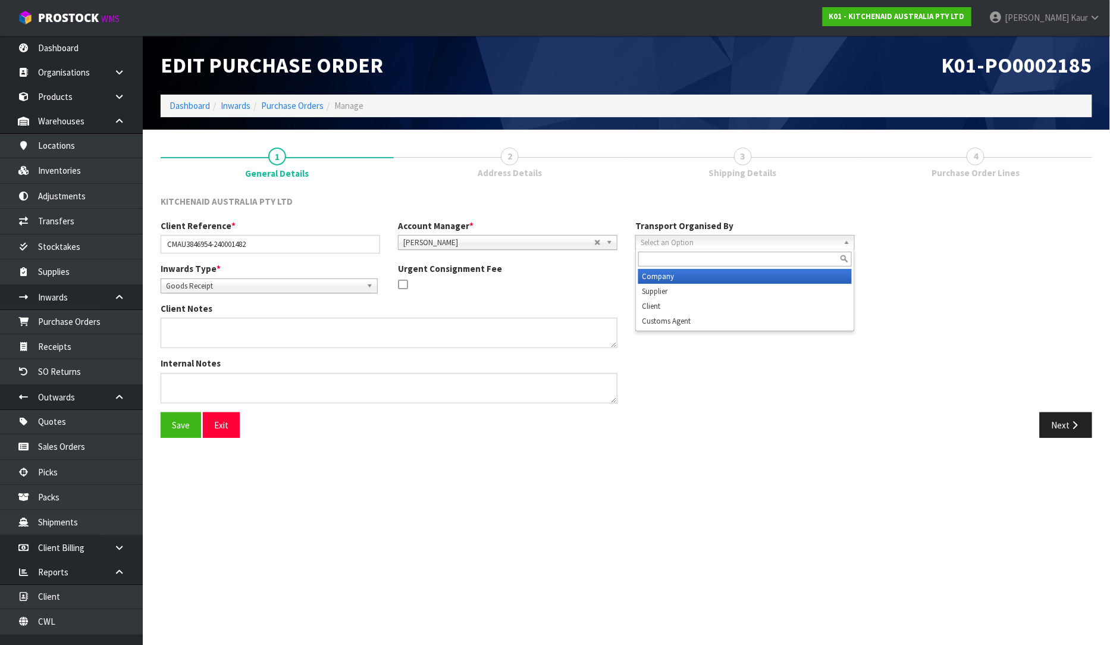
click at [678, 244] on span "Select an Option" at bounding box center [740, 243] width 198 height 14
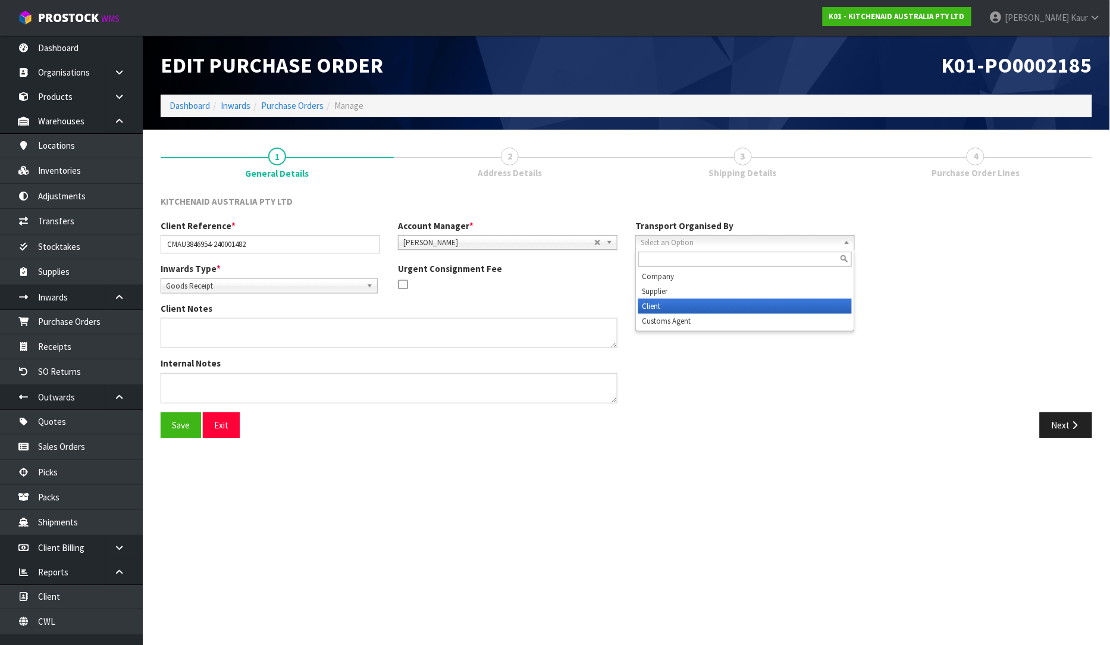
click at [683, 302] on li "Client" at bounding box center [745, 306] width 214 height 15
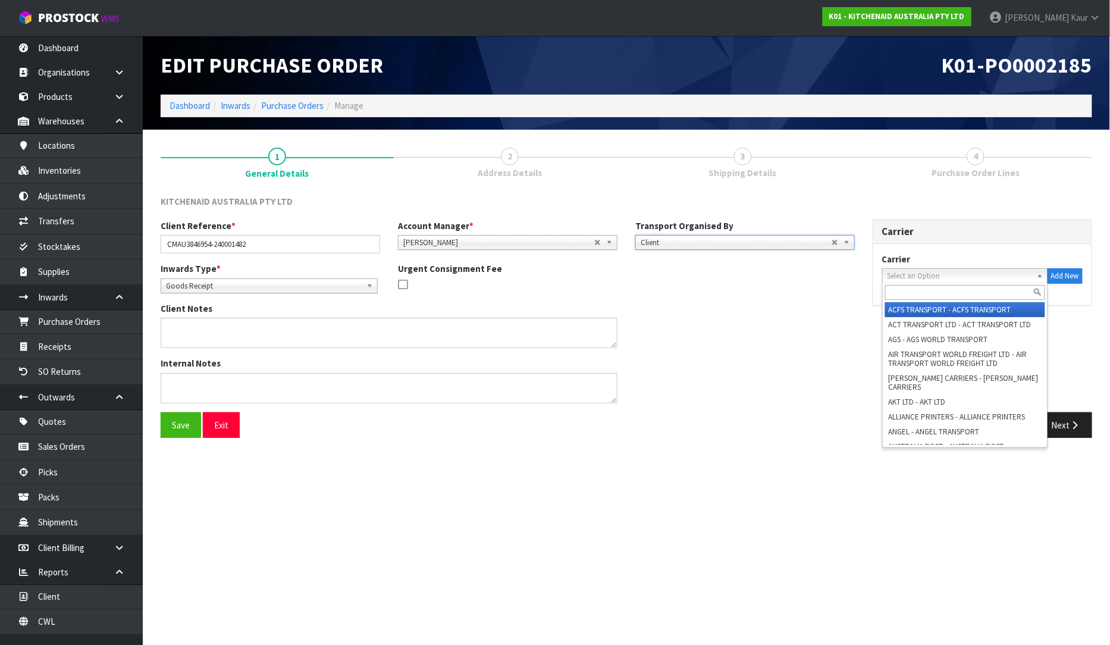
click at [906, 271] on span "Select an Option" at bounding box center [960, 276] width 145 height 14
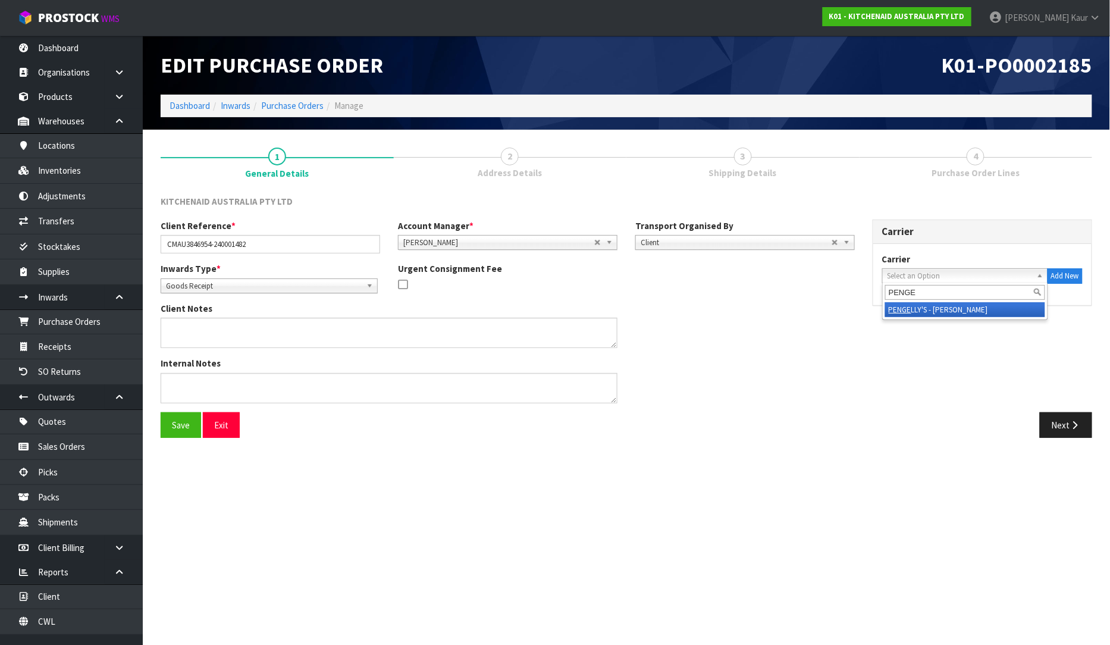
type input "PENGE"
click at [915, 311] on li "PENGE LLY'S - [PERSON_NAME]" at bounding box center [965, 309] width 160 height 15
click at [1052, 426] on button "Next" at bounding box center [1066, 425] width 52 height 26
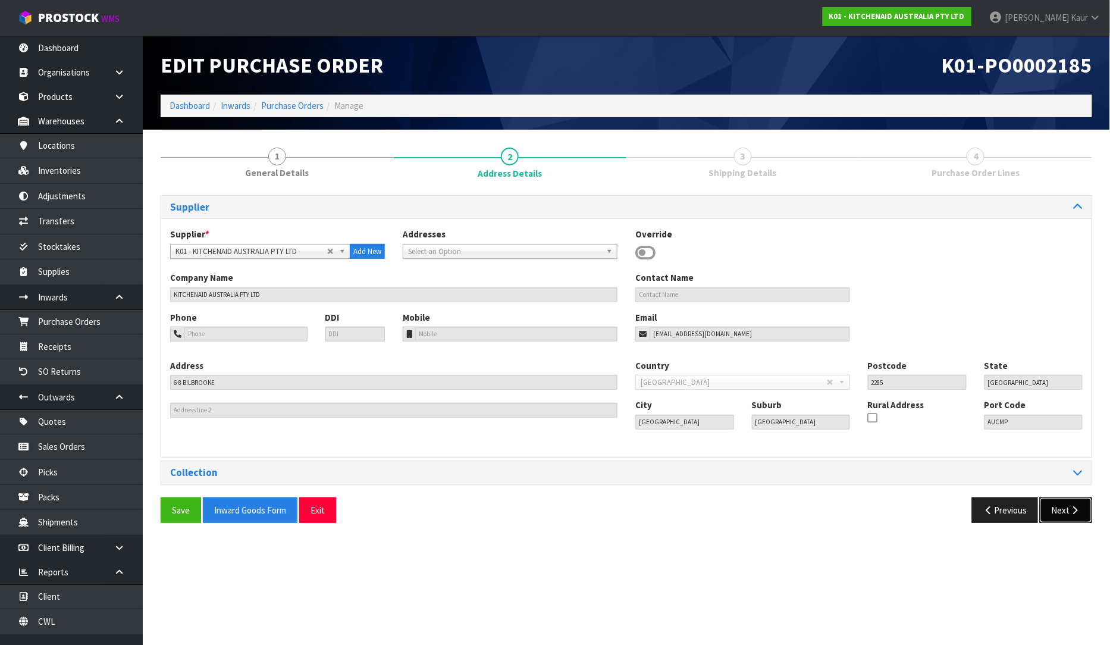
click at [1069, 512] on button "Next" at bounding box center [1066, 510] width 52 height 26
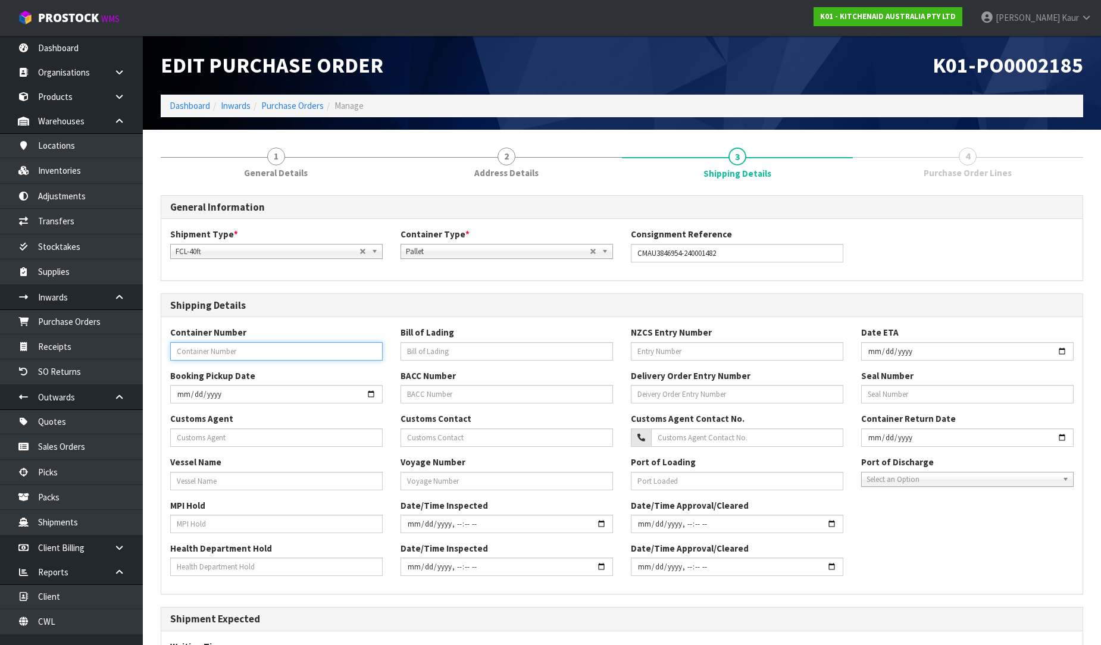
click at [212, 353] on input "text" at bounding box center [276, 351] width 212 height 18
paste input "CMAU3846954"
type input "CMAU3846954"
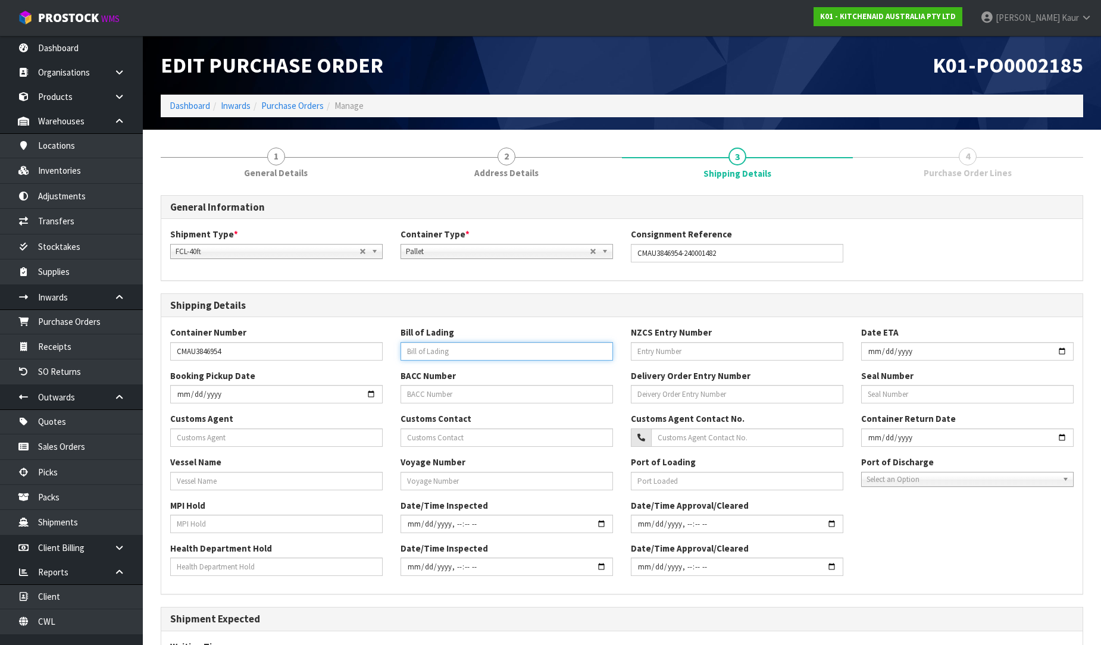
click at [409, 352] on input "text" at bounding box center [506, 351] width 212 height 18
paste input "AUMEM23154006"
type input "AUMEM23154006"
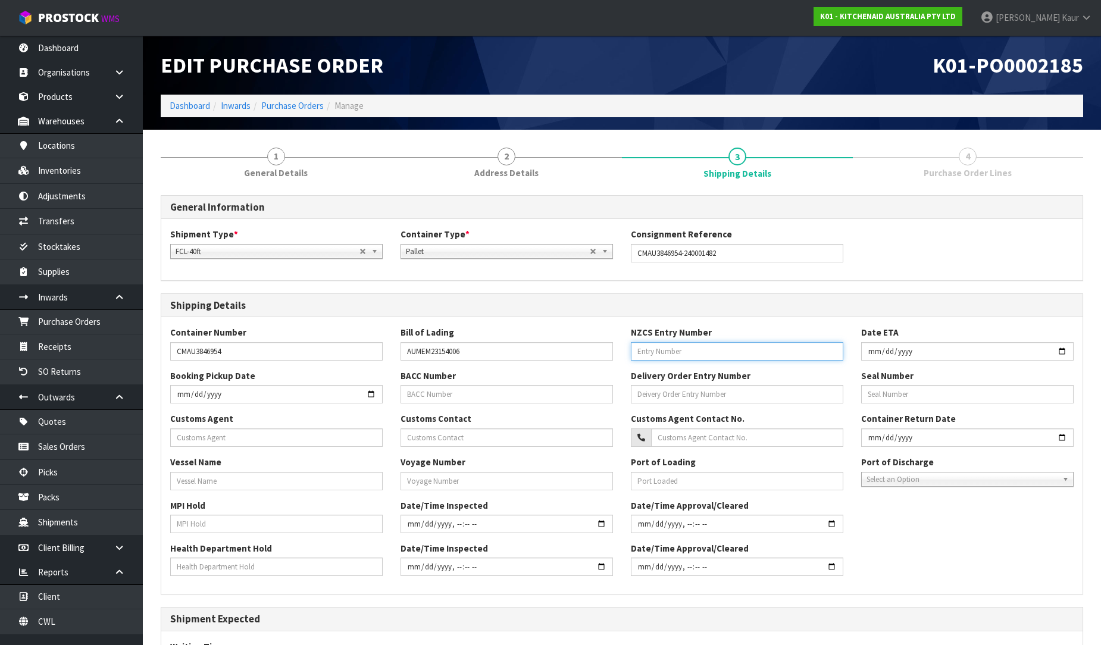
click at [709, 358] on input "text" at bounding box center [737, 351] width 212 height 18
paste input "31405766"
type input "31405766"
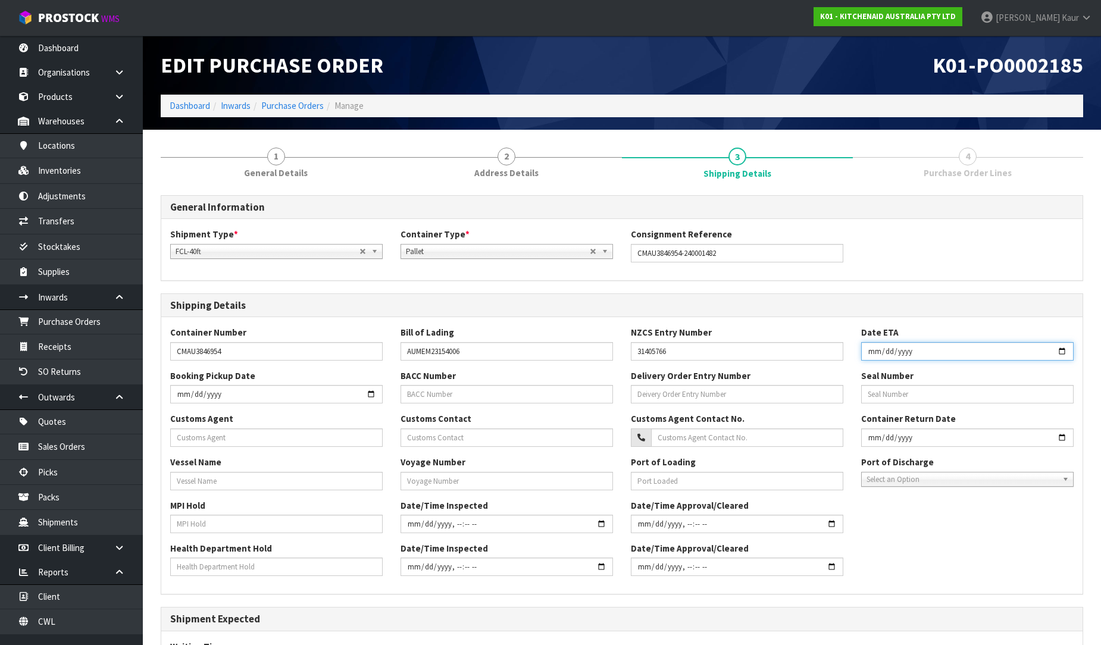
click at [867, 350] on input "date" at bounding box center [967, 351] width 212 height 18
type input "[DATE]"
click at [841, 550] on div "Date/Time Approval/Cleared" at bounding box center [737, 559] width 230 height 34
click at [275, 443] on input "text" at bounding box center [276, 437] width 212 height 18
paste input "PENGELLYS LIMITED"
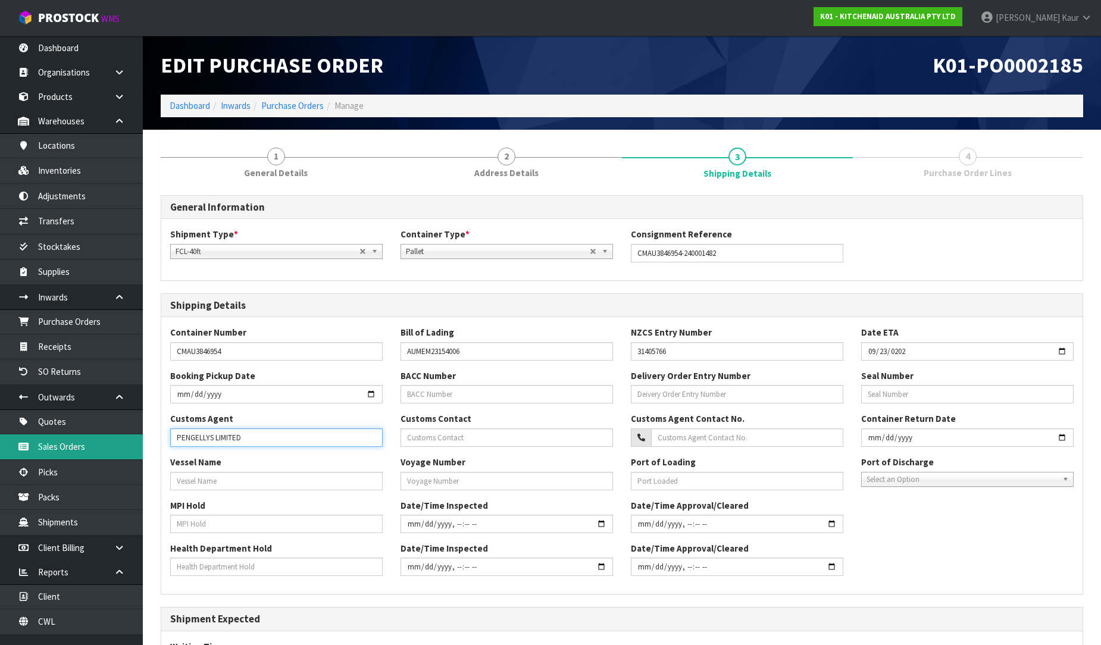
type input "PENGELLYS LIMITED"
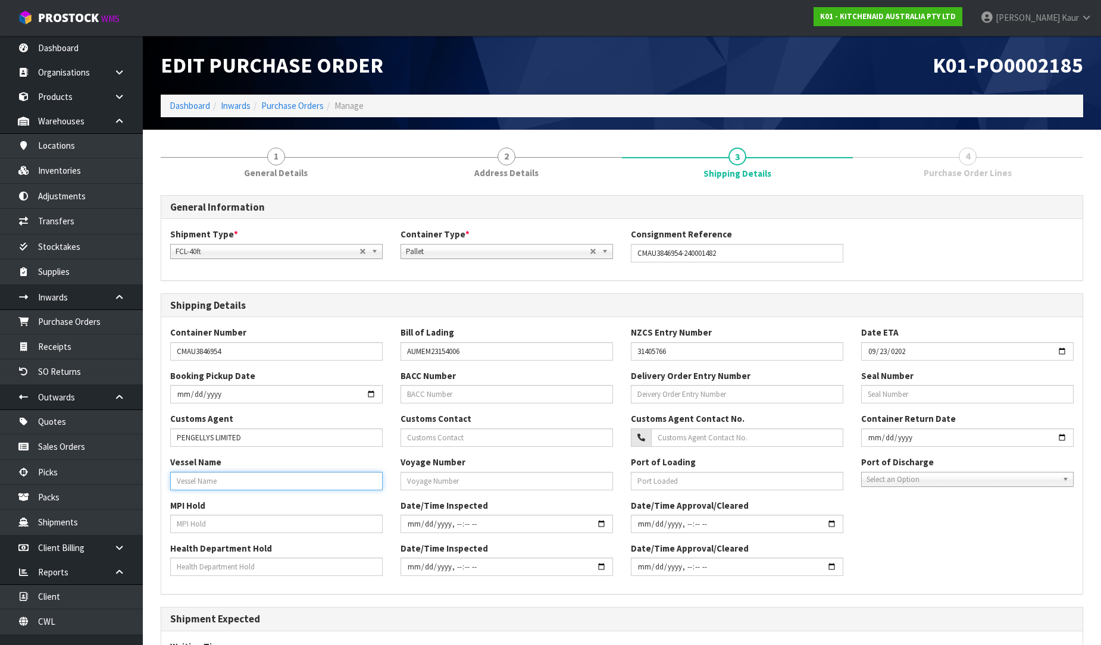
click at [180, 478] on input "text" at bounding box center [276, 481] width 212 height 18
paste input "GREEN WAVE"
type input "GREEN WAVE"
click at [185, 518] on input "text" at bounding box center [276, 524] width 212 height 18
type input "NO"
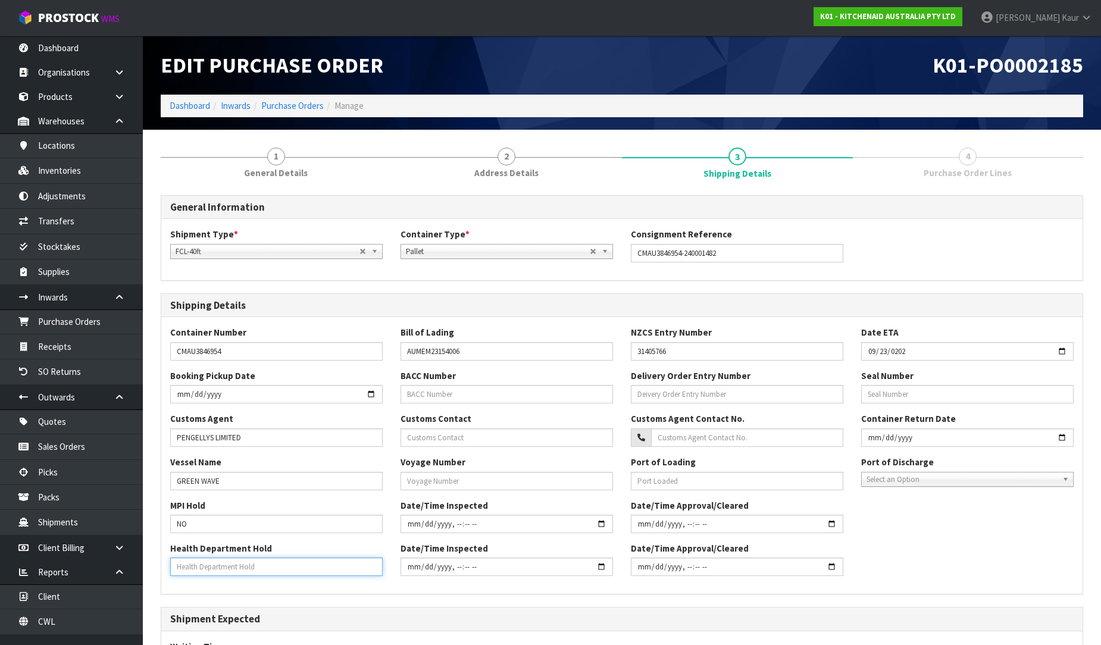
click at [193, 561] on input "text" at bounding box center [276, 566] width 212 height 18
type input "NO"
click at [489, 482] on input "text" at bounding box center [506, 481] width 212 height 18
paste input "2519"
type input "2519"
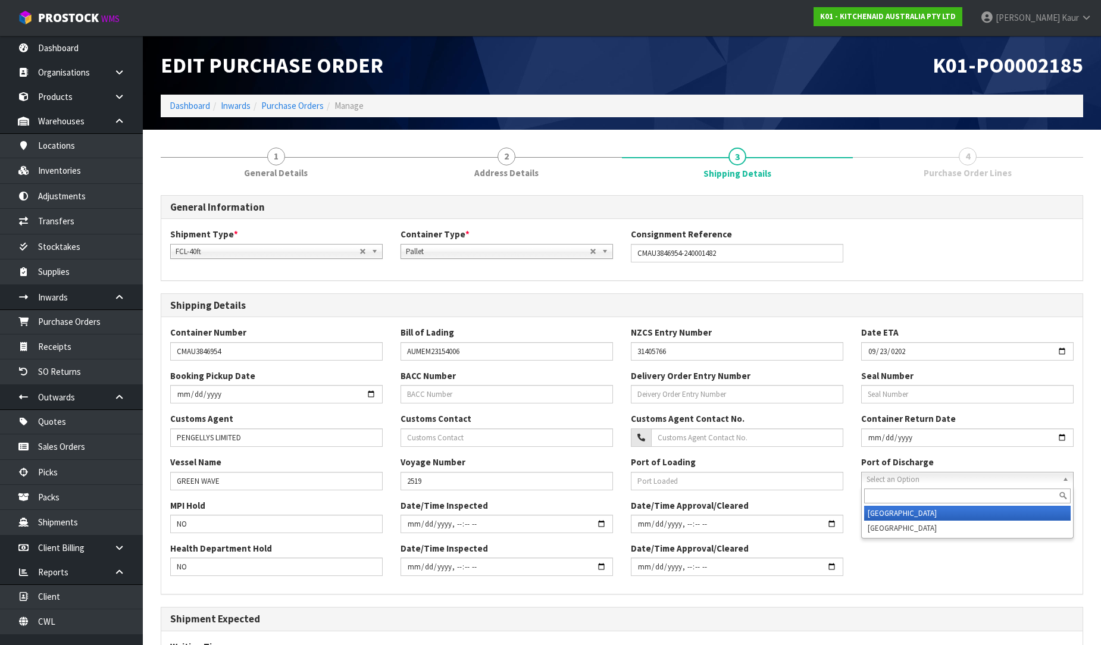
click at [902, 472] on span "Select an Option" at bounding box center [961, 479] width 191 height 14
click at [903, 514] on li "[GEOGRAPHIC_DATA]" at bounding box center [967, 513] width 206 height 15
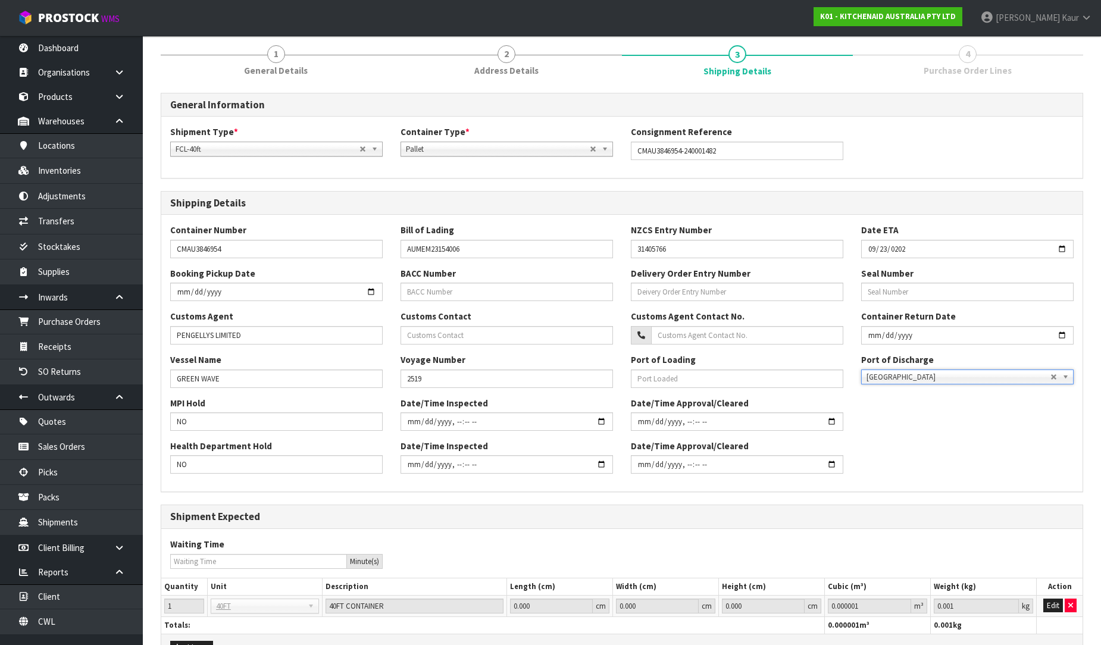
scroll to position [175, 0]
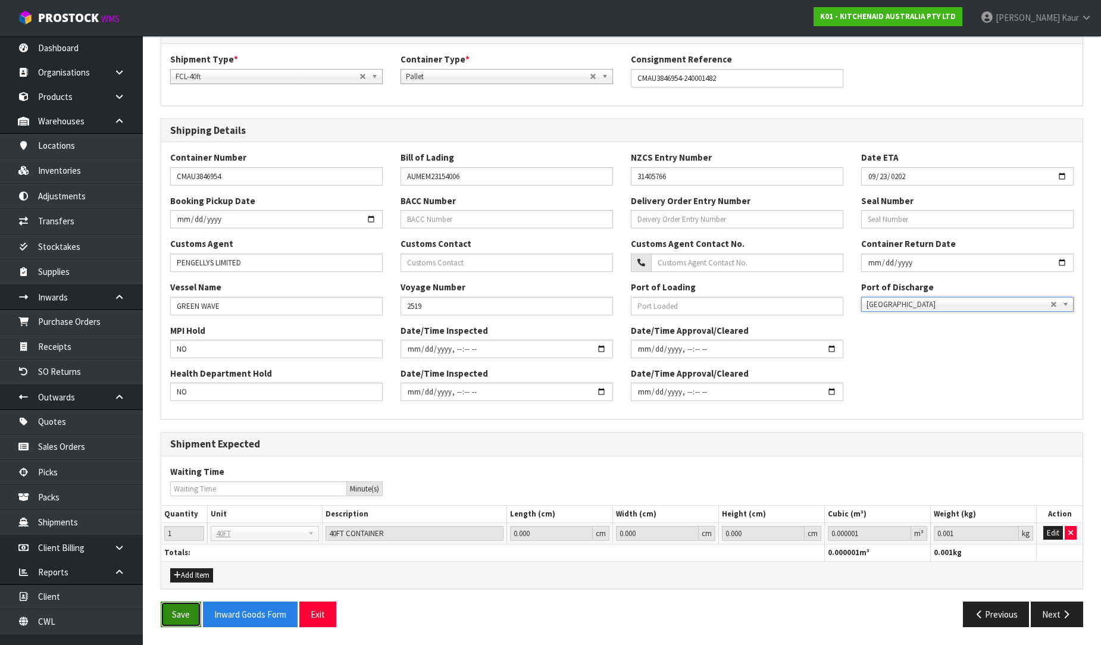
click at [170, 613] on button "Save" at bounding box center [181, 615] width 40 height 26
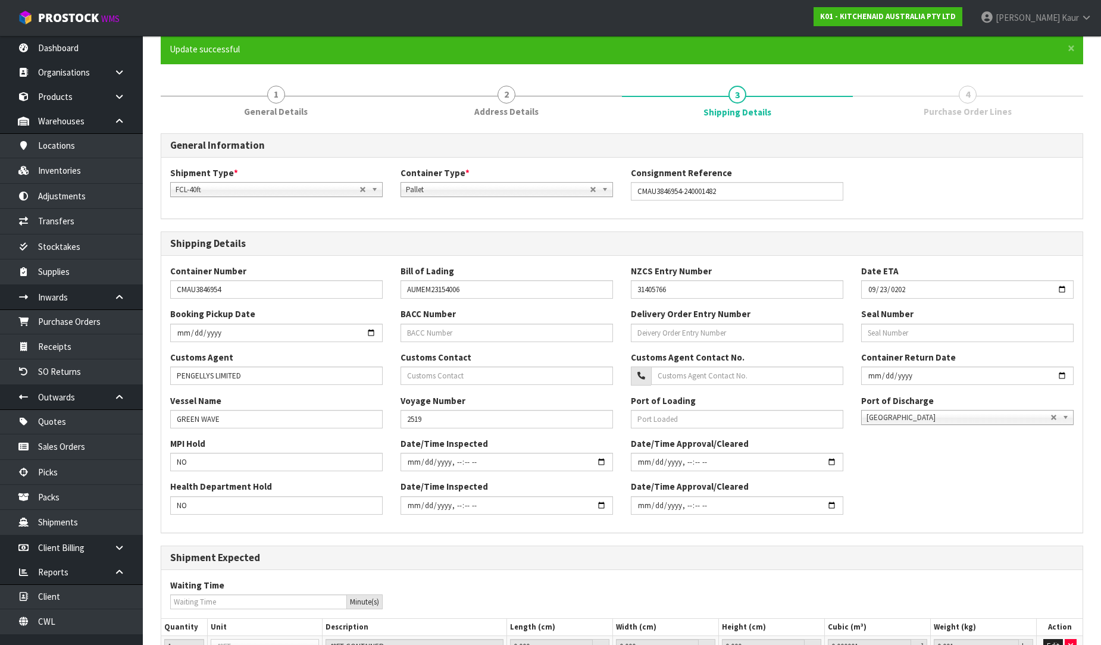
scroll to position [218, 0]
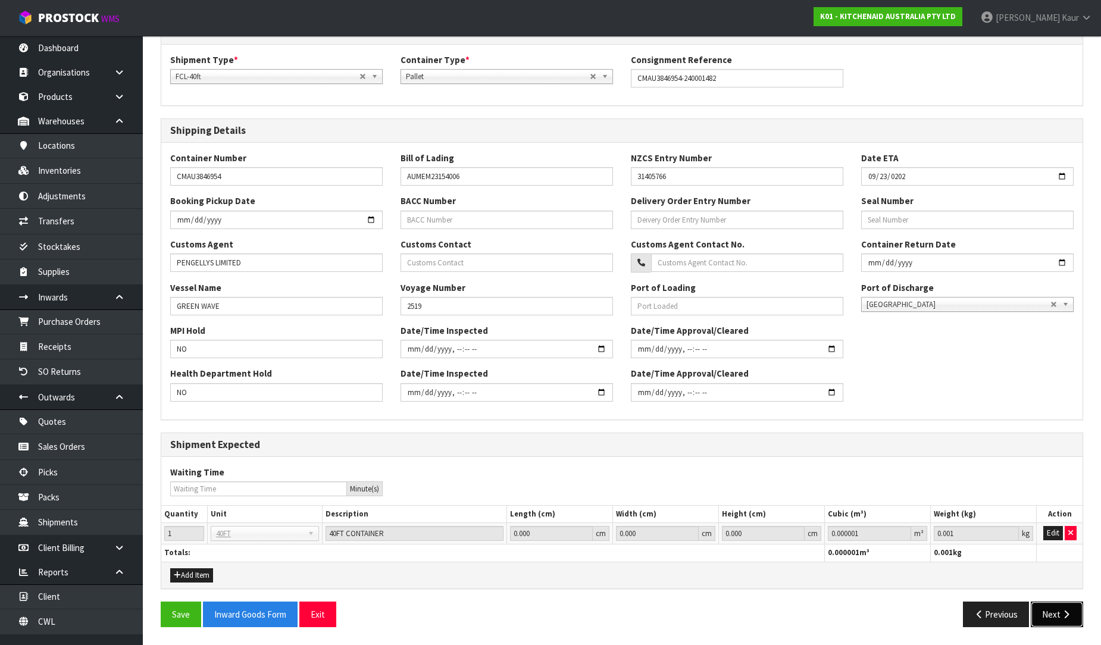
click at [1063, 615] on icon "button" at bounding box center [1065, 614] width 11 height 9
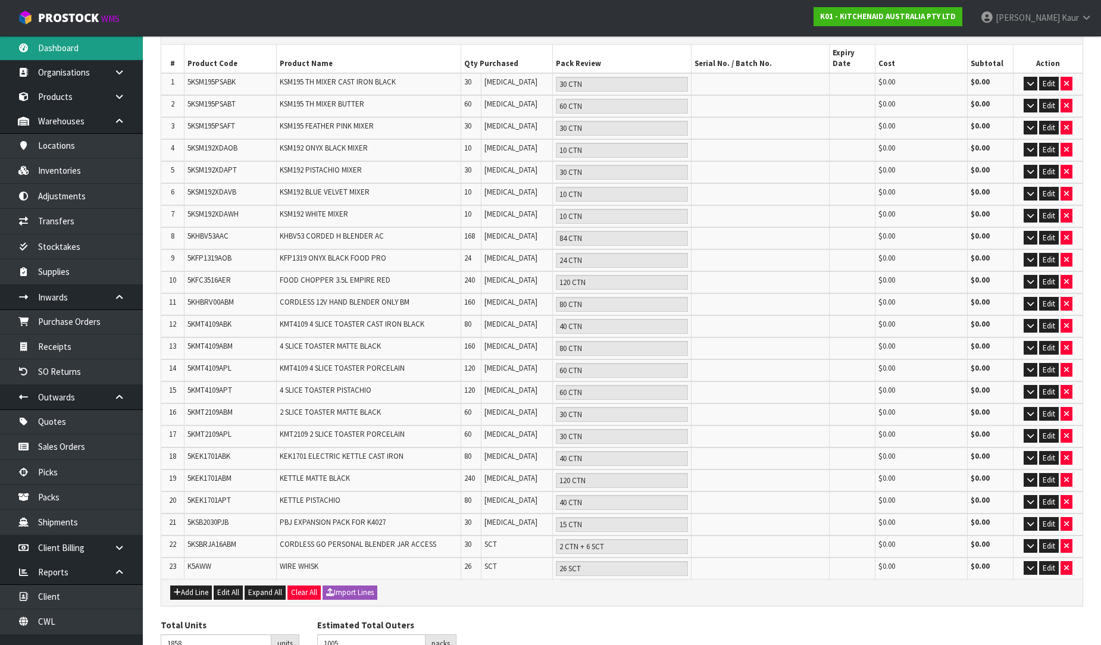
click at [82, 52] on link "Dashboard" at bounding box center [71, 48] width 143 height 24
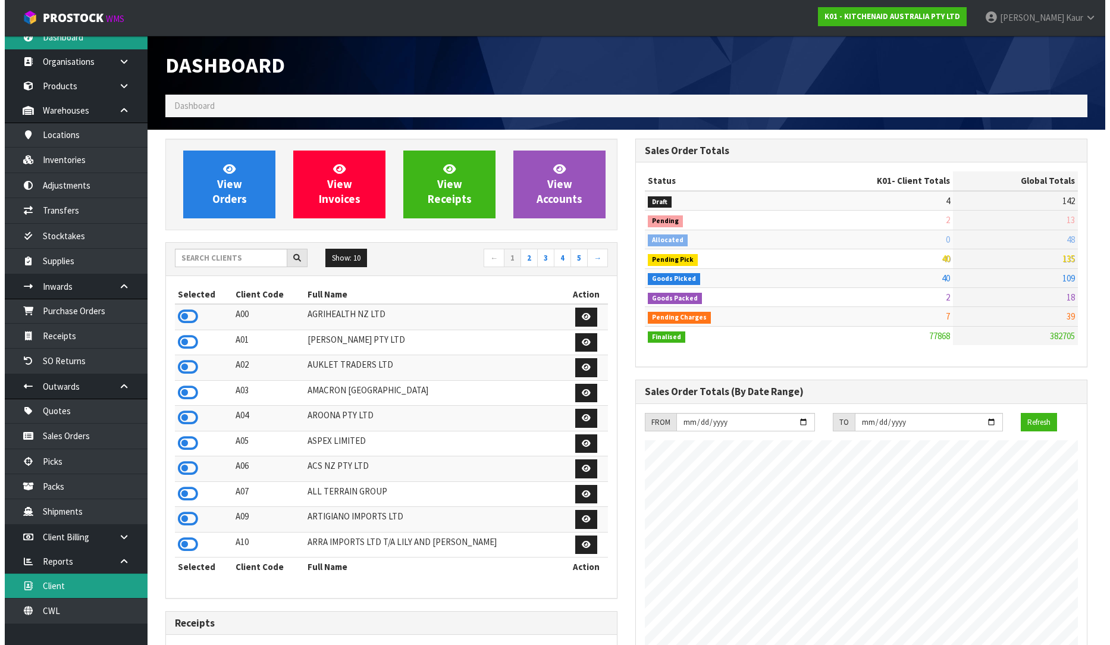
scroll to position [14, 0]
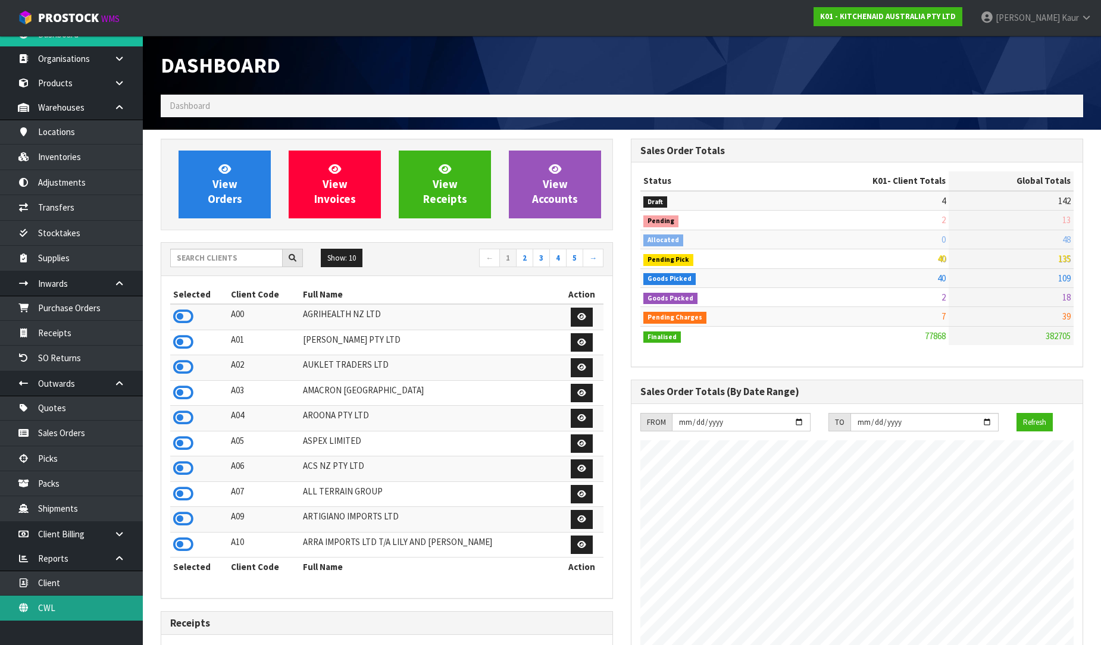
click at [48, 606] on link "CWL" at bounding box center [71, 608] width 143 height 24
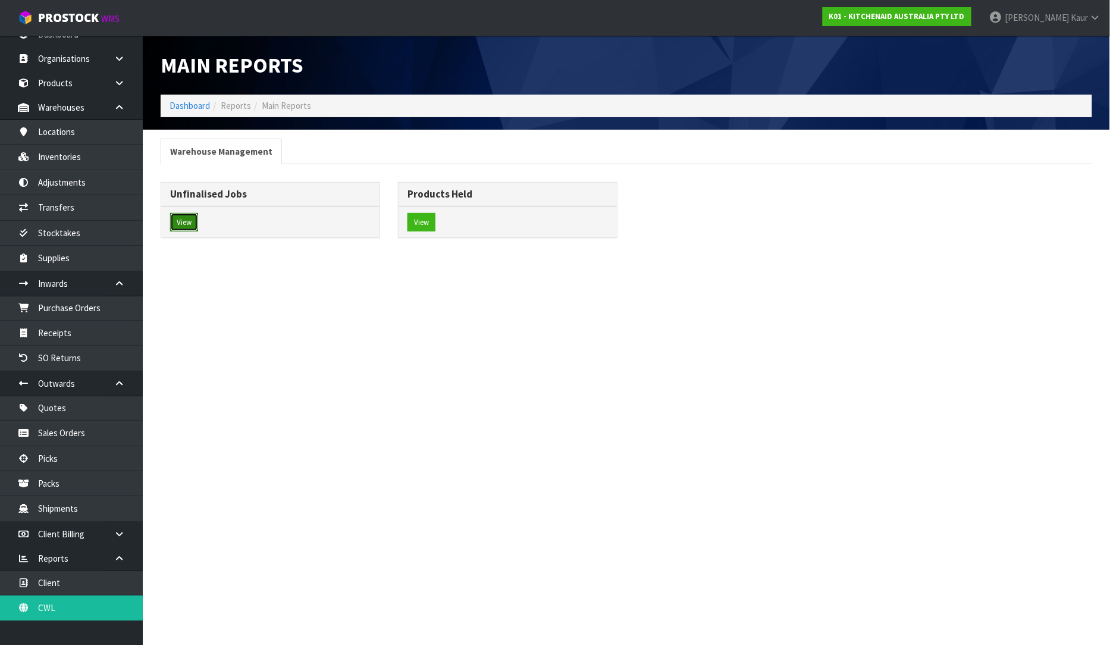
click at [192, 223] on button "View" at bounding box center [184, 222] width 28 height 19
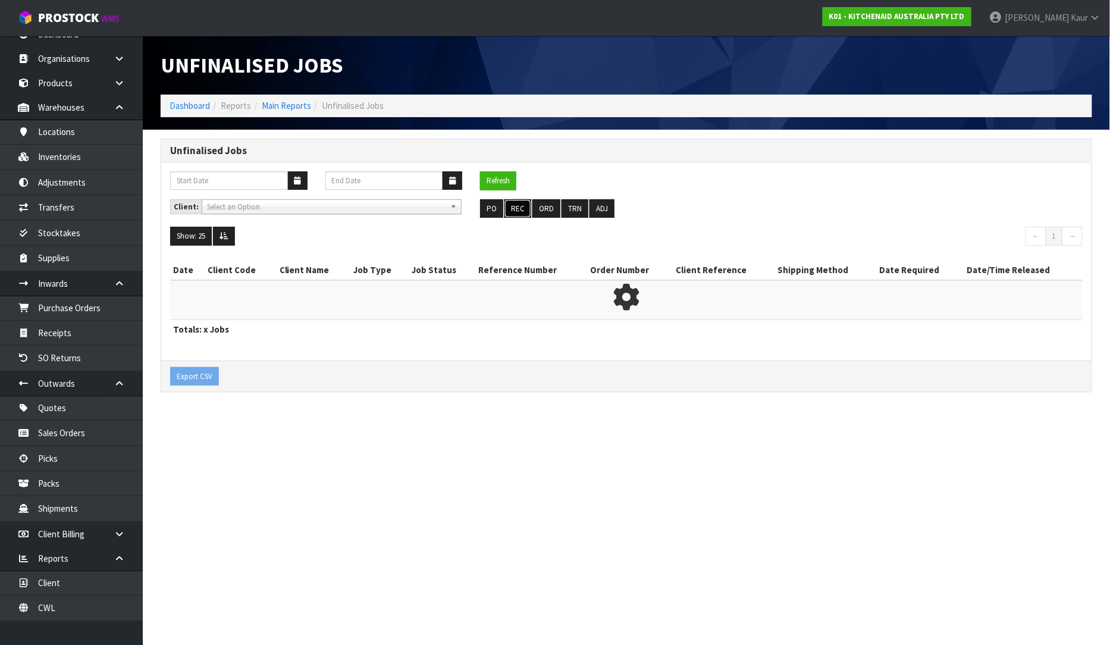
click at [516, 213] on button "REC" at bounding box center [518, 208] width 27 height 19
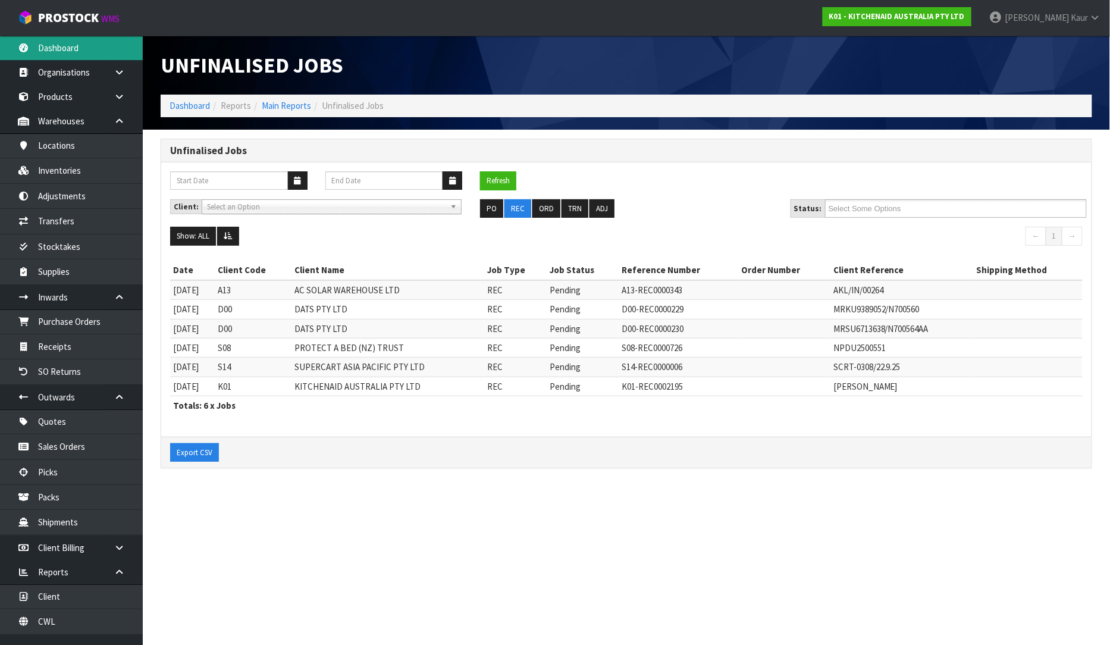
click at [74, 49] on link "Dashboard" at bounding box center [71, 48] width 143 height 24
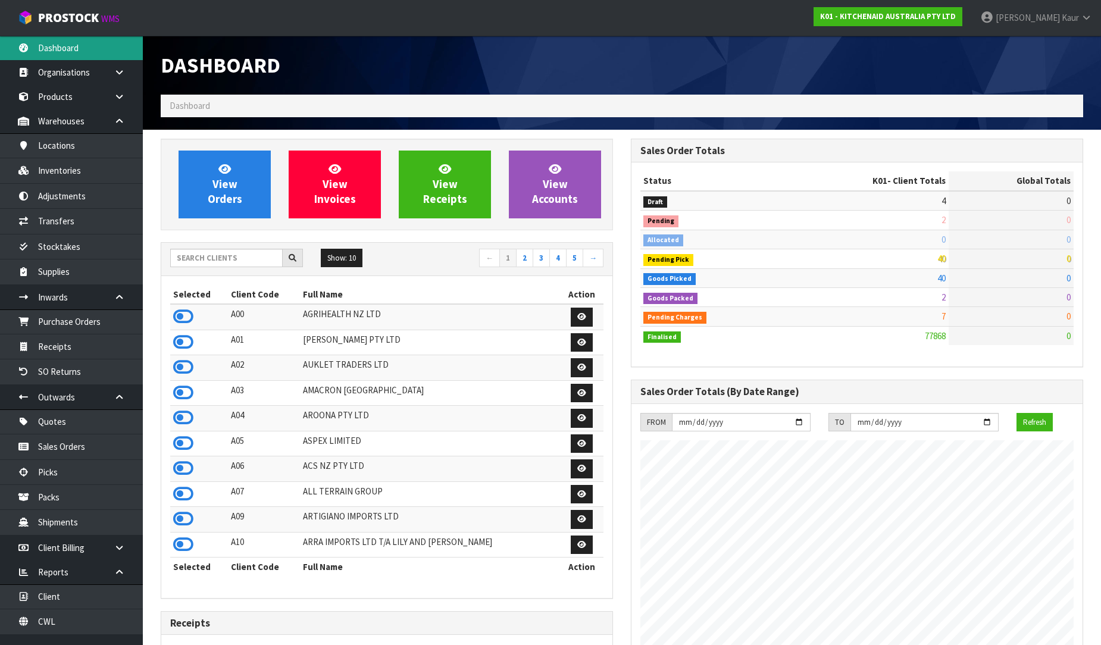
scroll to position [901, 470]
click at [186, 320] on icon at bounding box center [183, 317] width 20 height 18
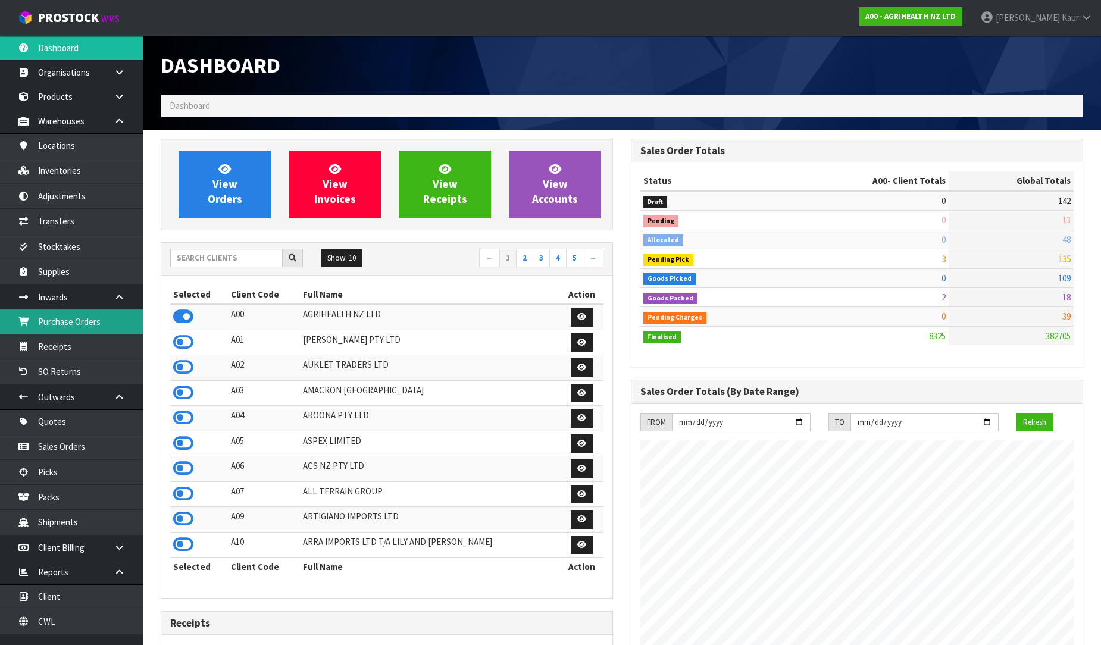
click at [103, 325] on link "Purchase Orders" at bounding box center [71, 321] width 143 height 24
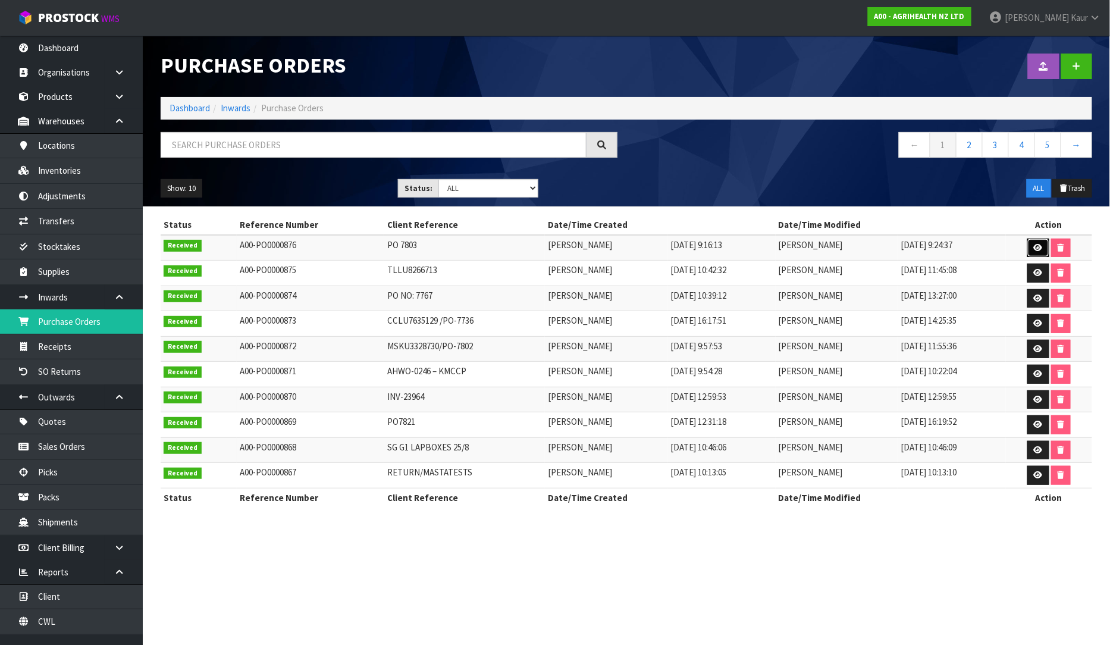
click at [1040, 251] on icon at bounding box center [1038, 248] width 9 height 8
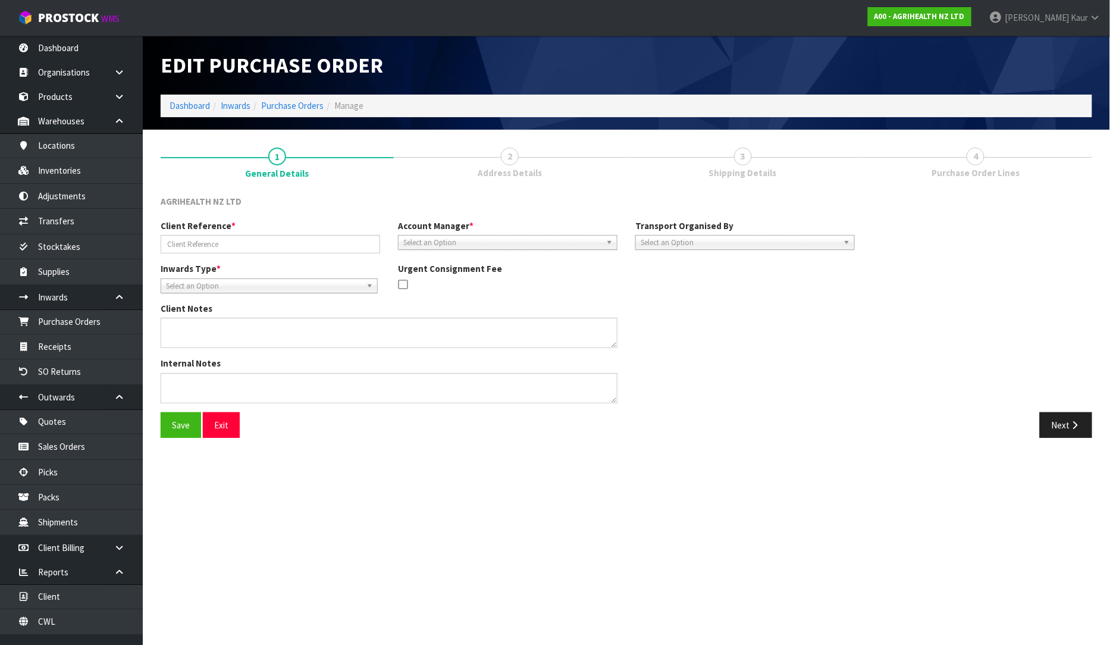
type input "PO 7803"
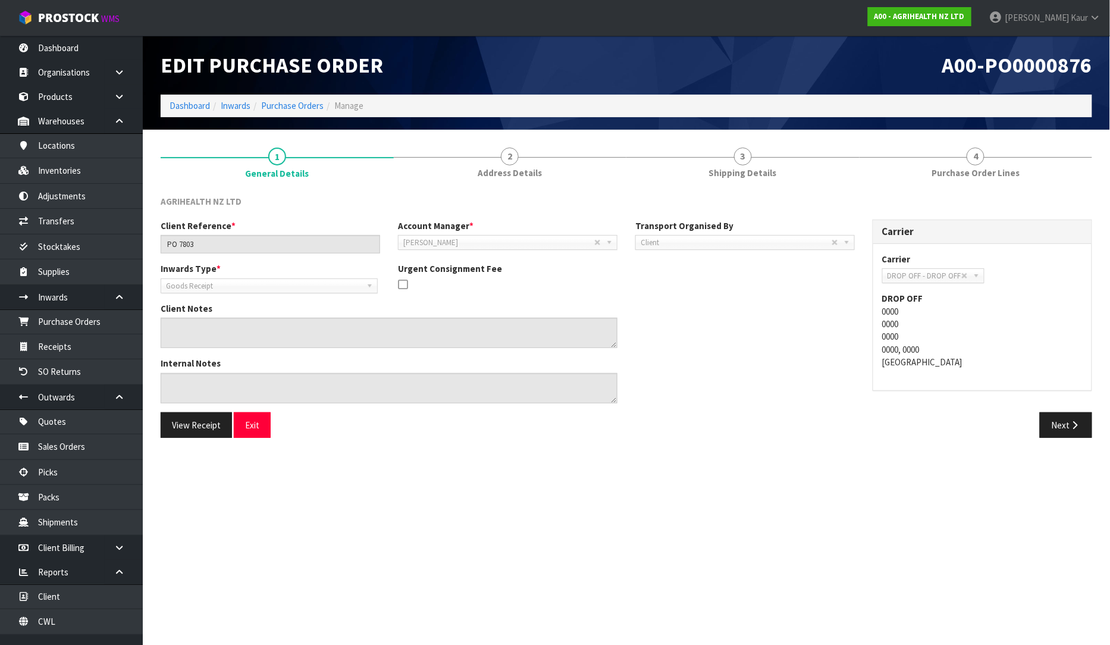
click at [1081, 442] on div "View Receipt Exit Next" at bounding box center [627, 429] width 950 height 35
click at [1068, 434] on button "Next" at bounding box center [1066, 425] width 52 height 26
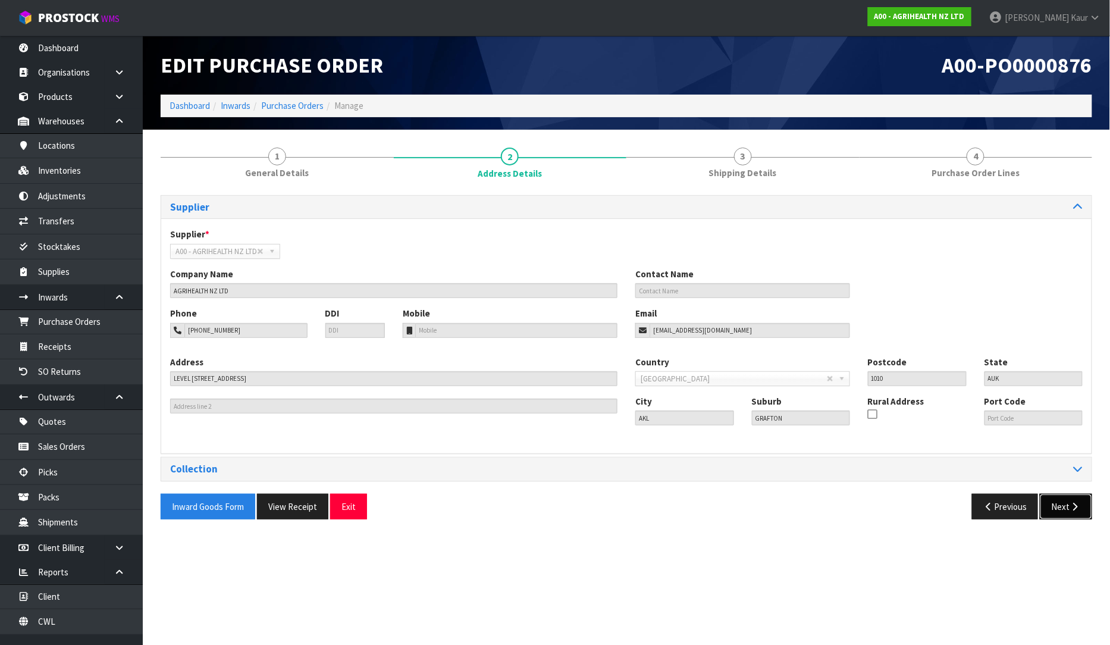
click at [1069, 503] on button "Next" at bounding box center [1066, 507] width 52 height 26
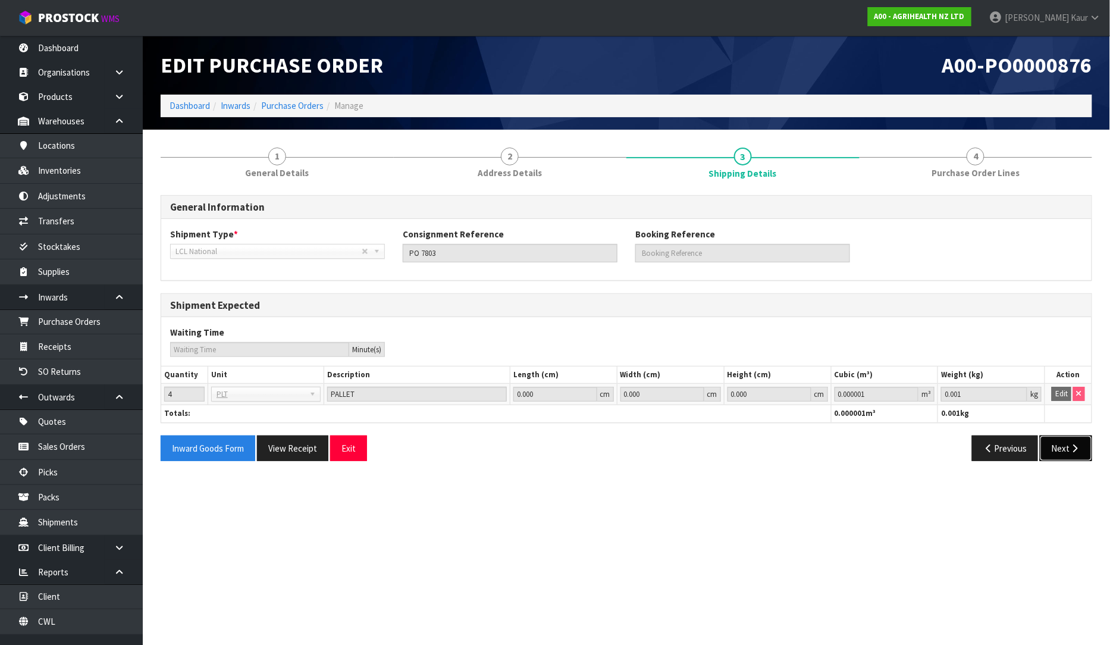
click at [1077, 450] on icon "button" at bounding box center [1075, 448] width 11 height 9
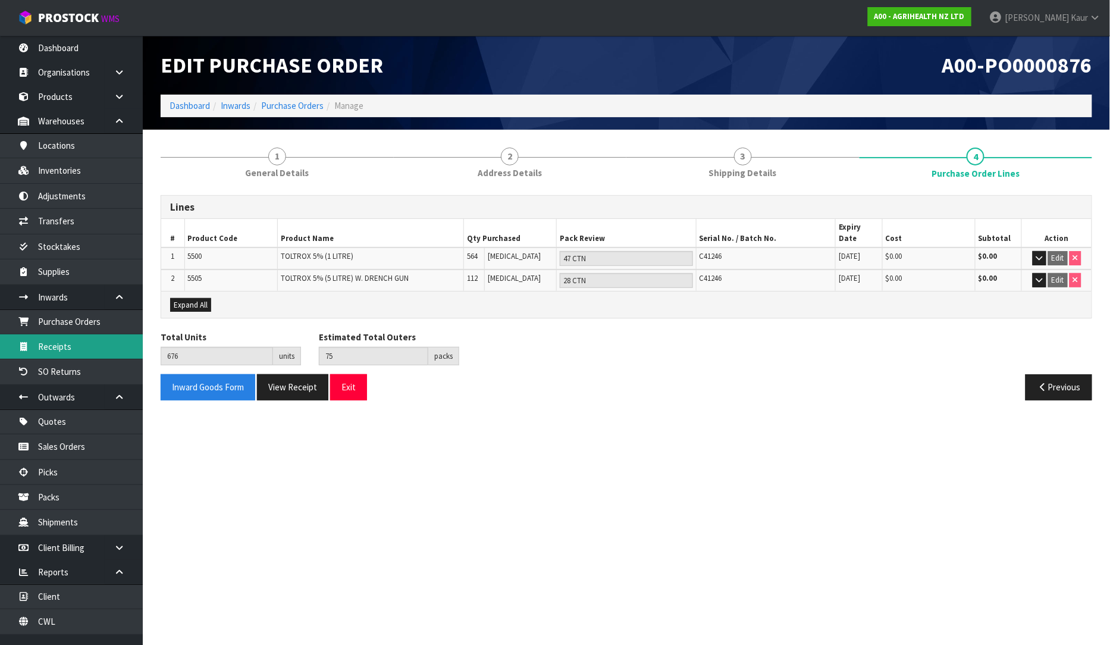
click at [92, 334] on link "Receipts" at bounding box center [71, 346] width 143 height 24
